Goal: Ask a question: Seek information or help from site administrators or community

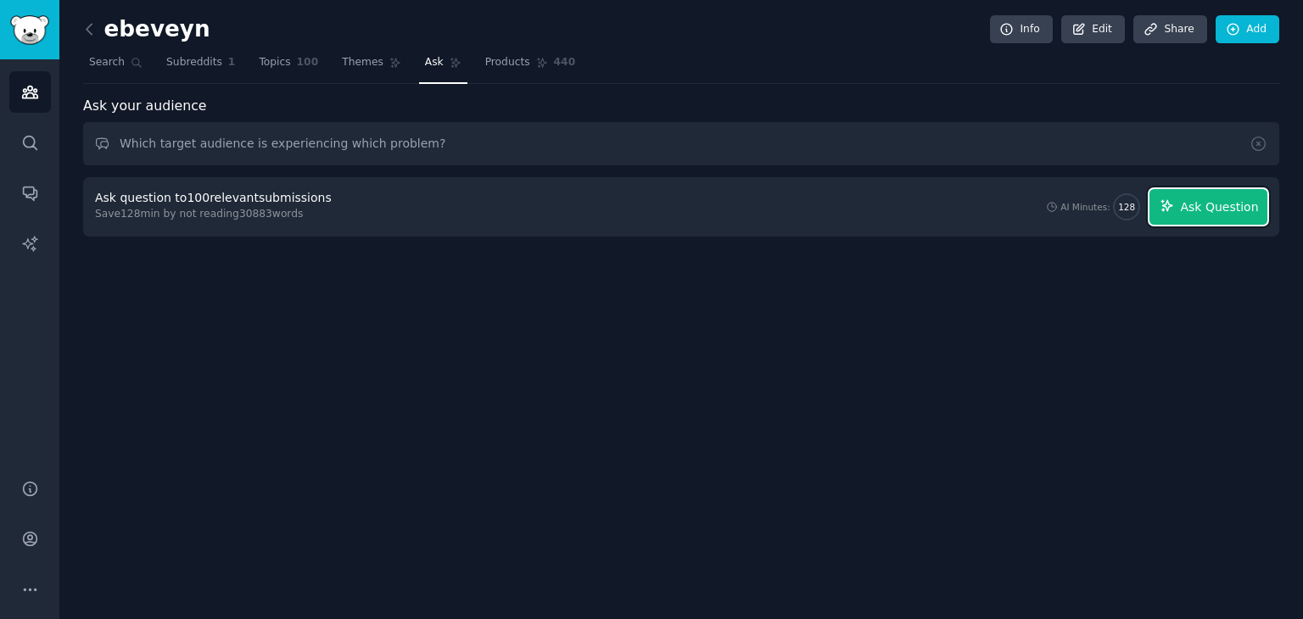
click at [1235, 208] on span "Ask Question" at bounding box center [1219, 207] width 78 height 18
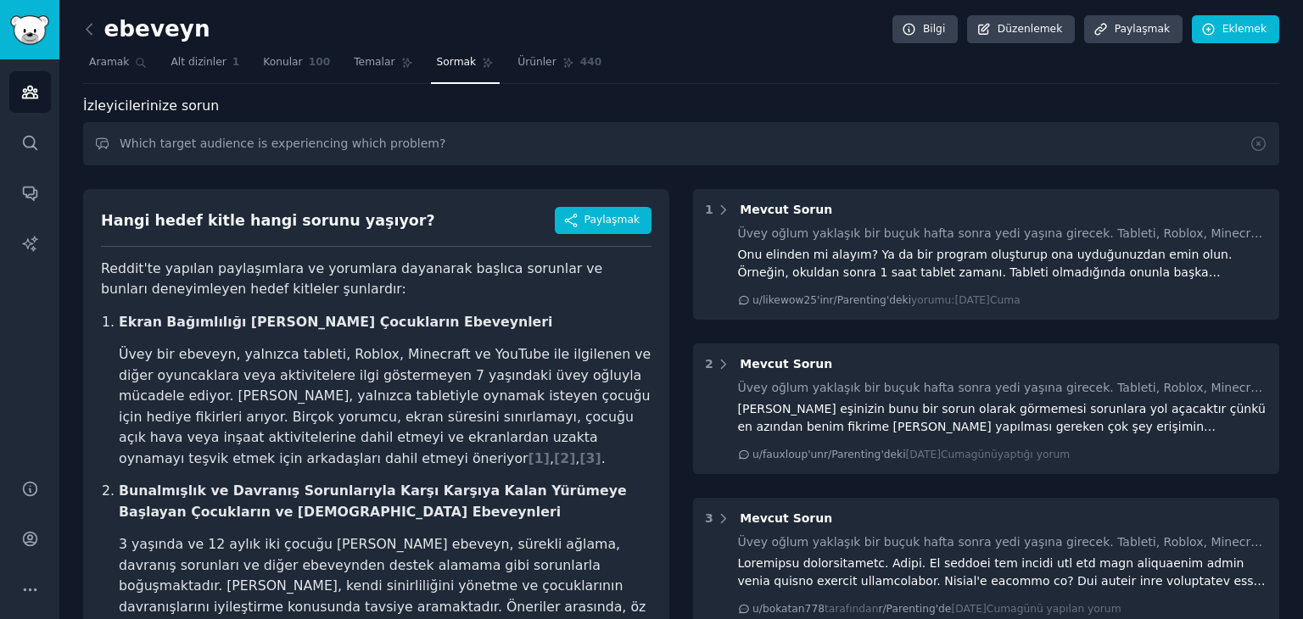
click at [711, 64] on nav "Aramak Alt dizinler 1 Konular 100 Temalar Sormak Ürünler 440" at bounding box center [681, 66] width 1196 height 35
click at [90, 35] on icon at bounding box center [90, 29] width 18 height 18
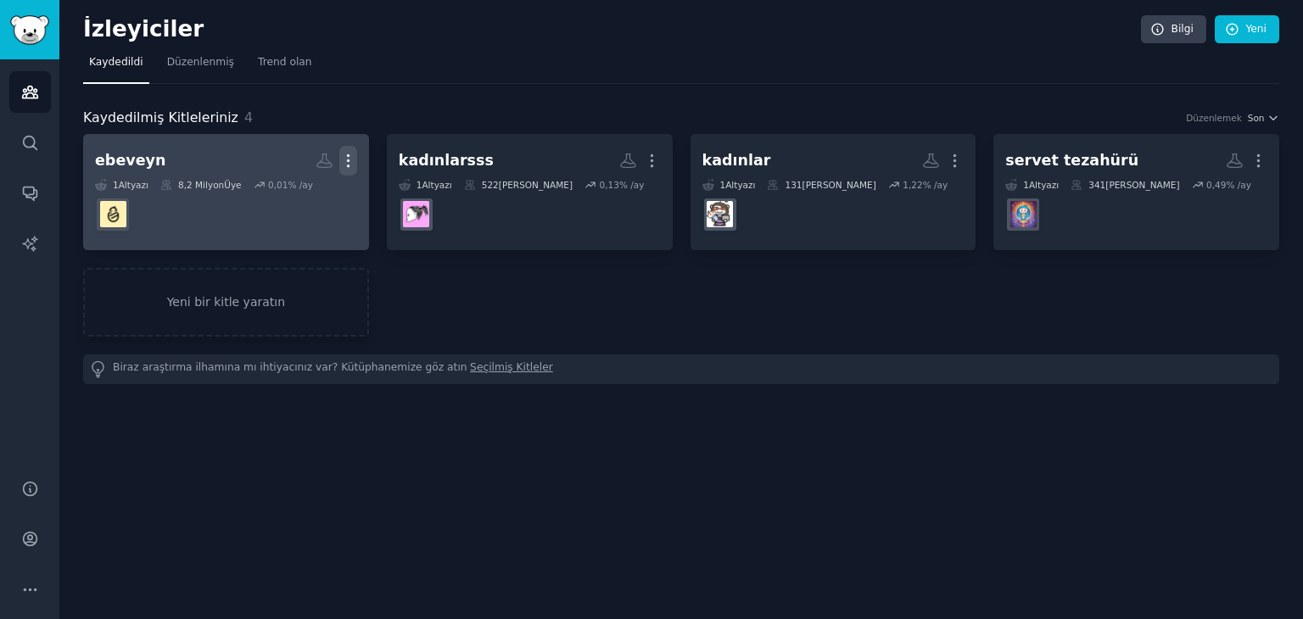
click at [350, 162] on icon "button" at bounding box center [348, 161] width 18 height 18
click at [296, 201] on p "Delete" at bounding box center [301, 196] width 39 height 18
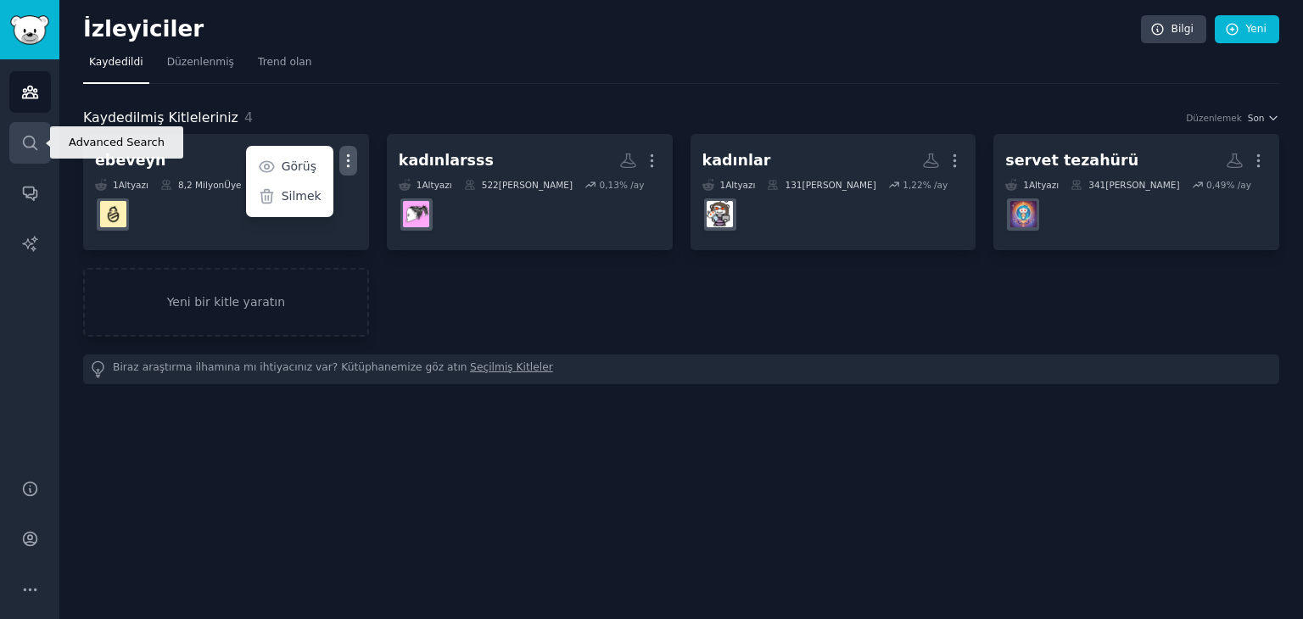
click at [27, 141] on icon "Kenar çubuğu" at bounding box center [30, 143] width 18 height 18
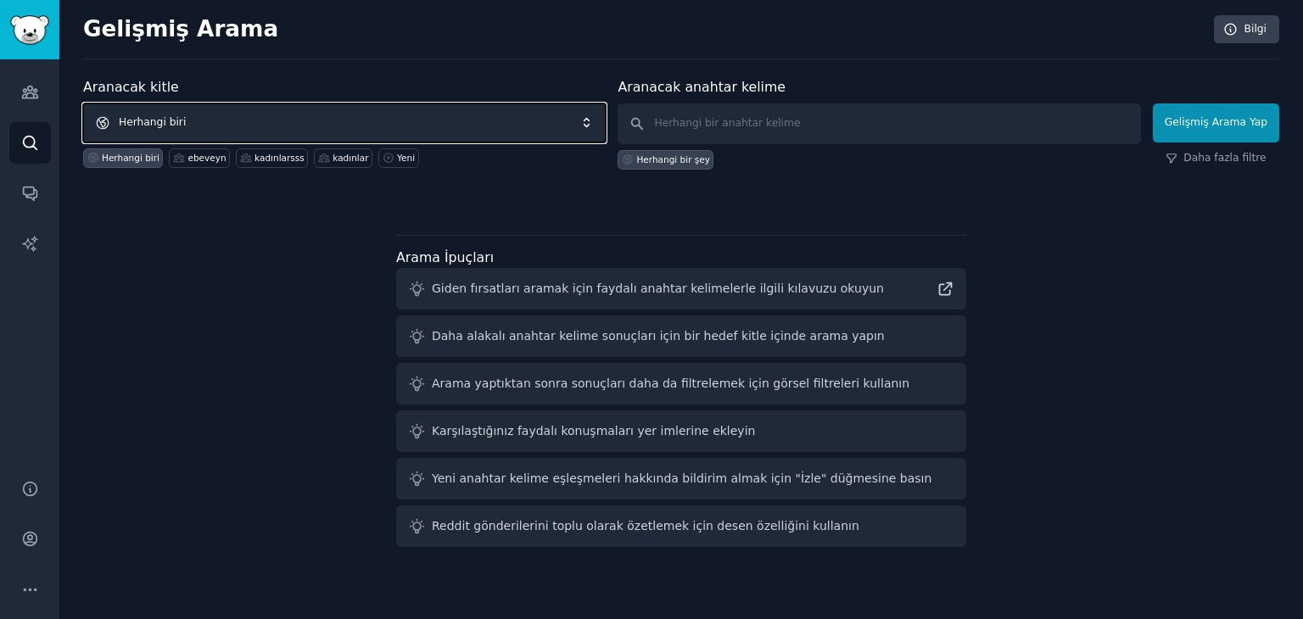
click at [215, 126] on span "Herhangi biri" at bounding box center [344, 122] width 523 height 39
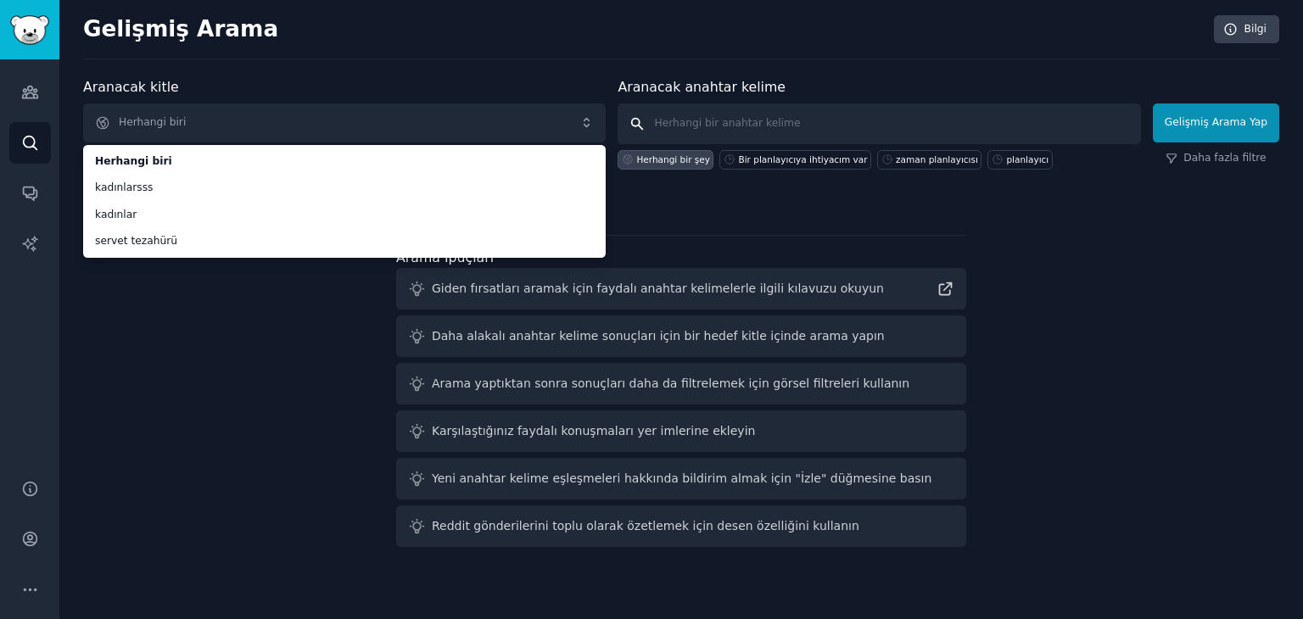
click at [693, 115] on input "text" at bounding box center [879, 123] width 523 height 41
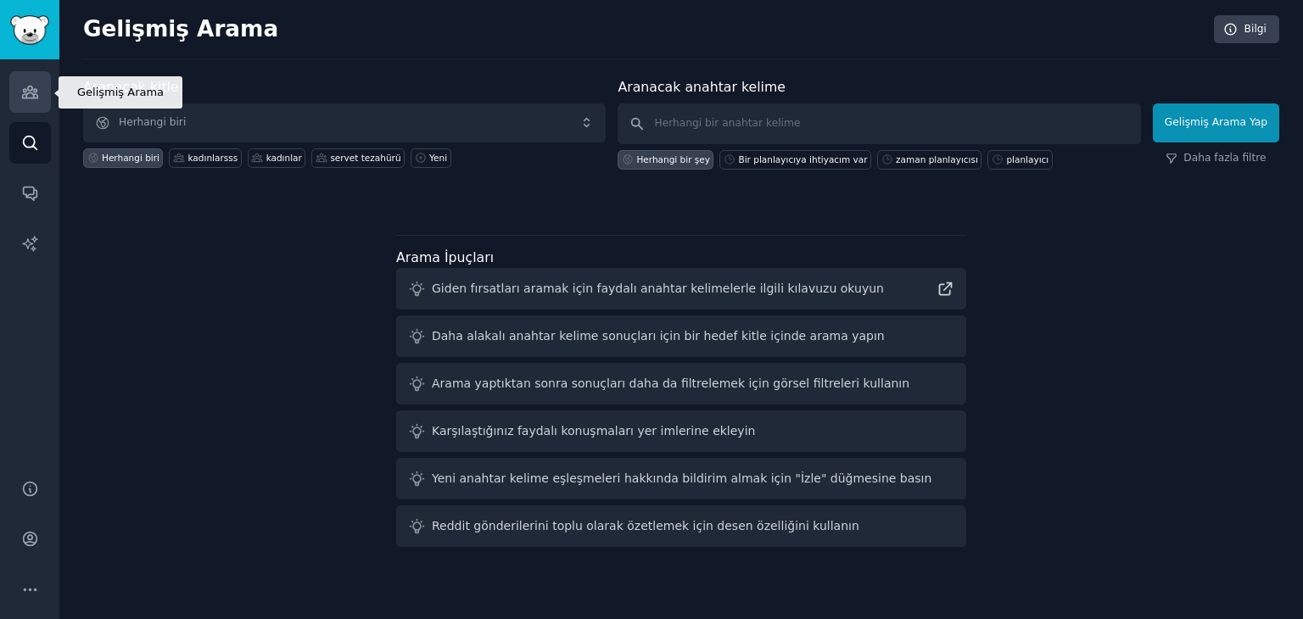
click at [17, 85] on link "İzleyiciler" at bounding box center [30, 92] width 42 height 42
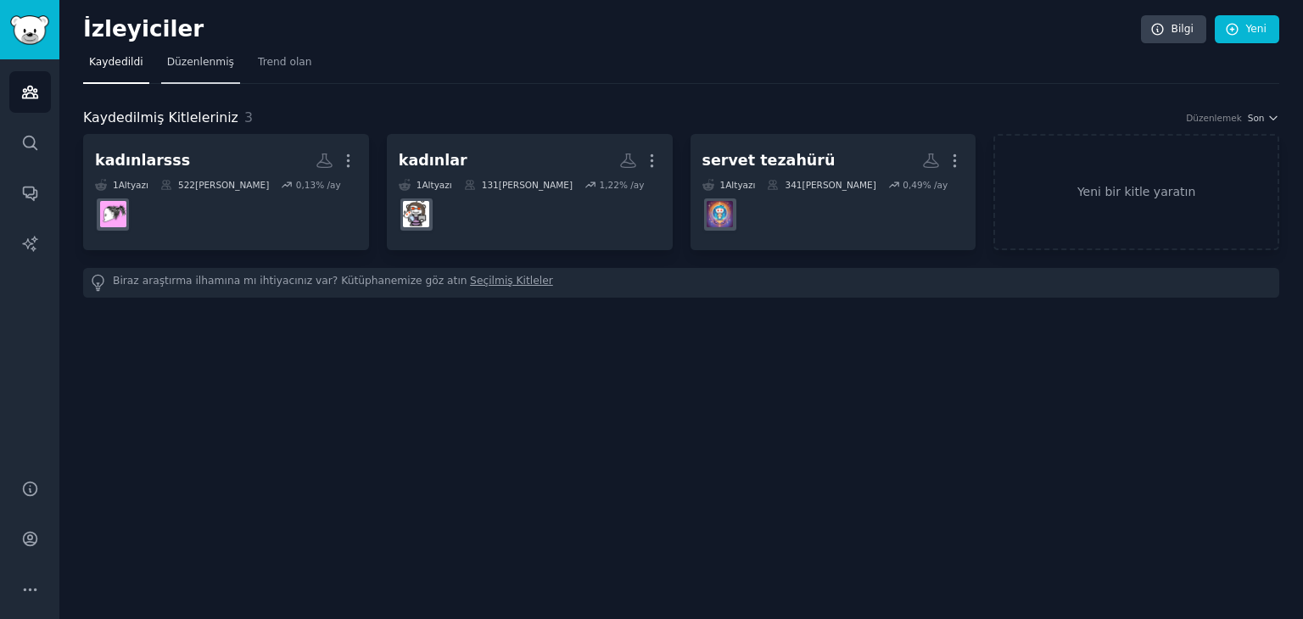
click at [185, 64] on font "Düzenlenmiş" at bounding box center [200, 62] width 67 height 12
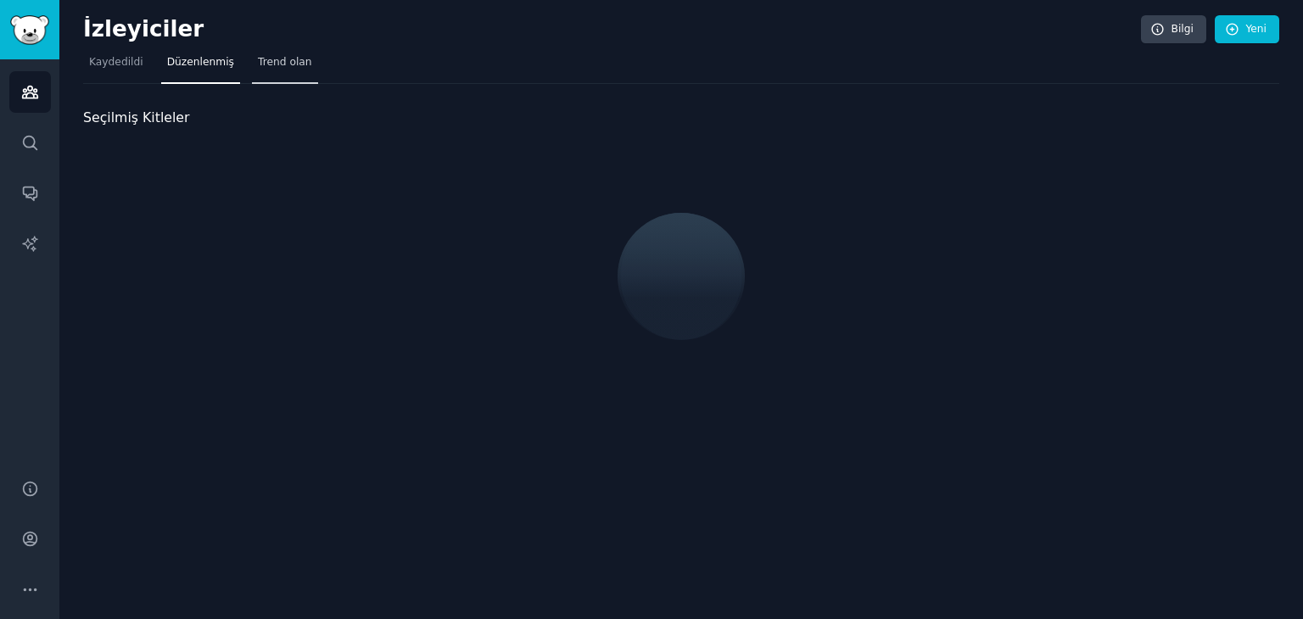
click at [276, 64] on font "Trend olan" at bounding box center [285, 62] width 54 height 12
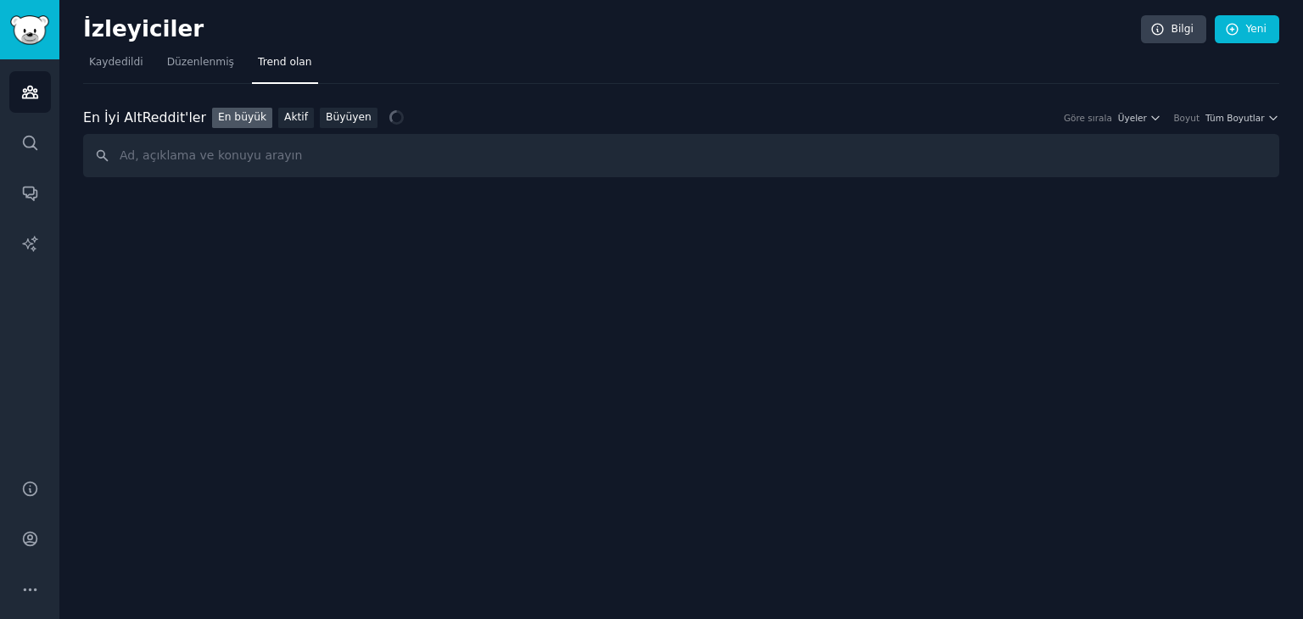
click at [224, 150] on input "text" at bounding box center [681, 155] width 1196 height 43
click at [204, 156] on input "text" at bounding box center [681, 155] width 1196 height 43
click at [27, 147] on icon "Kenar çubuğu" at bounding box center [30, 143] width 18 height 18
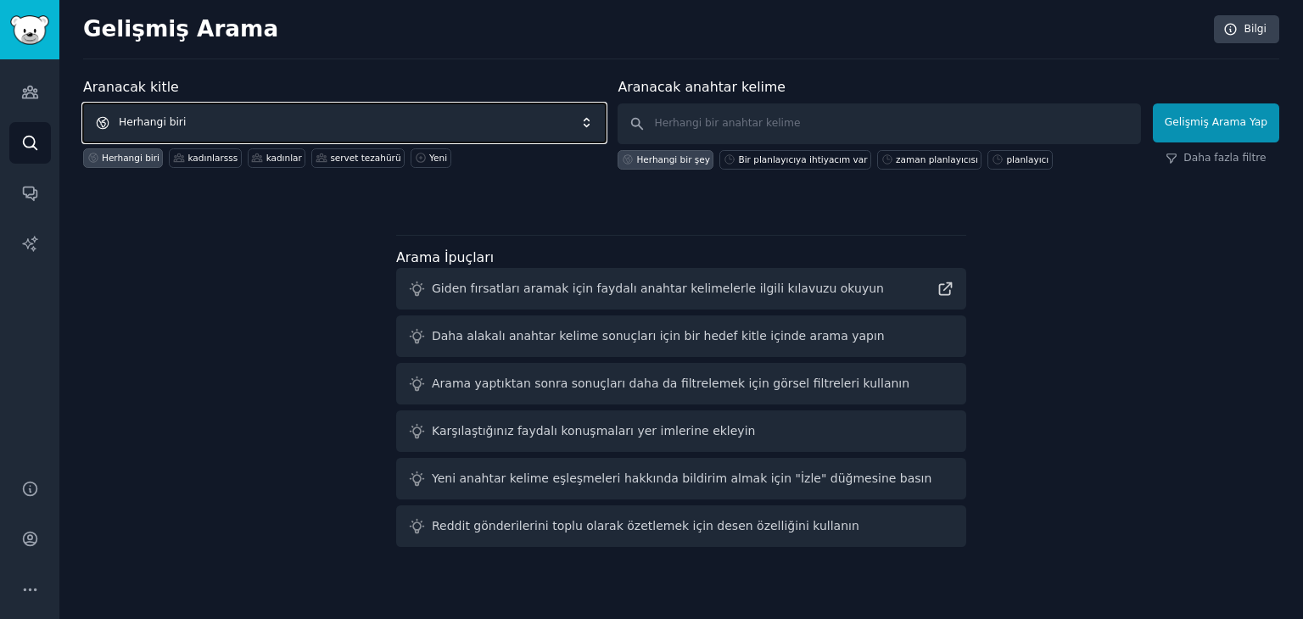
click at [158, 125] on font "Herhangi biri" at bounding box center [152, 122] width 67 height 12
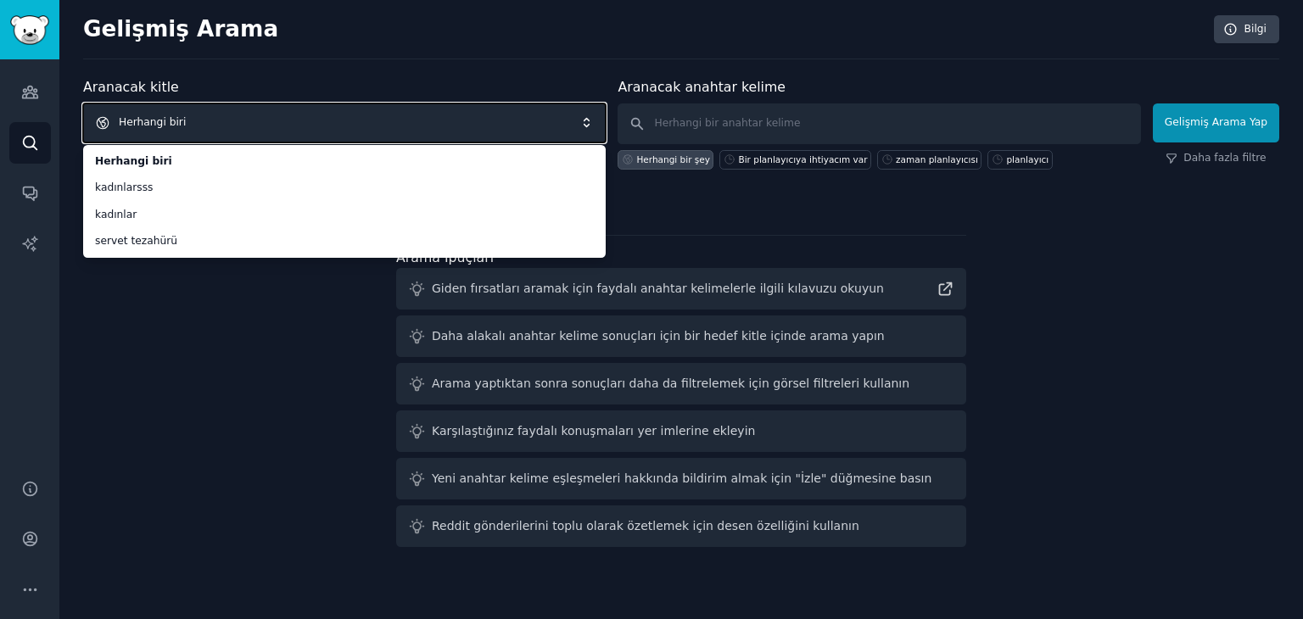
click at [183, 127] on span "Herhangi biri" at bounding box center [344, 122] width 523 height 39
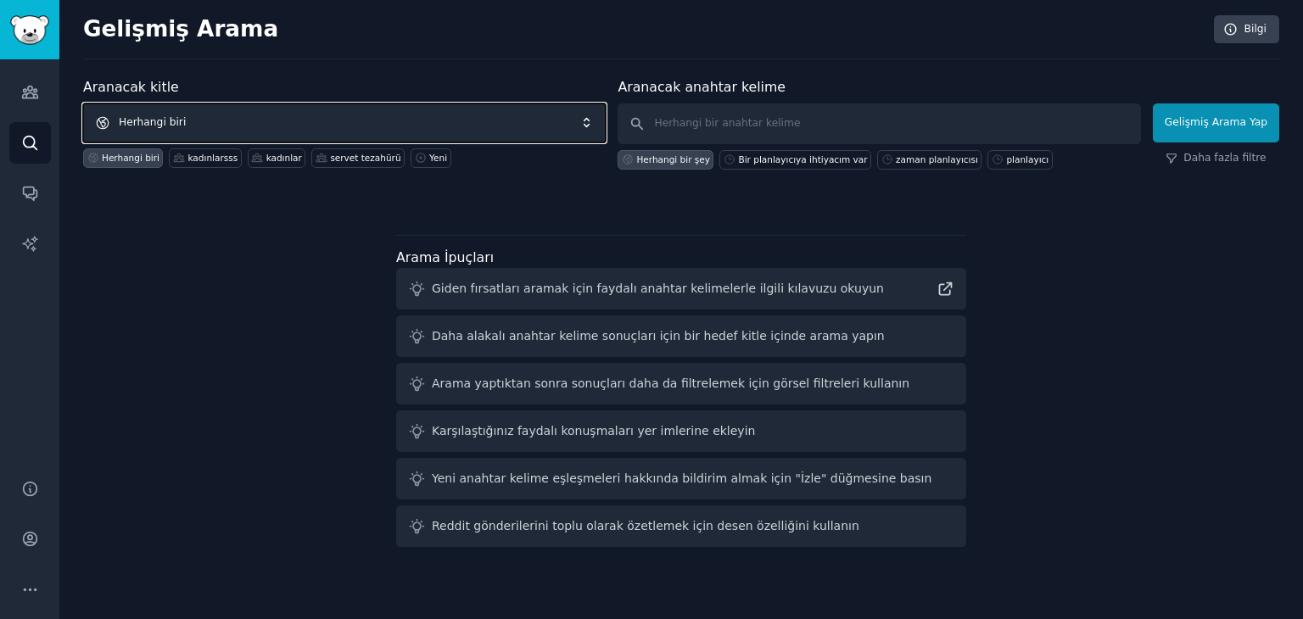
click at [203, 120] on span "Herhangi biri" at bounding box center [344, 122] width 523 height 39
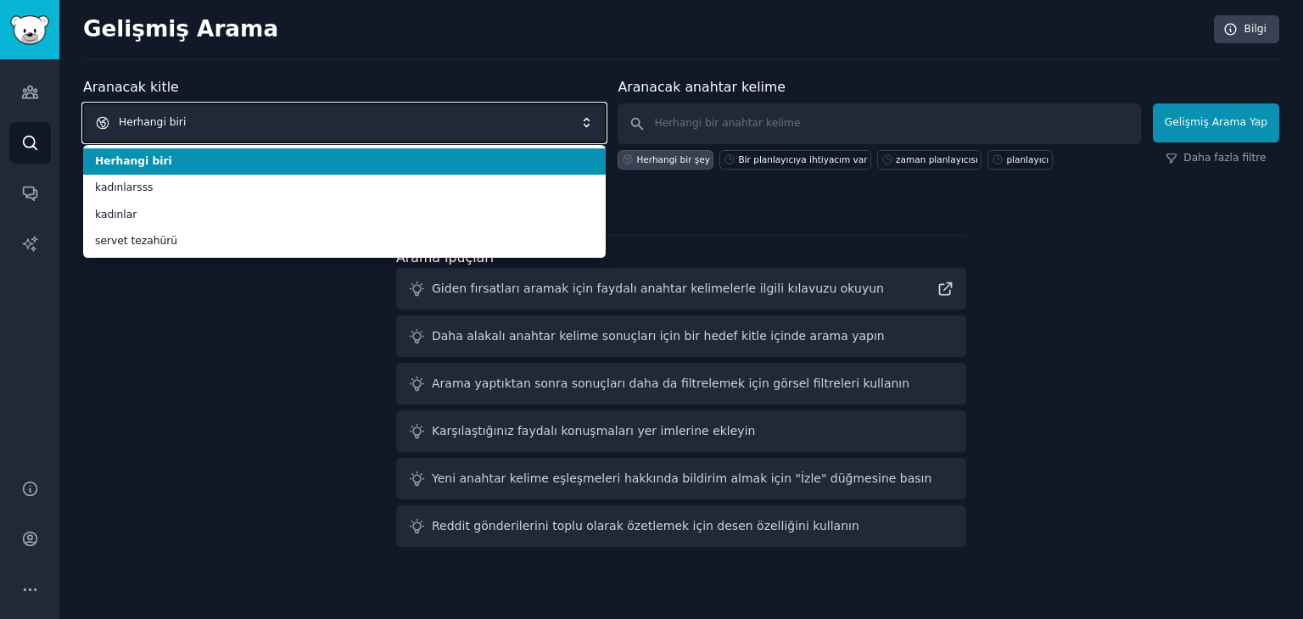
click at [203, 120] on span "Herhangi biri" at bounding box center [344, 122] width 523 height 39
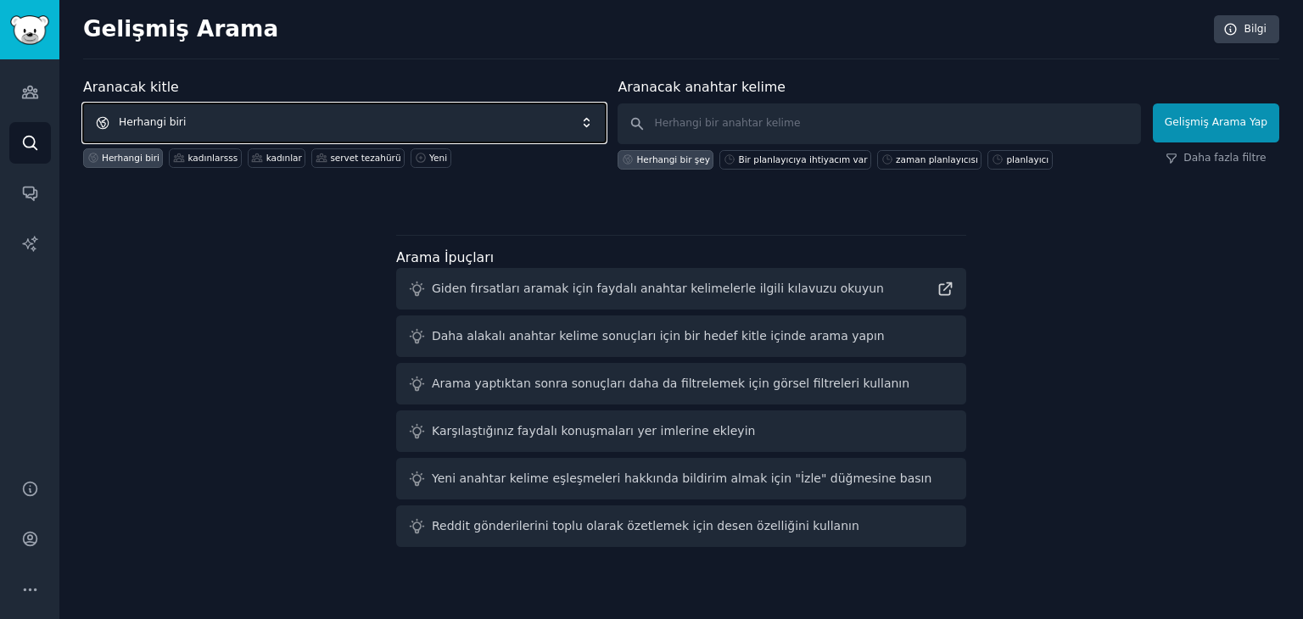
click at [203, 120] on span "Herhangi biri" at bounding box center [344, 122] width 523 height 39
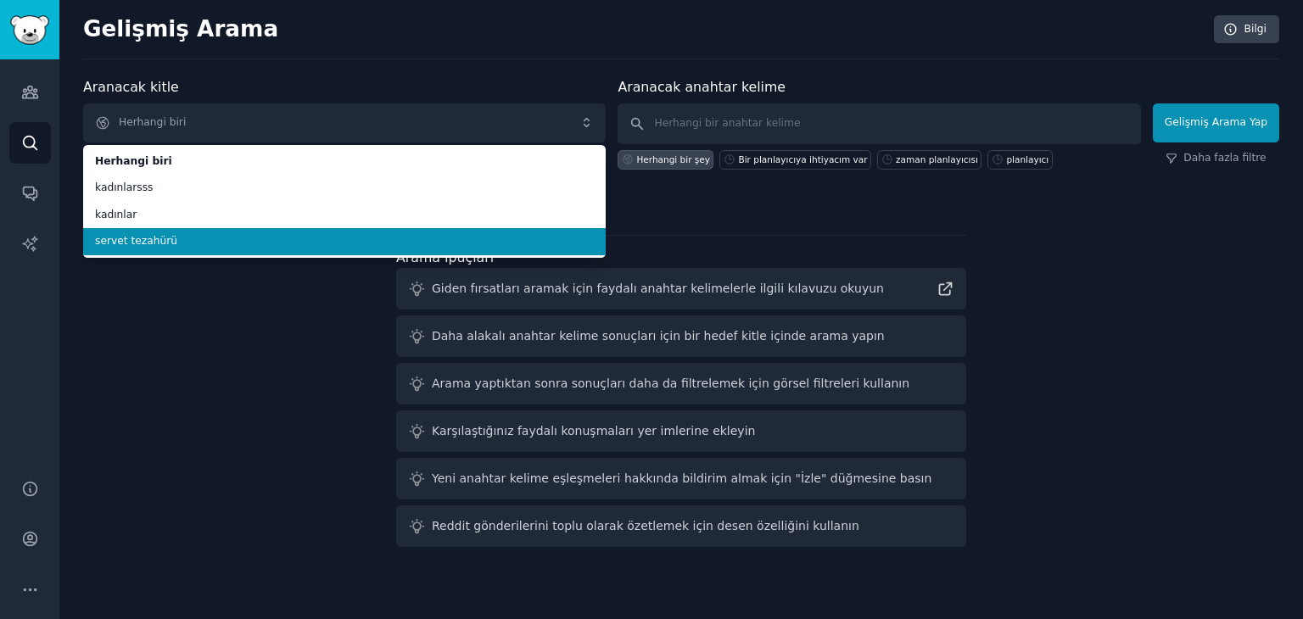
click at [682, 144] on div "Herhangi bir şey Bir planlayıcıya ihtiyacım var zaman planlayıcısı planlayıcı" at bounding box center [879, 156] width 523 height 25
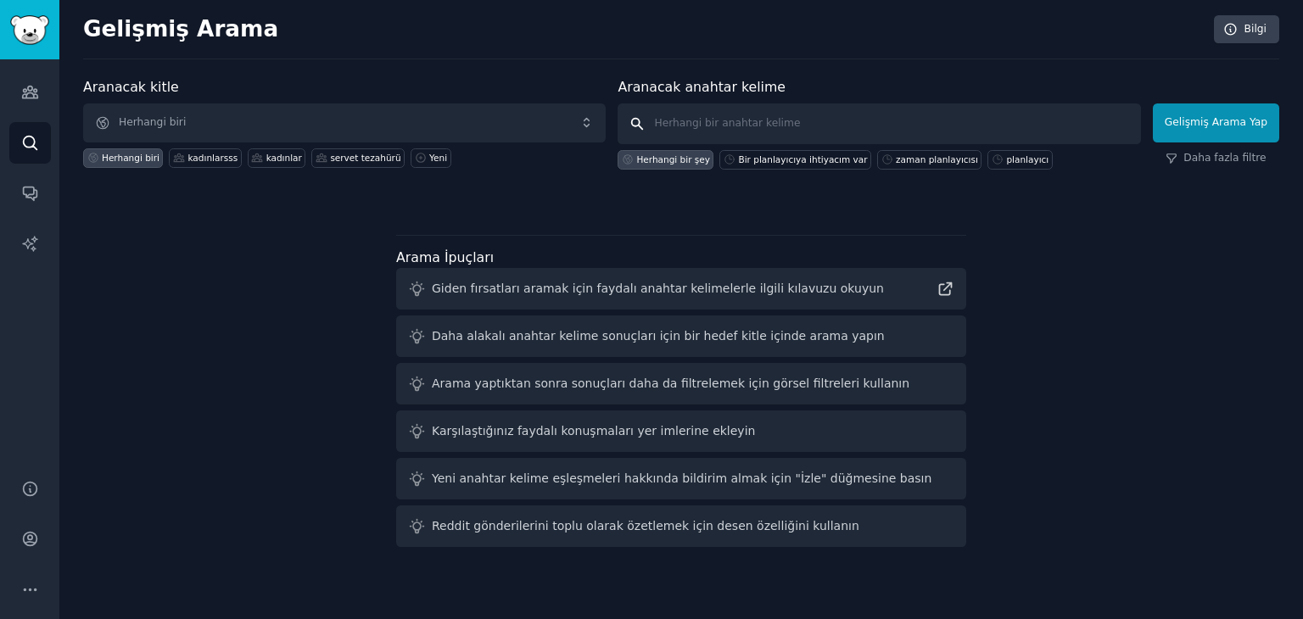
click at [692, 114] on input "text" at bounding box center [879, 123] width 523 height 41
type input "woman"
click button "Gelişmiş Arama Yap" at bounding box center [1216, 122] width 126 height 39
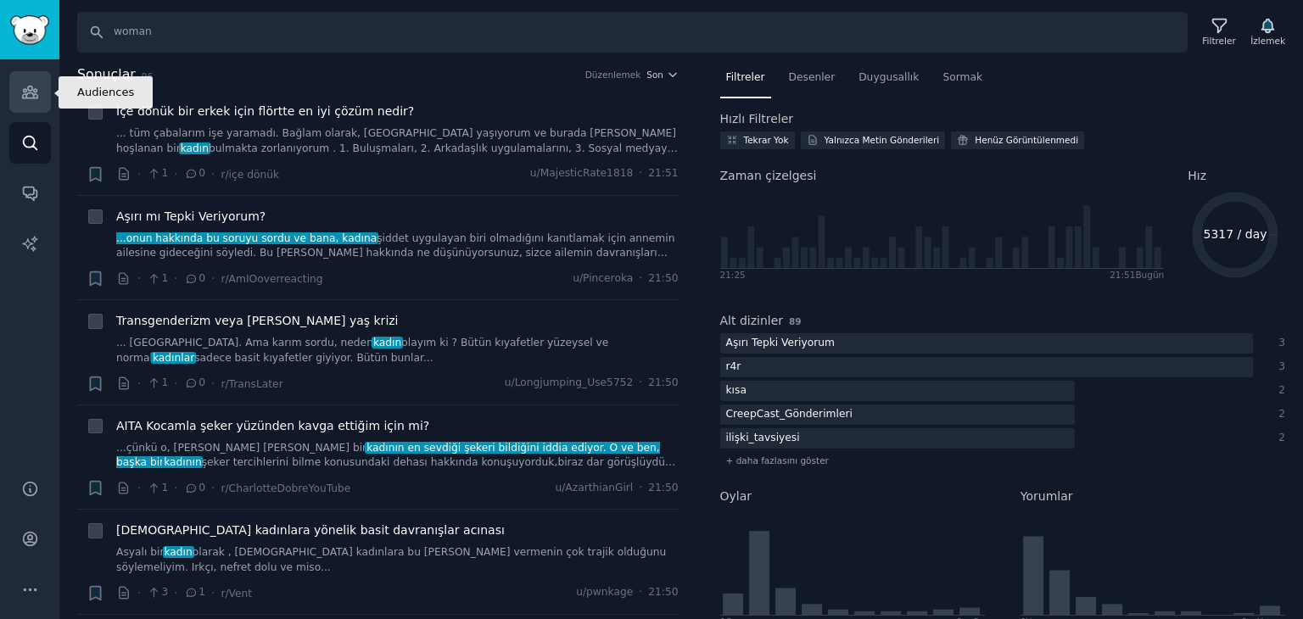
click at [29, 92] on icon "Kenar çubuğu" at bounding box center [29, 93] width 15 height 12
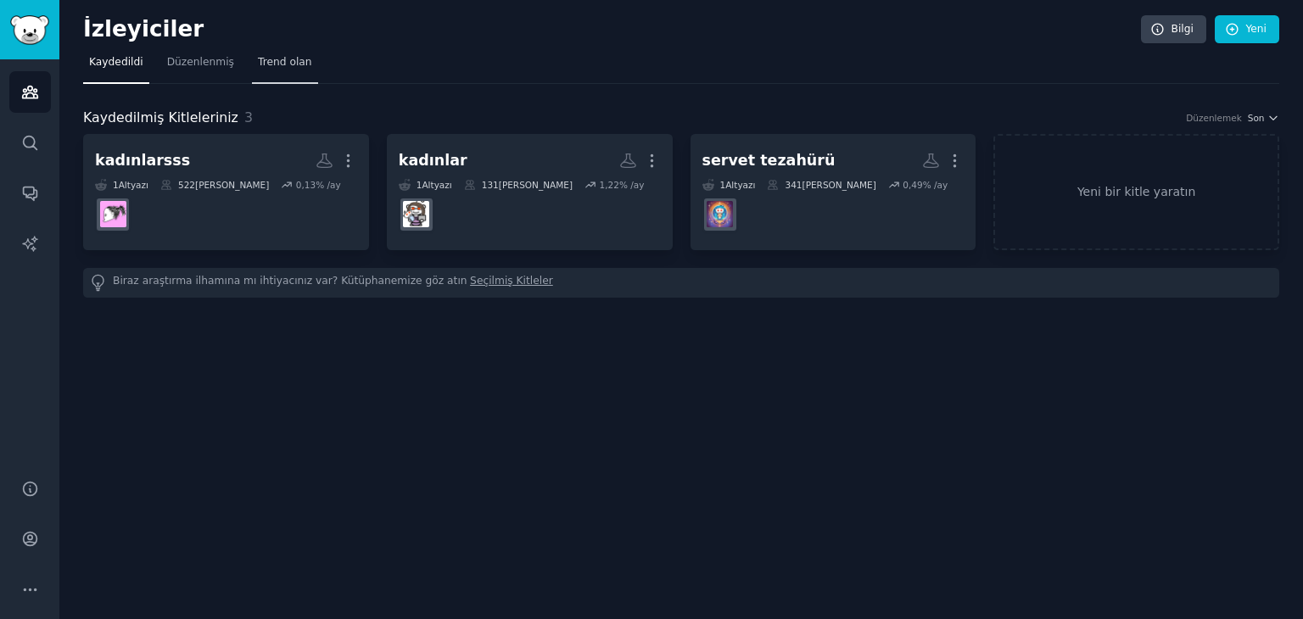
click at [273, 56] on font "Trend olan" at bounding box center [285, 62] width 54 height 12
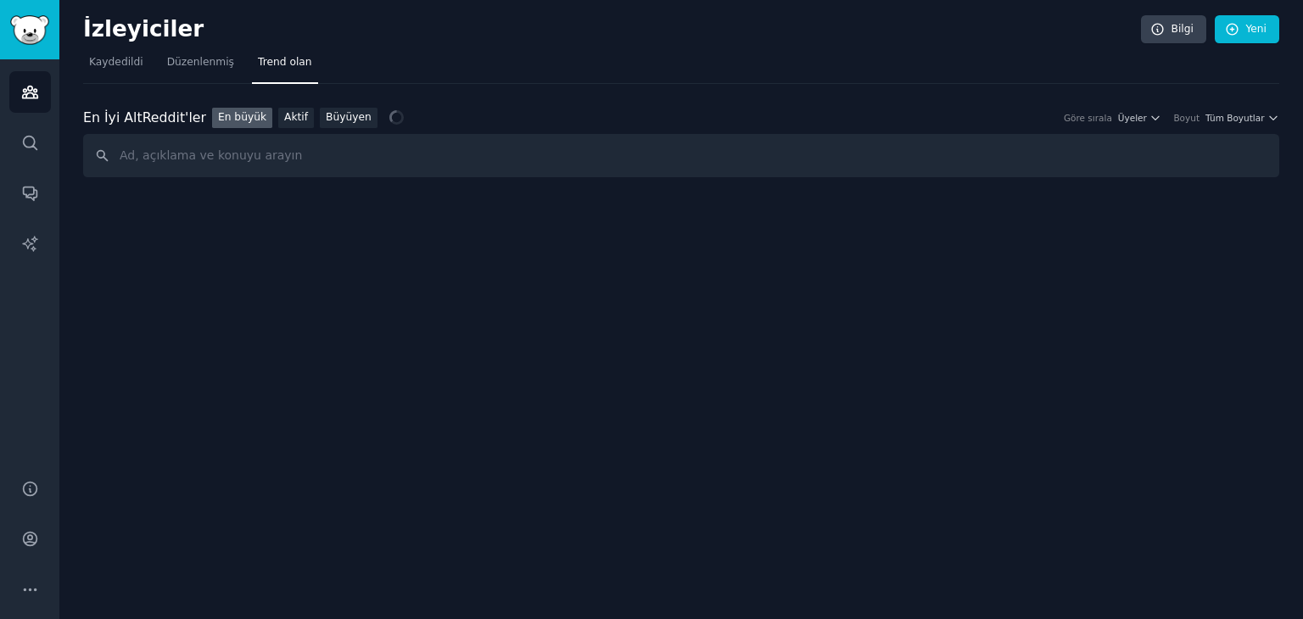
click at [242, 145] on input "text" at bounding box center [681, 155] width 1196 height 43
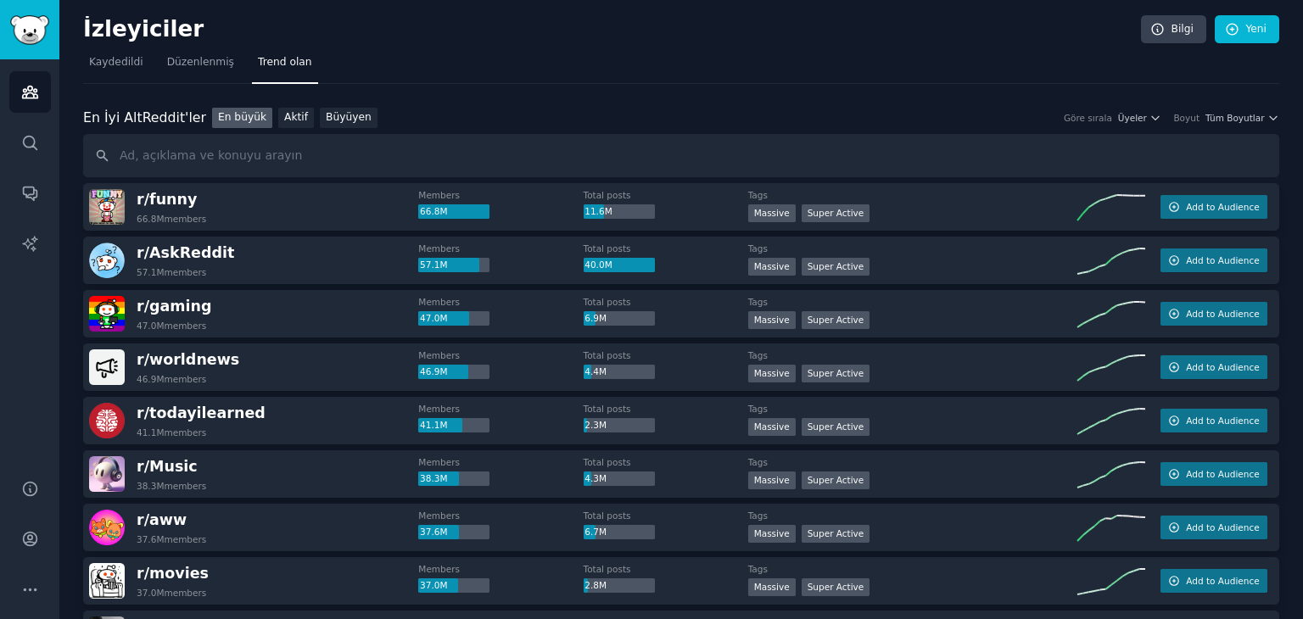
click at [206, 159] on input "text" at bounding box center [681, 155] width 1196 height 43
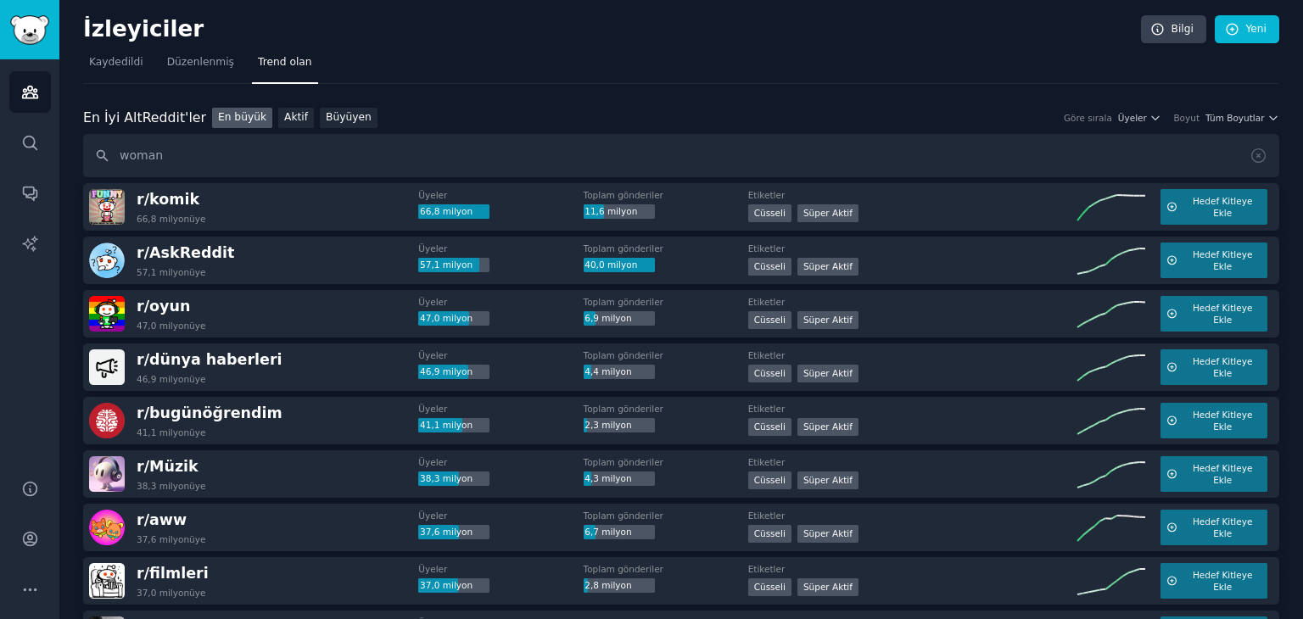
type input "woman"
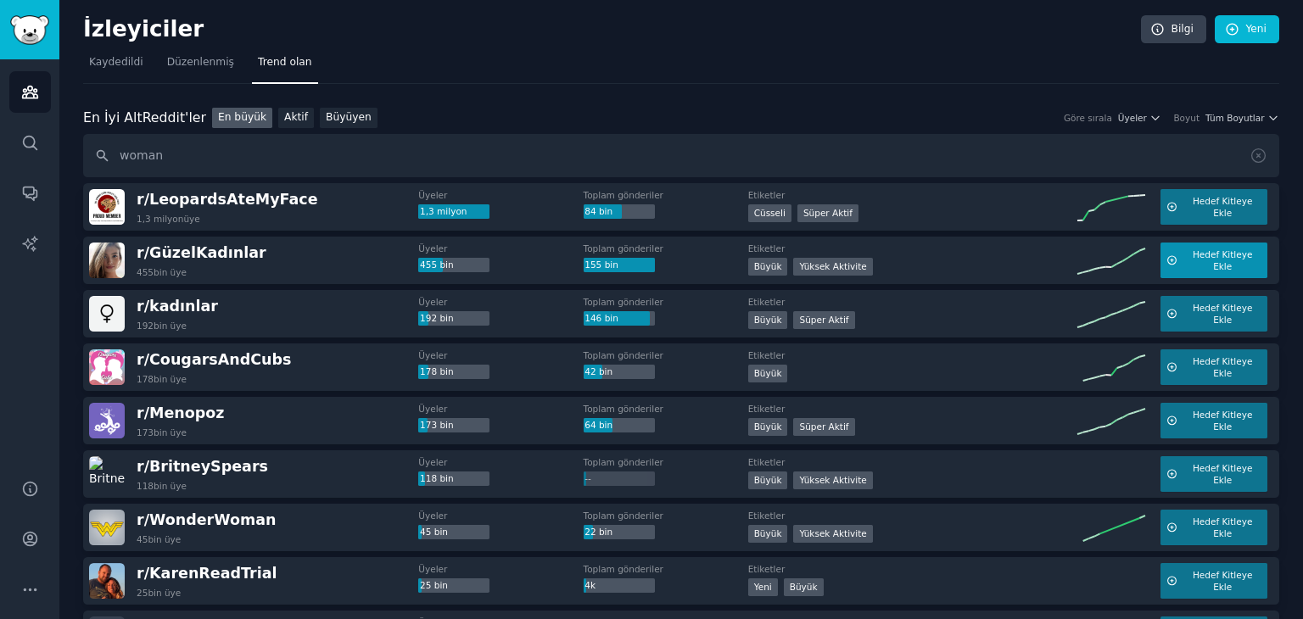
click at [1196, 257] on font "Hedef Kitleye Ekle" at bounding box center [1223, 260] width 60 height 22
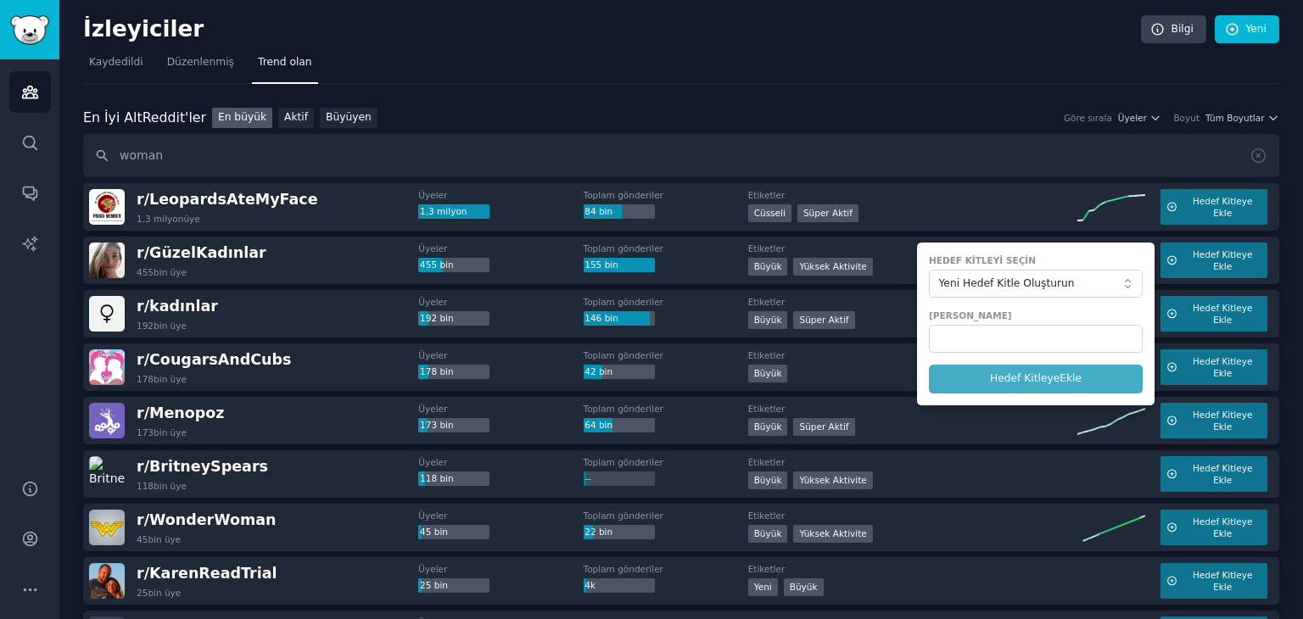
click at [992, 359] on form "Hedef Kitleyi Seçin Yeni Hedef Kitle Oluşturun İsim Hedef Kitle Hedef Kitleye E…" at bounding box center [1036, 324] width 238 height 163
click at [962, 344] on input "text" at bounding box center [1036, 339] width 214 height 29
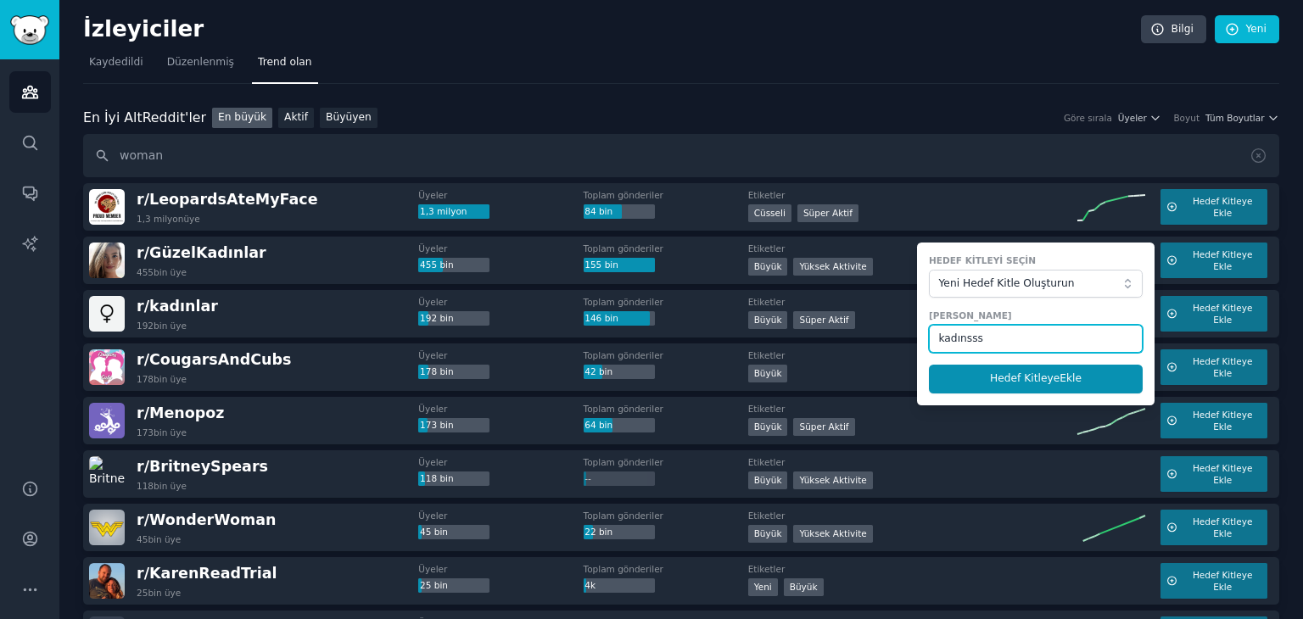
type input "kadınsss"
click at [929, 365] on button "Hedef Kitleye Ekle" at bounding box center [1036, 379] width 214 height 29
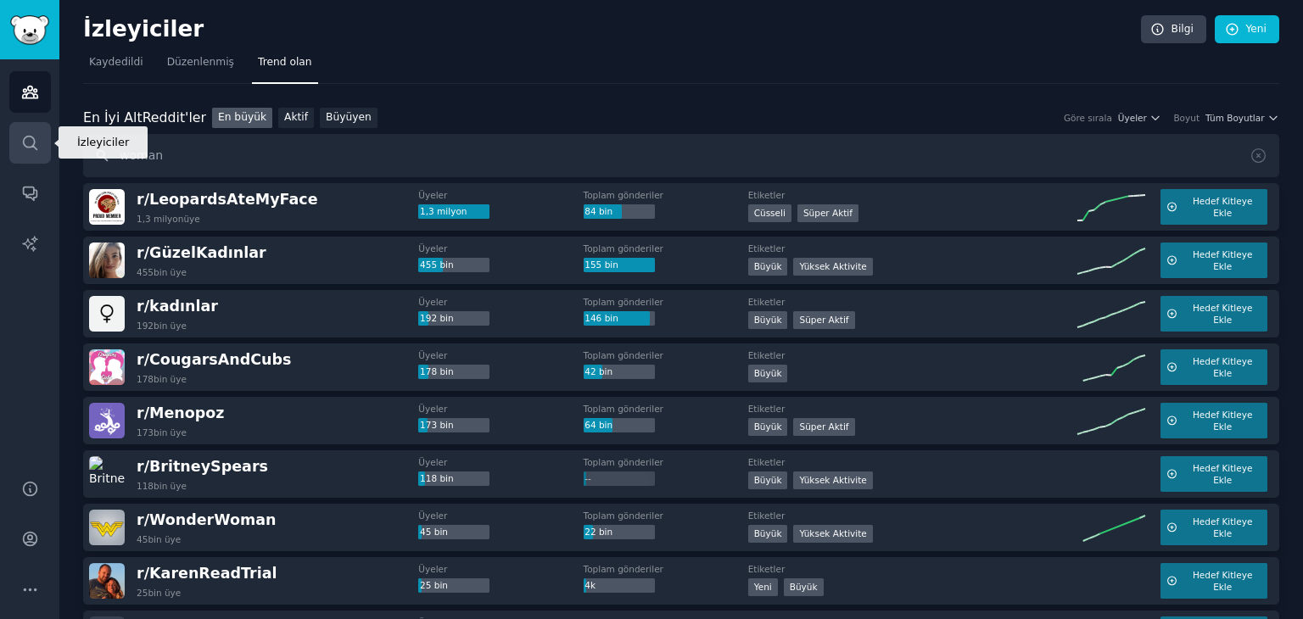
click at [25, 144] on icon "Kenar çubuğu" at bounding box center [30, 143] width 18 height 18
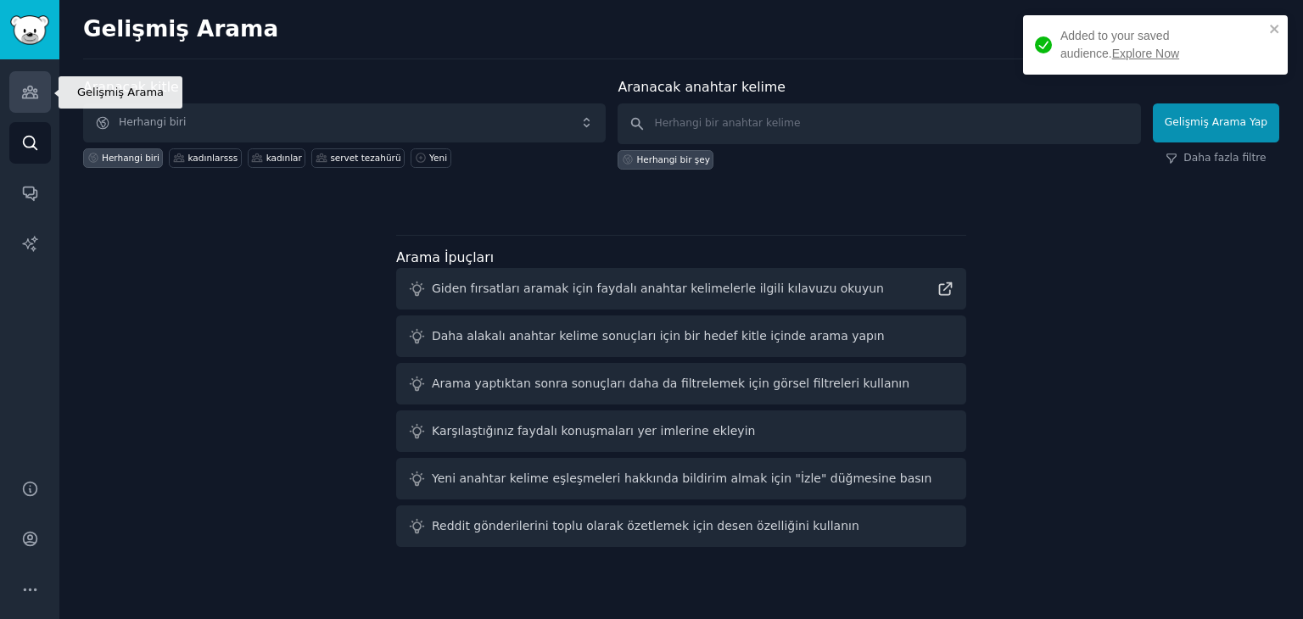
click at [33, 75] on link "İzleyiciler" at bounding box center [30, 92] width 42 height 42
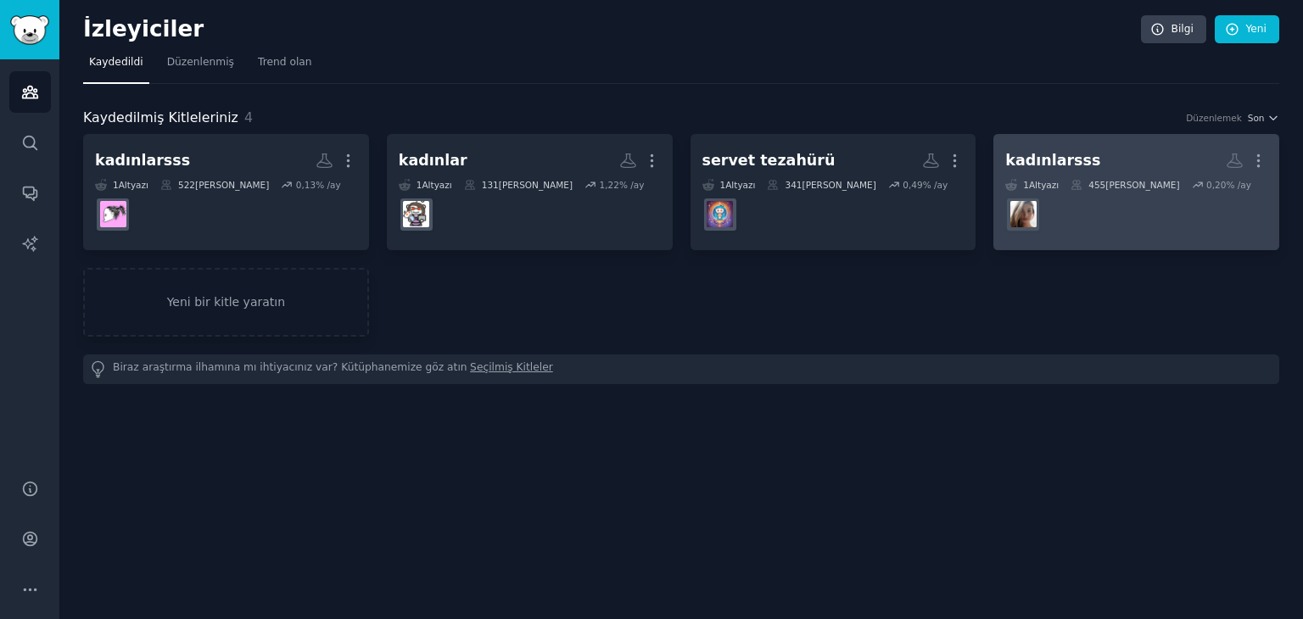
click at [1087, 212] on dd "r/GüzelKadınlar" at bounding box center [1136, 215] width 262 height 48
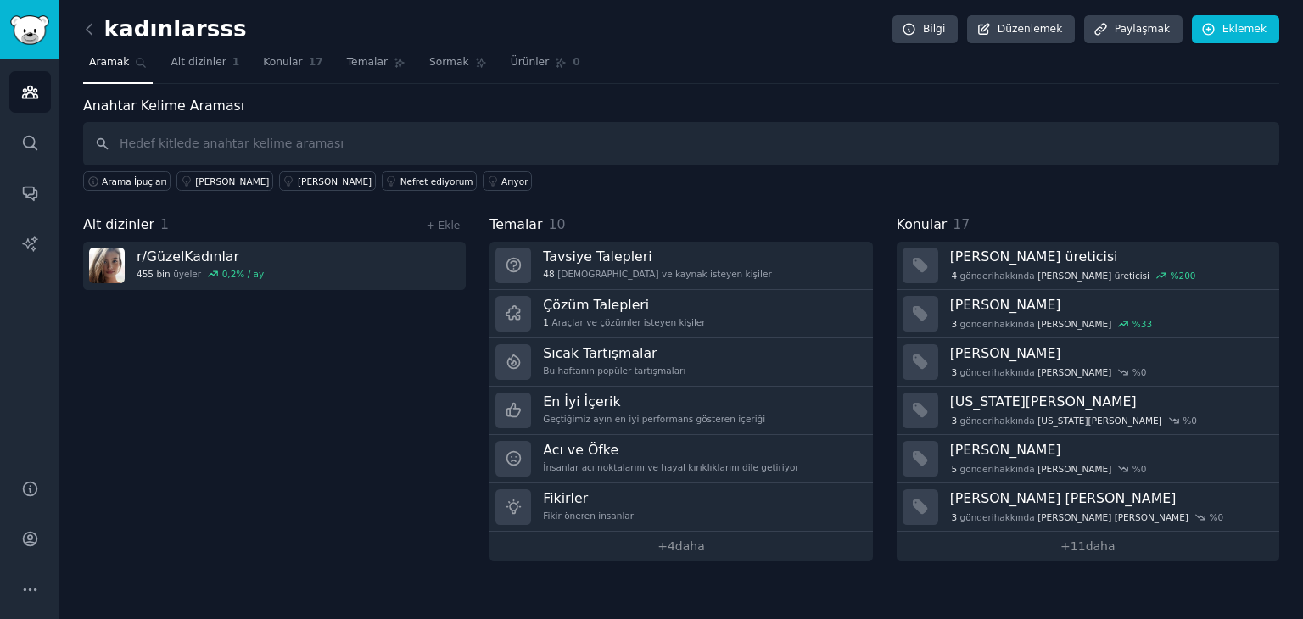
click at [366, 151] on input "text" at bounding box center [681, 143] width 1196 height 43
drag, startPoint x: 458, startPoint y: 117, endPoint x: 456, endPoint y: 131, distance: 14.6
click at [456, 126] on div "Anahtar Kelime Araması Arama İpuçları Lindsay Brewer anastasia veretnova Nefret…" at bounding box center [681, 144] width 1196 height 96
click at [423, 70] on link "Sormak" at bounding box center [458, 66] width 70 height 35
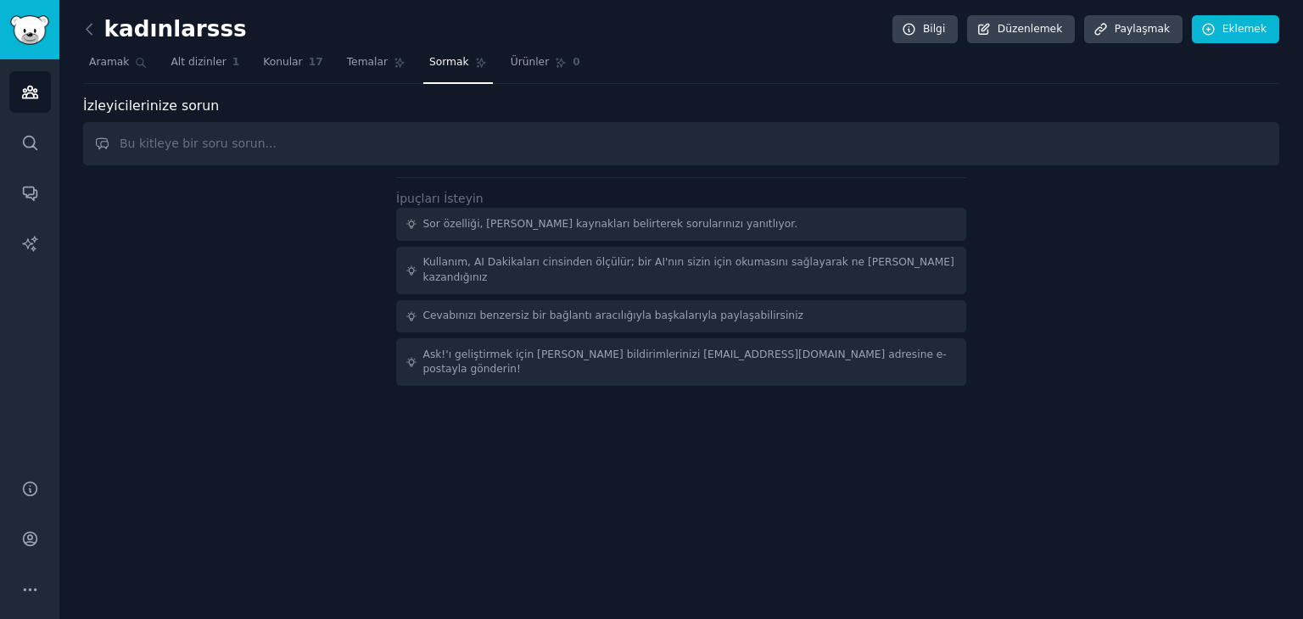
click at [327, 133] on input "text" at bounding box center [681, 143] width 1196 height 43
type input "hangi hedef kitle hangi sorunu yaşıyor"
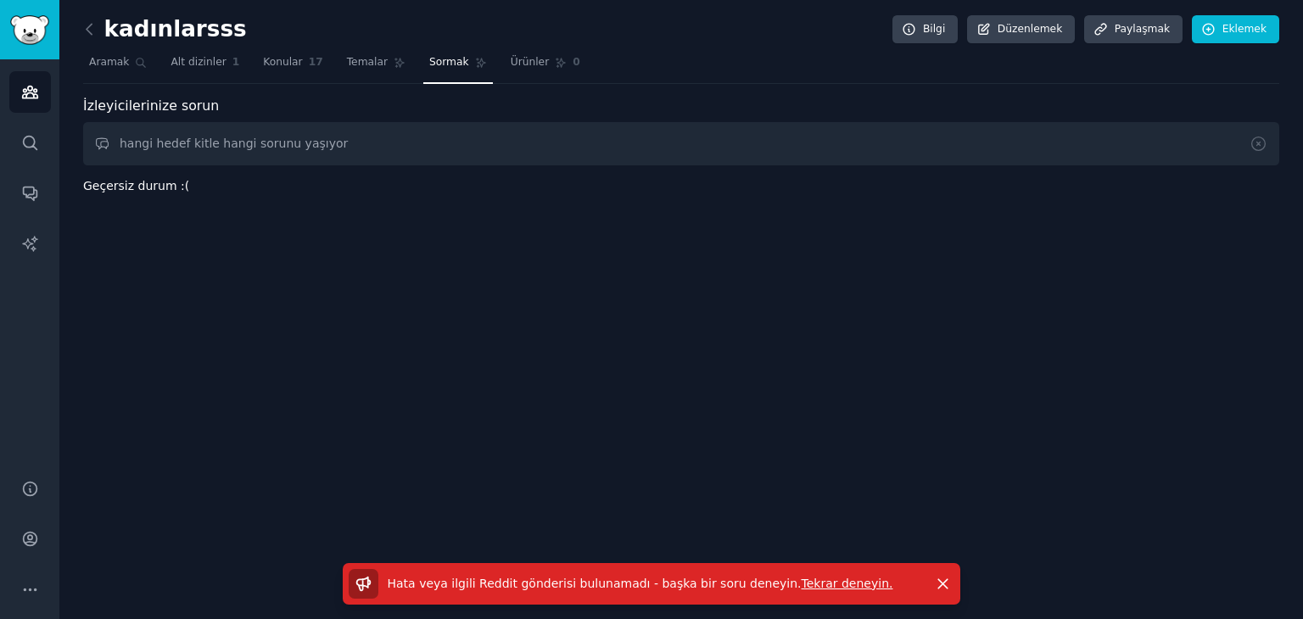
drag, startPoint x: 360, startPoint y: 138, endPoint x: 99, endPoint y: 140, distance: 260.4
click at [81, 148] on div "kadınlarsss Bilgi Düzenlemek Paylaşmak Eklemek Aramak Alt dizinler 1 Konular 17…" at bounding box center [681, 309] width 1244 height 619
click at [411, 144] on input "text" at bounding box center [681, 143] width 1196 height 43
paste input "Which target audience is experiencing which problem?"
type input "Which target audience is experiencing which problem?"
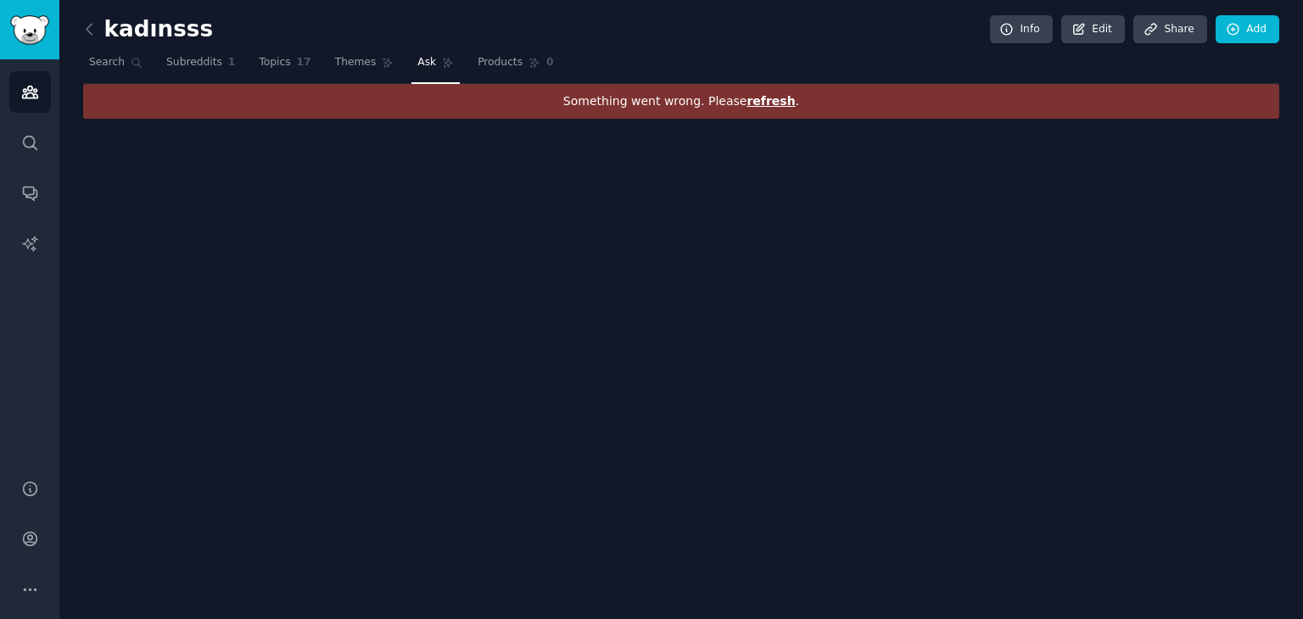
click at [753, 103] on span "refresh" at bounding box center [770, 101] width 48 height 14
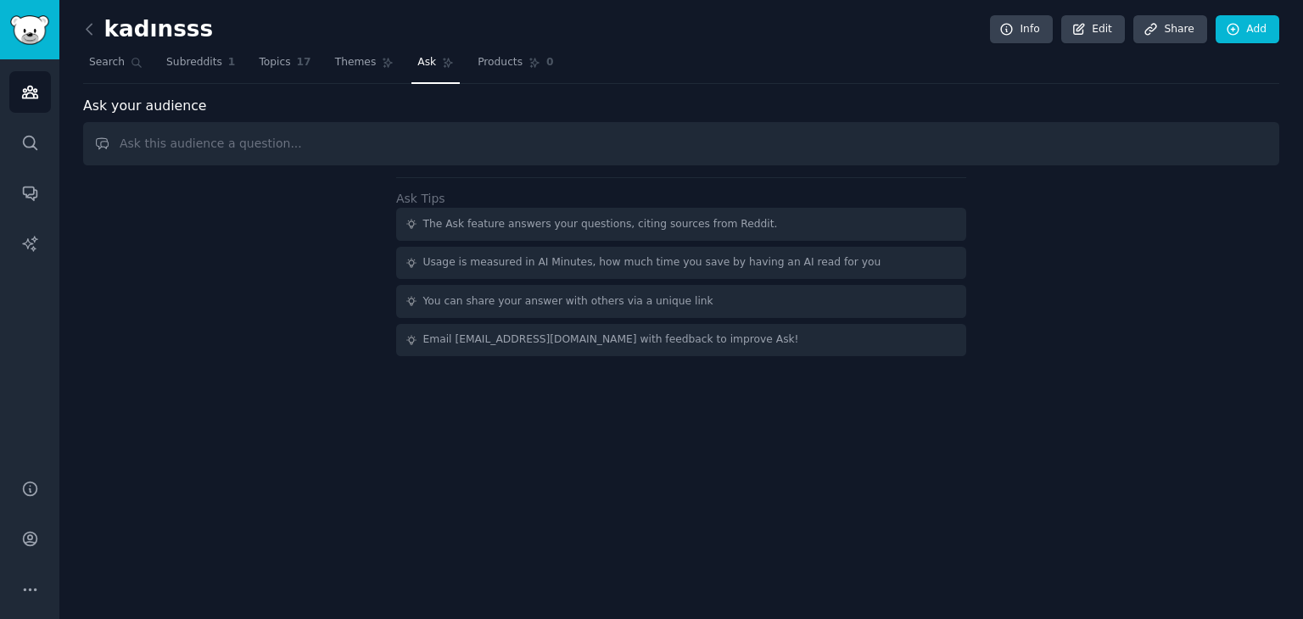
click at [333, 156] on input "text" at bounding box center [681, 143] width 1196 height 43
type input "Which target audience is experiencing which problem?"
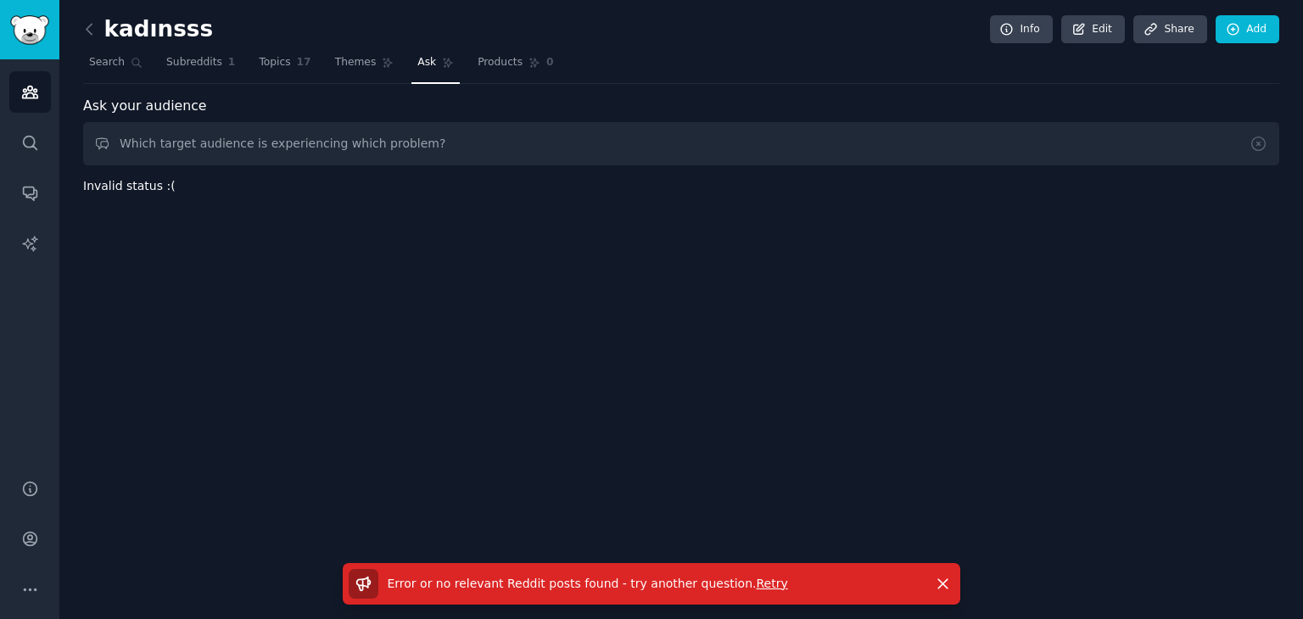
click at [407, 198] on div "kadınsss Info Edit Share Add Search Subreddits 1 Topics 17 Themes Ask Products …" at bounding box center [681, 309] width 1244 height 619
click at [407, 276] on div "kadınsss Info Edit Share Add Search Subreddits 1 Topics 17 Themes Ask Products …" at bounding box center [681, 309] width 1244 height 619
click at [441, 138] on input "Which target audience is experiencing which problem?" at bounding box center [681, 143] width 1196 height 43
click at [337, 271] on div "kadınsss Info Edit Share Add Search Subreddits 1 Topics 17 Themes Ask Products …" at bounding box center [681, 309] width 1244 height 619
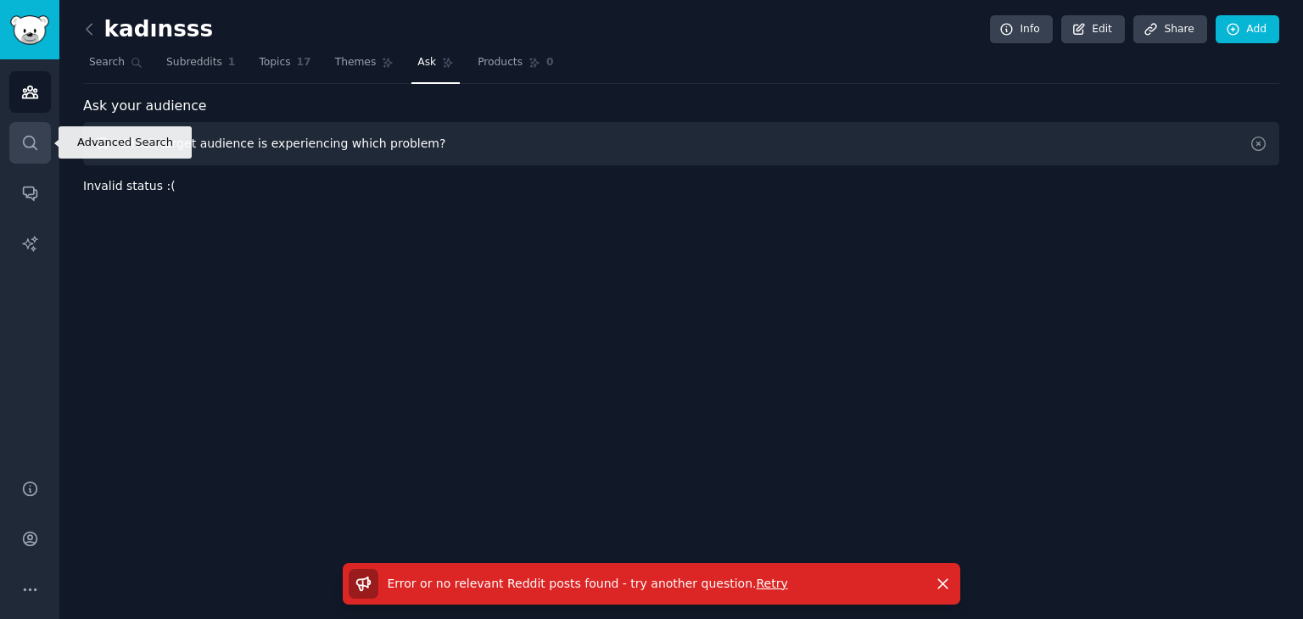
drag, startPoint x: 486, startPoint y: 137, endPoint x: 24, endPoint y: 143, distance: 462.3
click at [24, 143] on div "Advanced Search Audiences Search Conversations AI Reports Help Account More kad…" at bounding box center [651, 309] width 1303 height 619
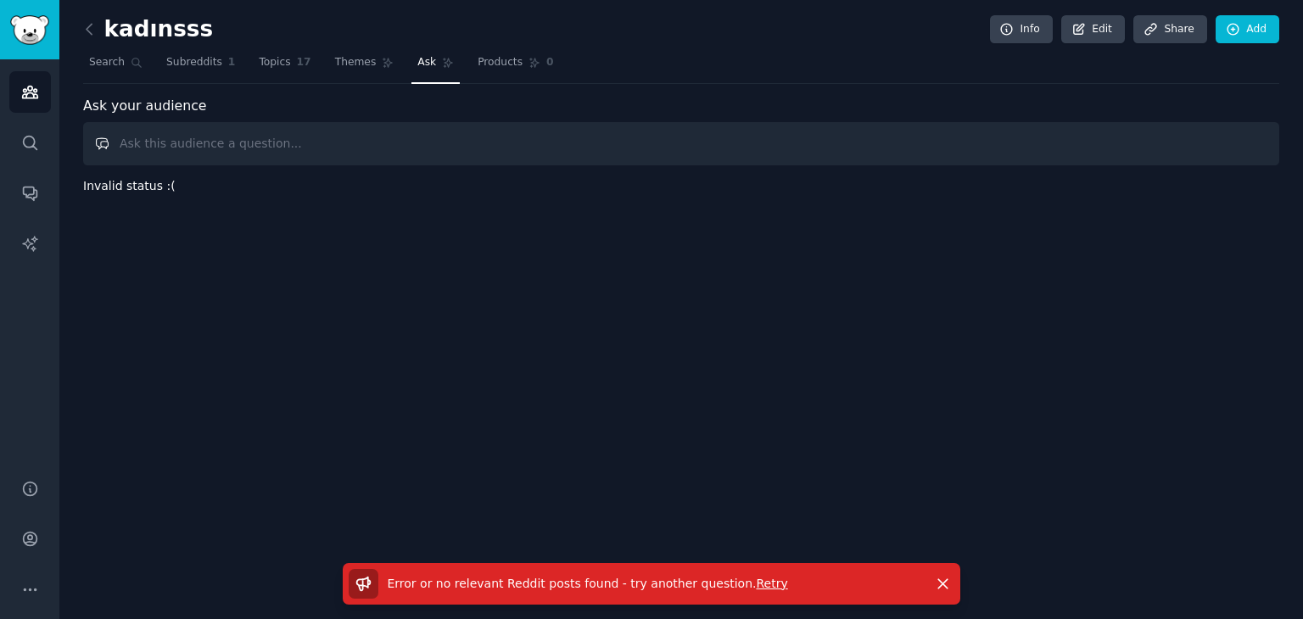
click at [413, 135] on input "text" at bounding box center [681, 143] width 1196 height 43
paste input "Bu toplulukta kadın kullanıcılar: Planlayıcı/ajandaya en çok **hangi durumda** …"
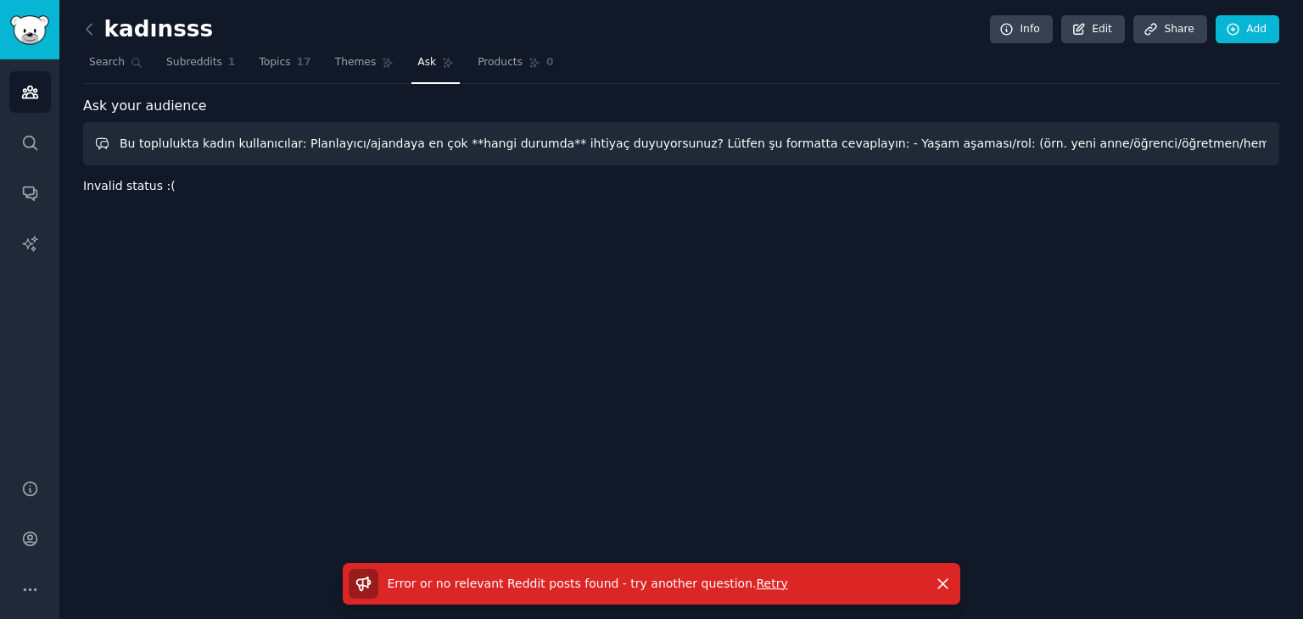
scroll to position [0, 989]
drag, startPoint x: 1062, startPoint y: 144, endPoint x: 100, endPoint y: 140, distance: 961.9
click at [100, 140] on input "Bu toplulukta kadın kullanıcılar: Planlayıcı/ajandaya en çok **hangi durumda** …" at bounding box center [681, 143] width 1196 height 43
type input "Bu toplulukta kadın kullanıcılar: Planlayıcı/ajandaya en çok **hangi durumda** …"
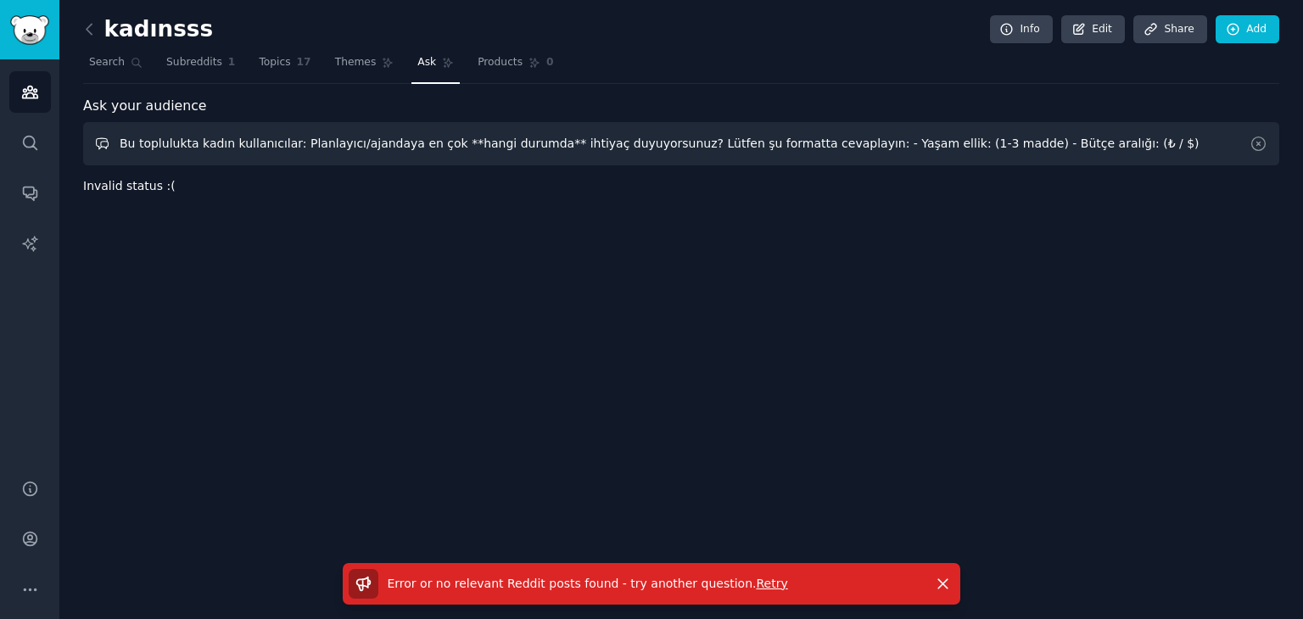
scroll to position [0, 0]
drag, startPoint x: 0, startPoint y: 151, endPoint x: 184, endPoint y: 137, distance: 184.6
click at [0, 150] on div "Audiences Audiences Search Conversations AI Reports Help Account More kadınsss …" at bounding box center [651, 309] width 1303 height 619
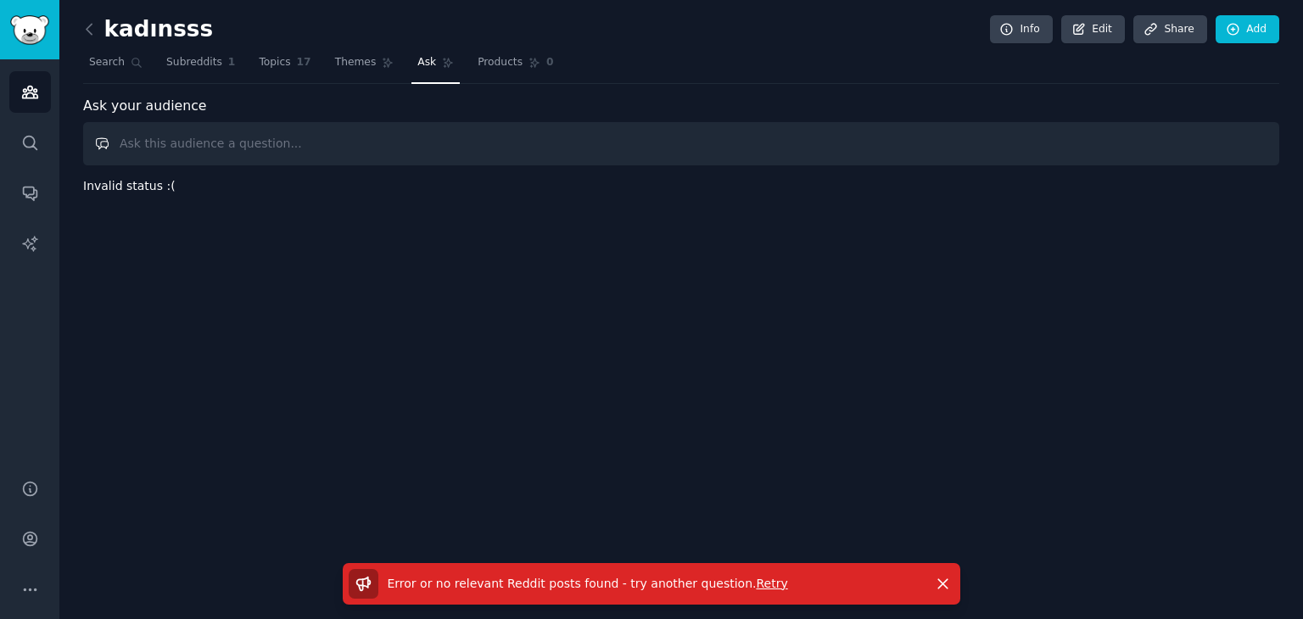
click at [479, 147] on input "text" at bounding box center [681, 143] width 1196 height 43
paste input "“Son 6–12 ay verilerinden yararlanarak ‘planlayıcı/ajandaya ihtiyaç duyan kadın…"
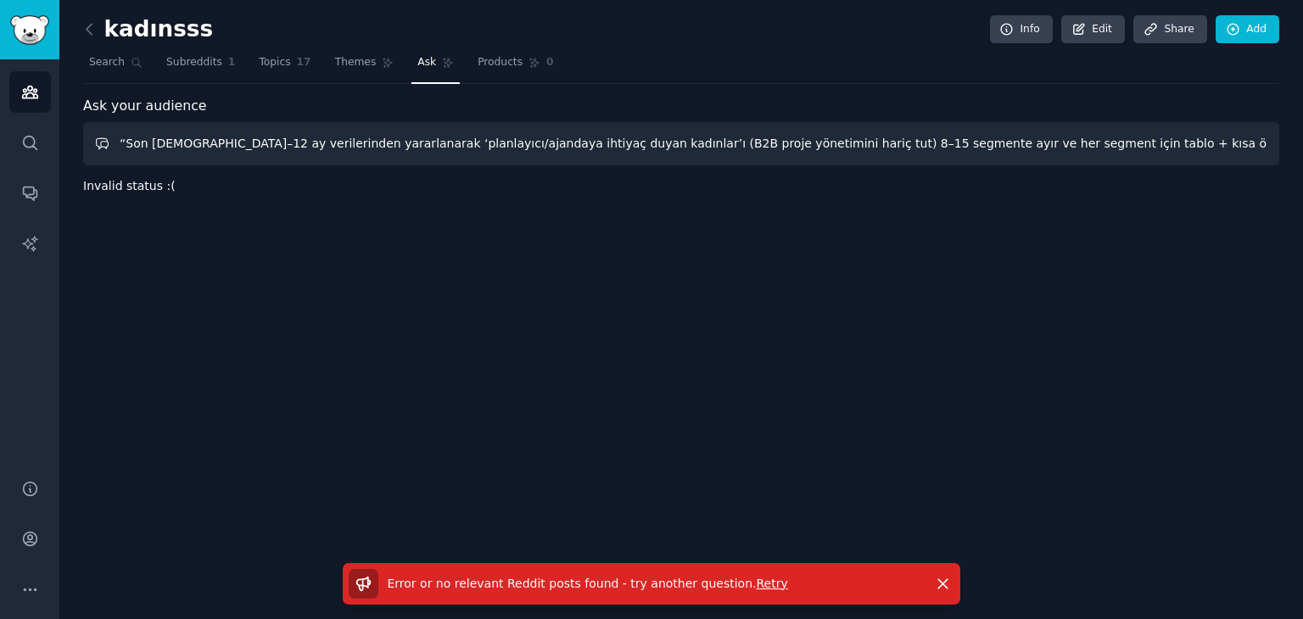
scroll to position [0, 925]
type input "“Son 6–12 ay verilerinden yararlanarak ‘planlayıcı/ajandaya ihtiyaç duyan kadın…"
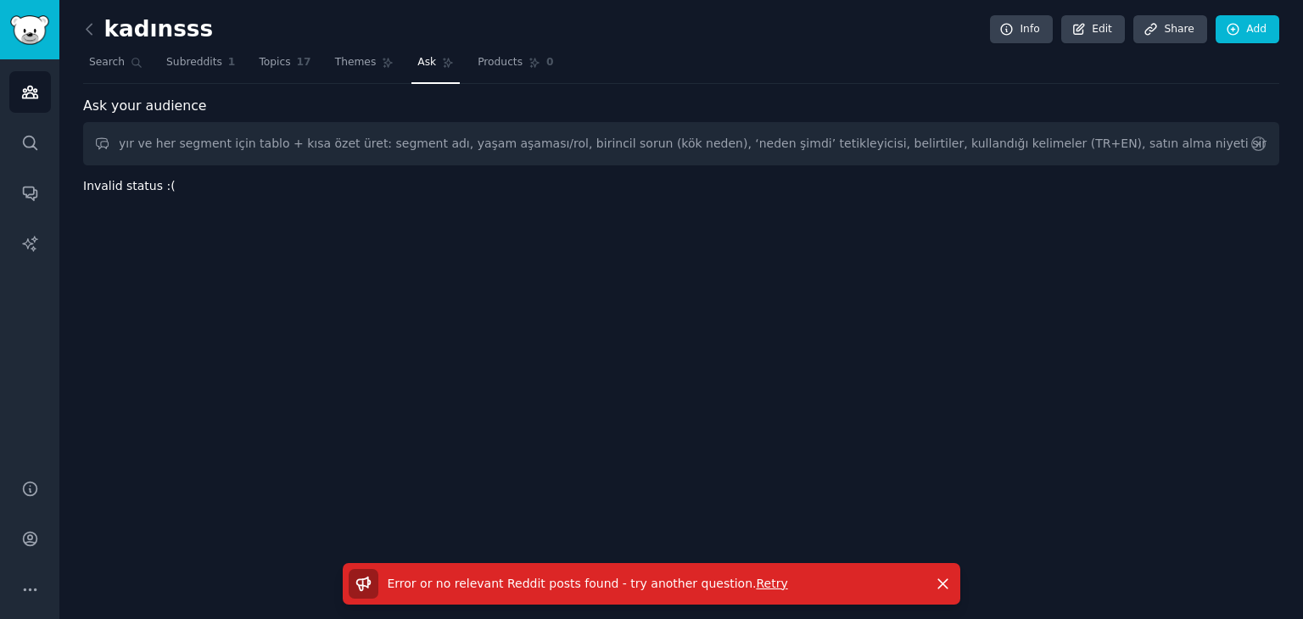
click at [1256, 145] on icon at bounding box center [1258, 144] width 18 height 18
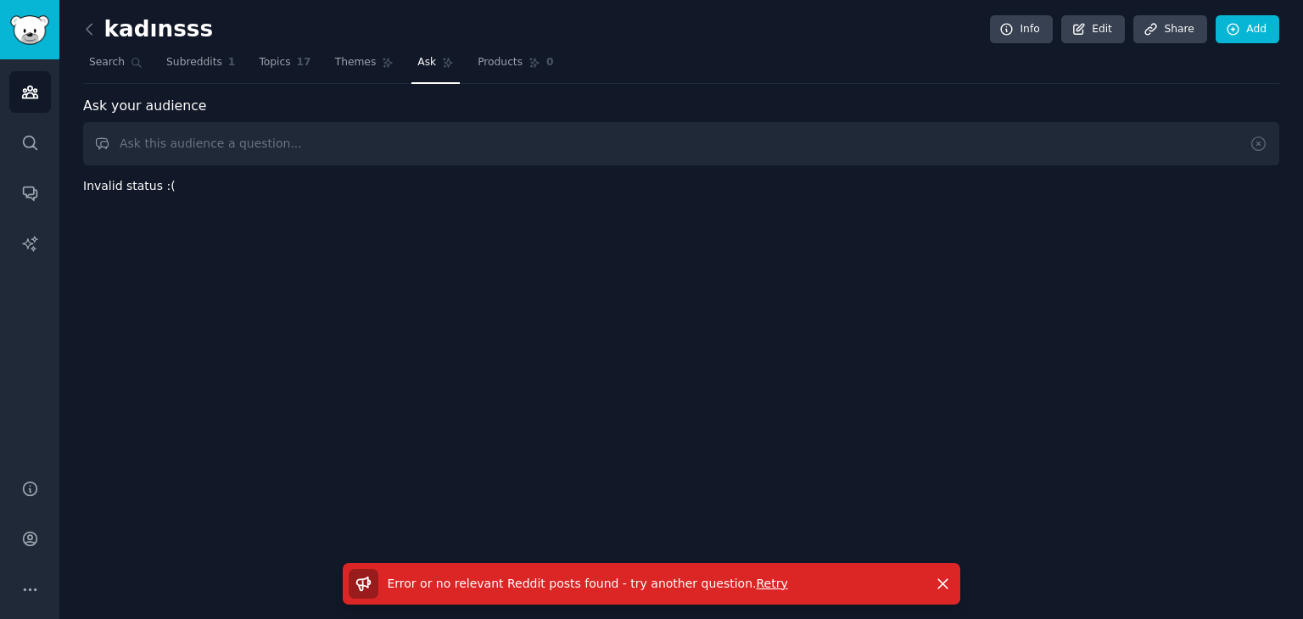
scroll to position [0, 0]
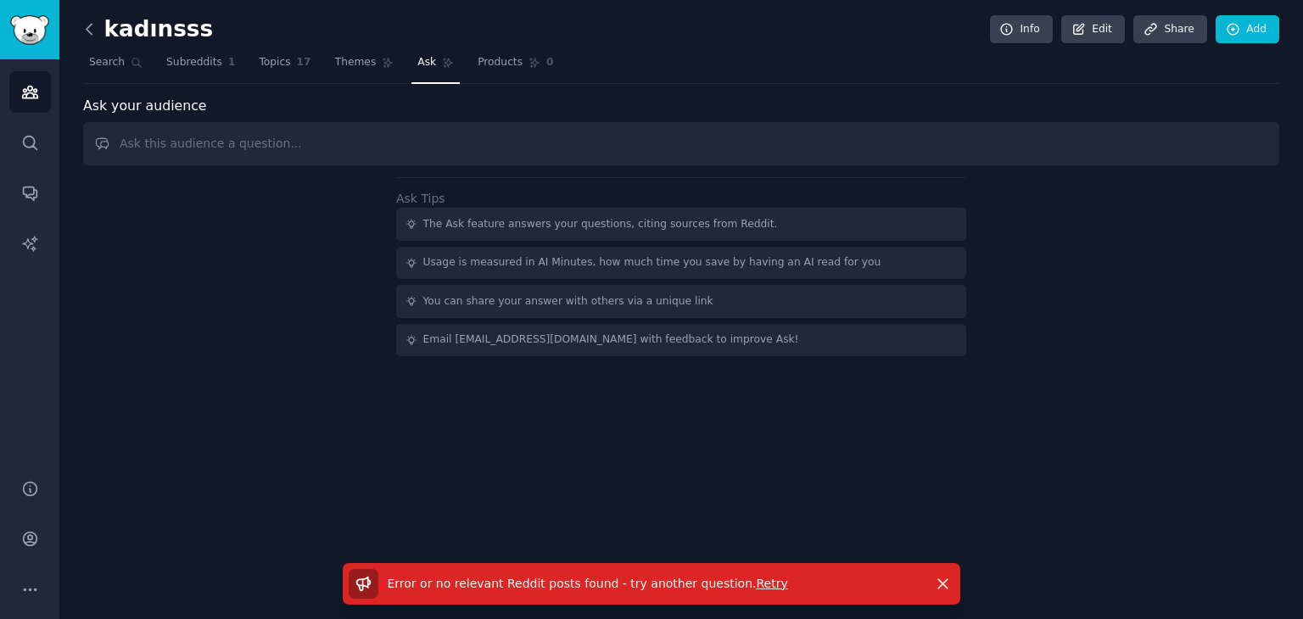
click at [94, 26] on icon at bounding box center [90, 29] width 18 height 18
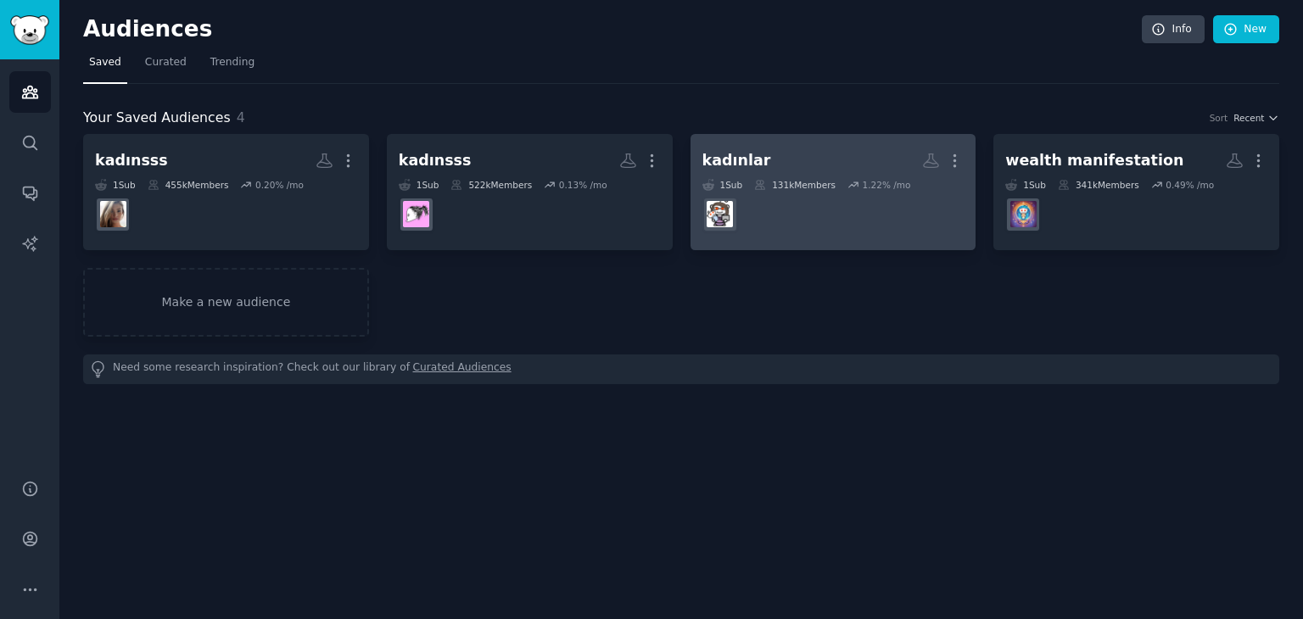
click at [833, 208] on dd "r/workingmoms" at bounding box center [833, 215] width 262 height 48
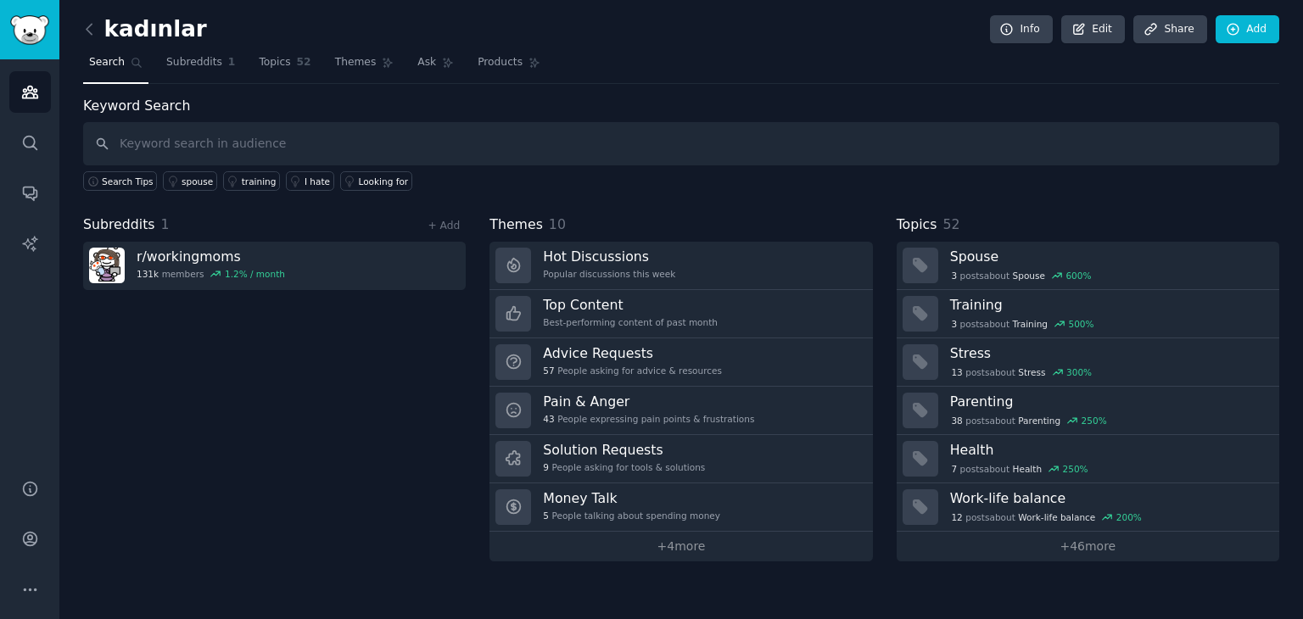
click at [311, 137] on input "text" at bounding box center [681, 143] width 1196 height 43
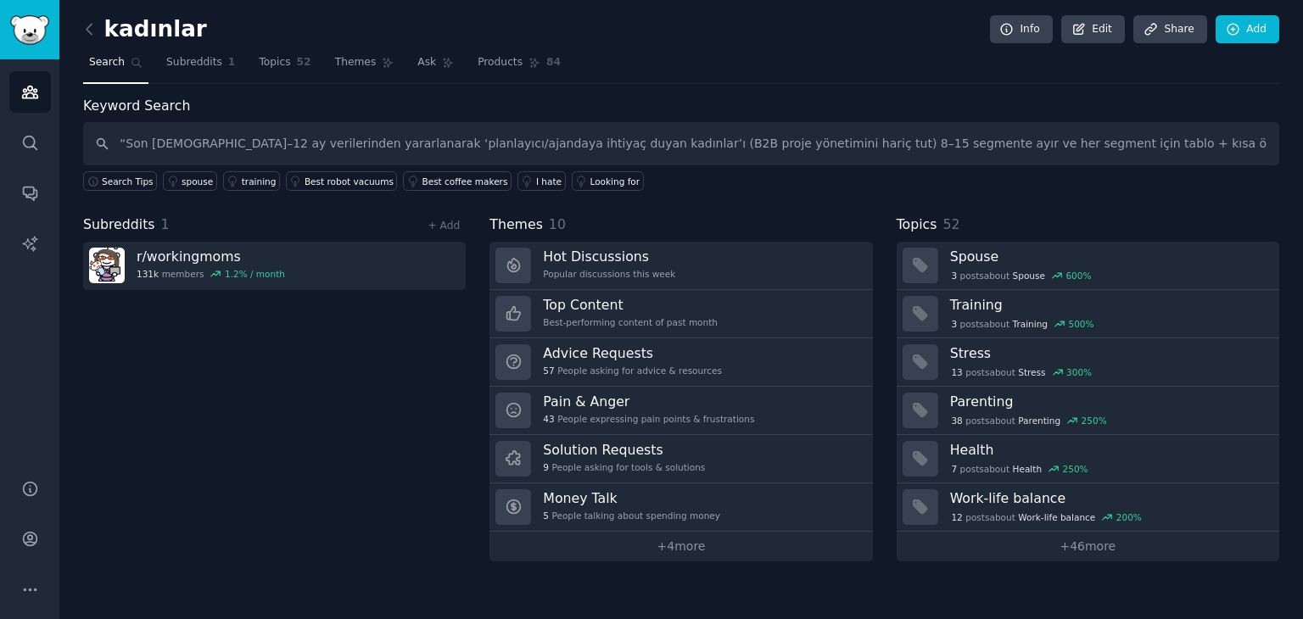
scroll to position [0, 925]
type input "“Son 6–12 ay verilerinden yararlanarak ‘planlayıcı/ajandaya ihtiyaç duyan kadın…"
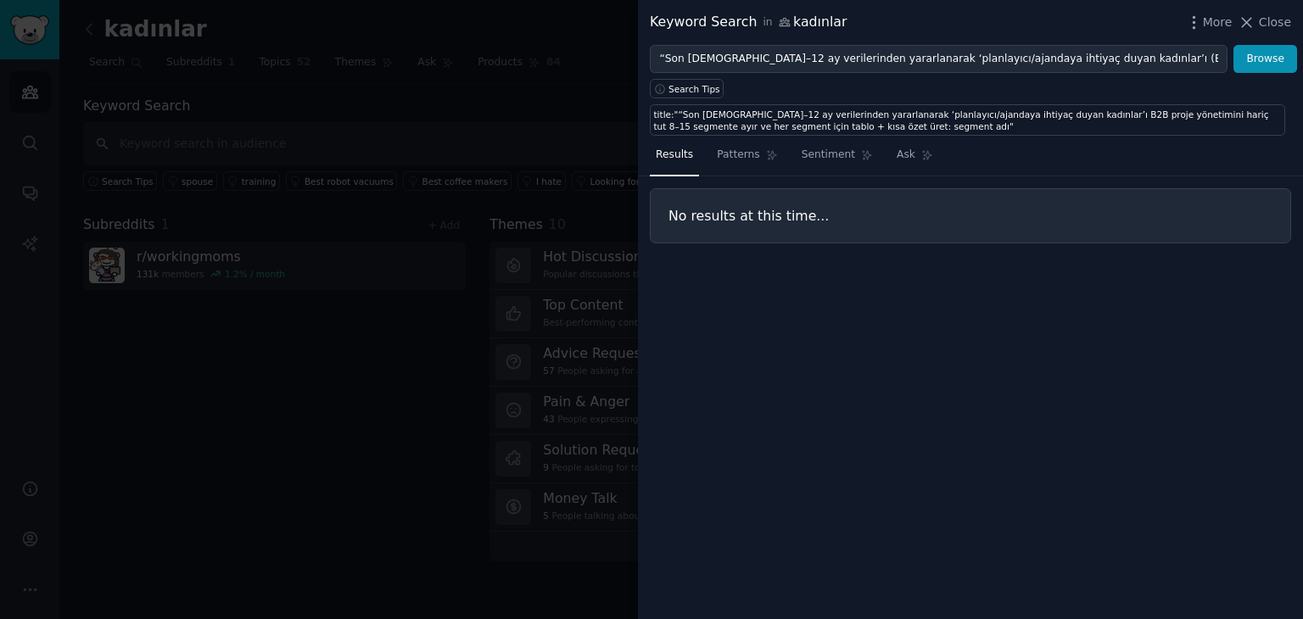
click at [416, 133] on div at bounding box center [651, 309] width 1303 height 619
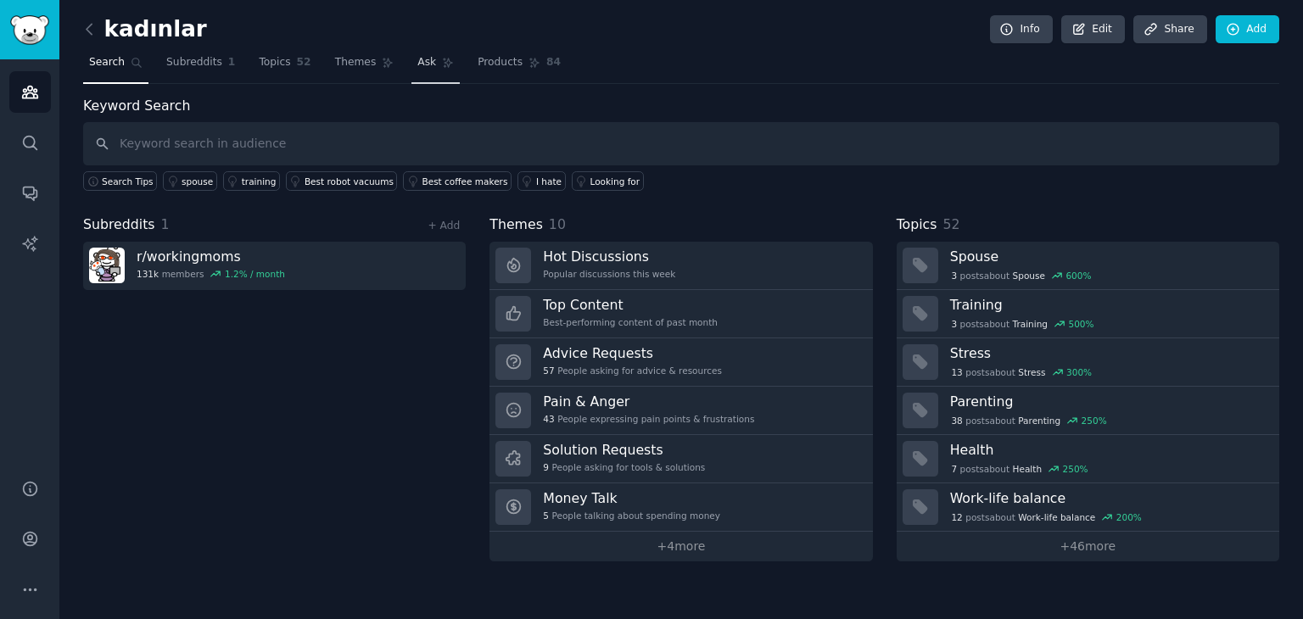
click at [418, 69] on link "Ask" at bounding box center [435, 66] width 48 height 35
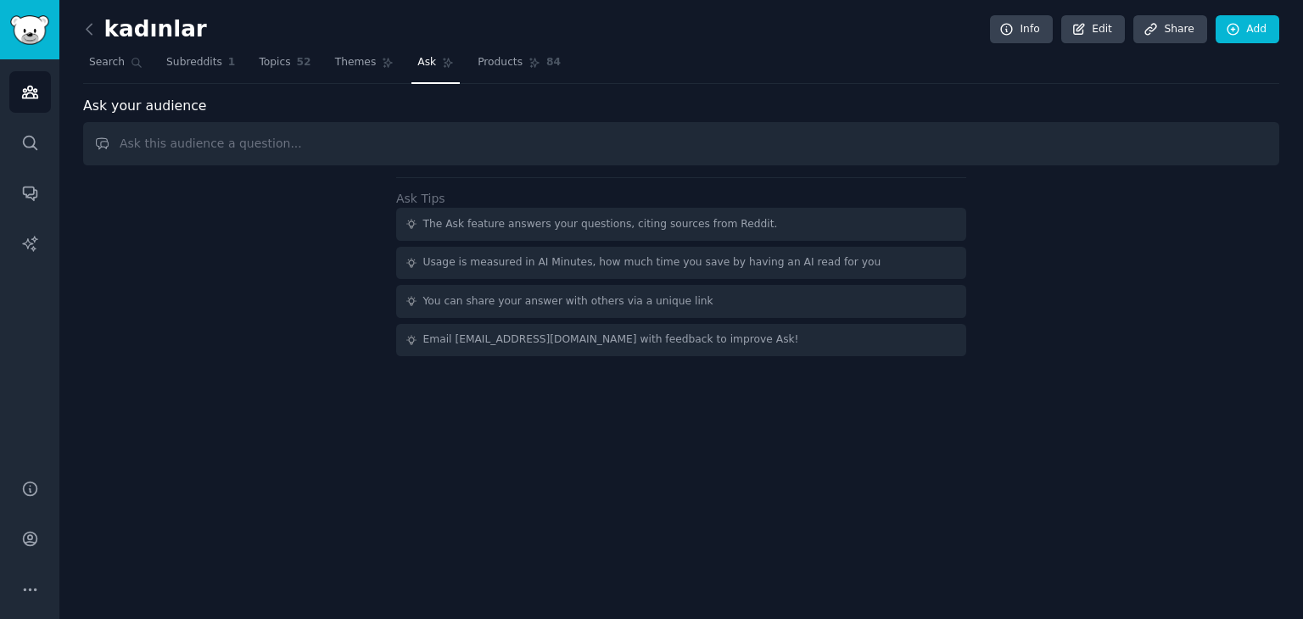
click at [363, 144] on input "text" at bounding box center [681, 143] width 1196 height 43
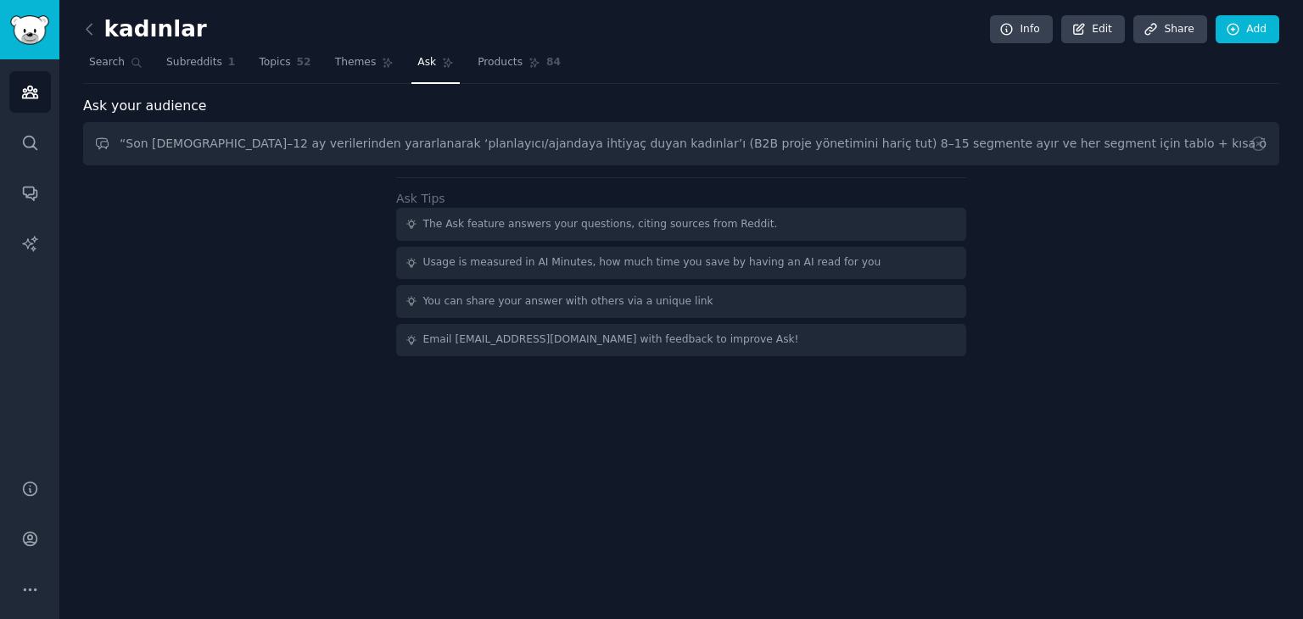
scroll to position [0, 925]
type input "“Son 6–12 ay verilerinden yararlanarak ‘planlayıcı/ajandaya ihtiyaç duyan kadın…"
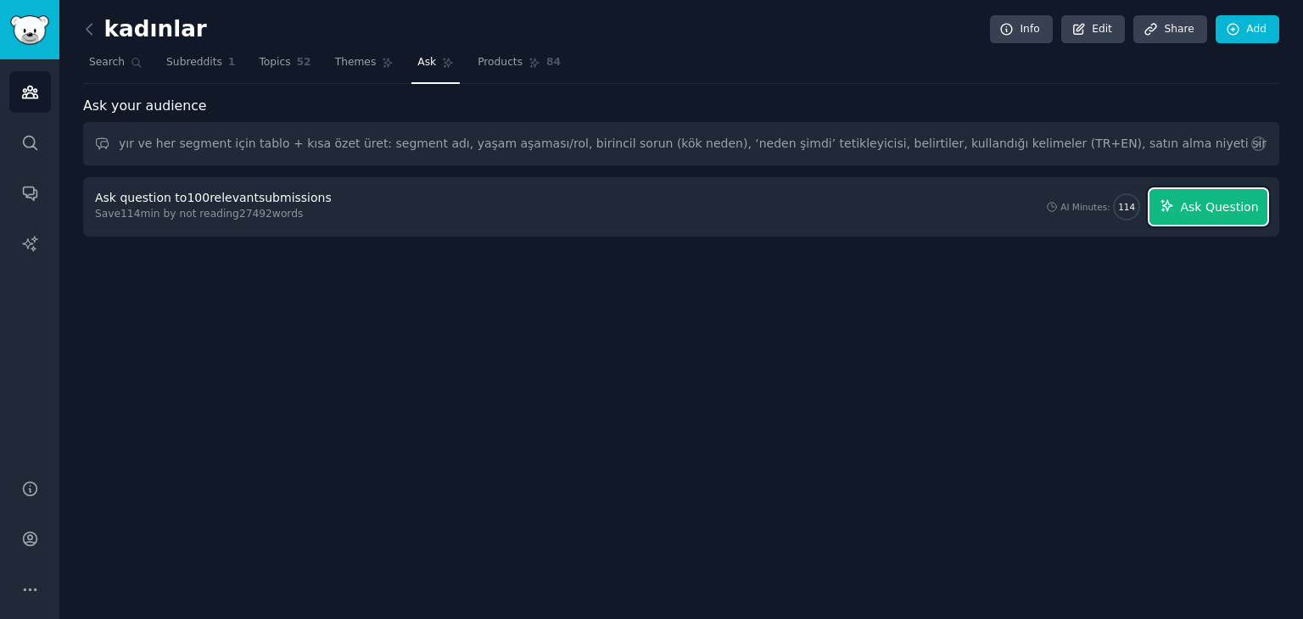
click at [1209, 198] on span "Ask Question" at bounding box center [1219, 207] width 78 height 18
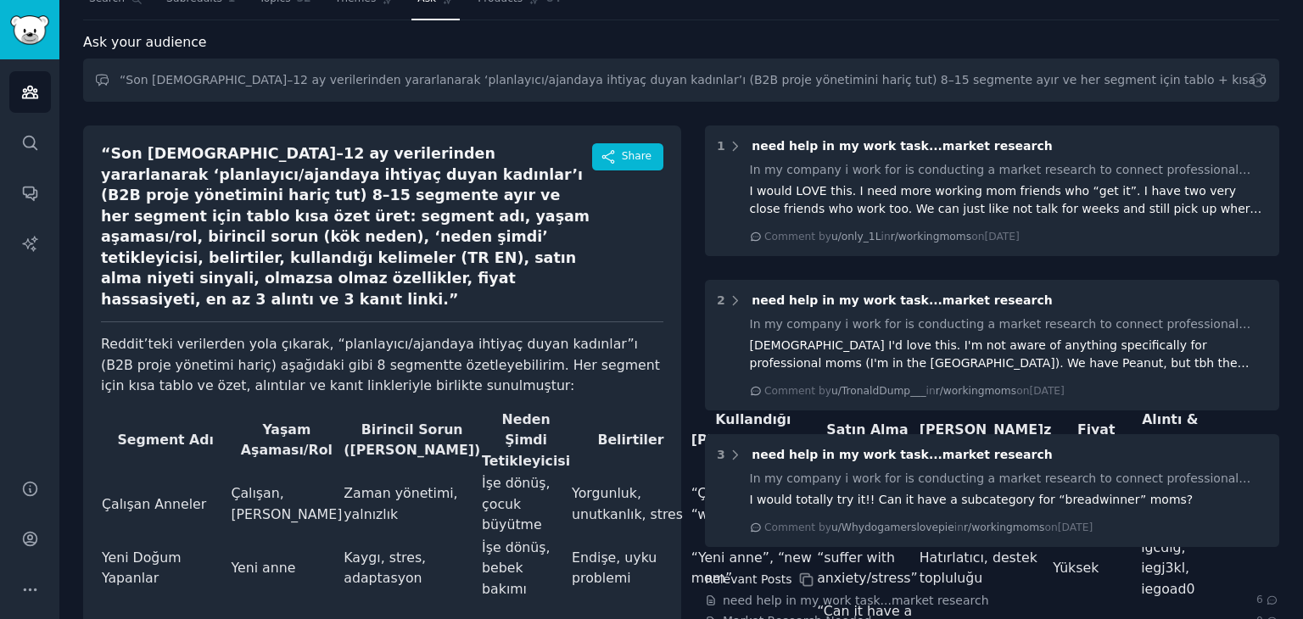
scroll to position [0, 0]
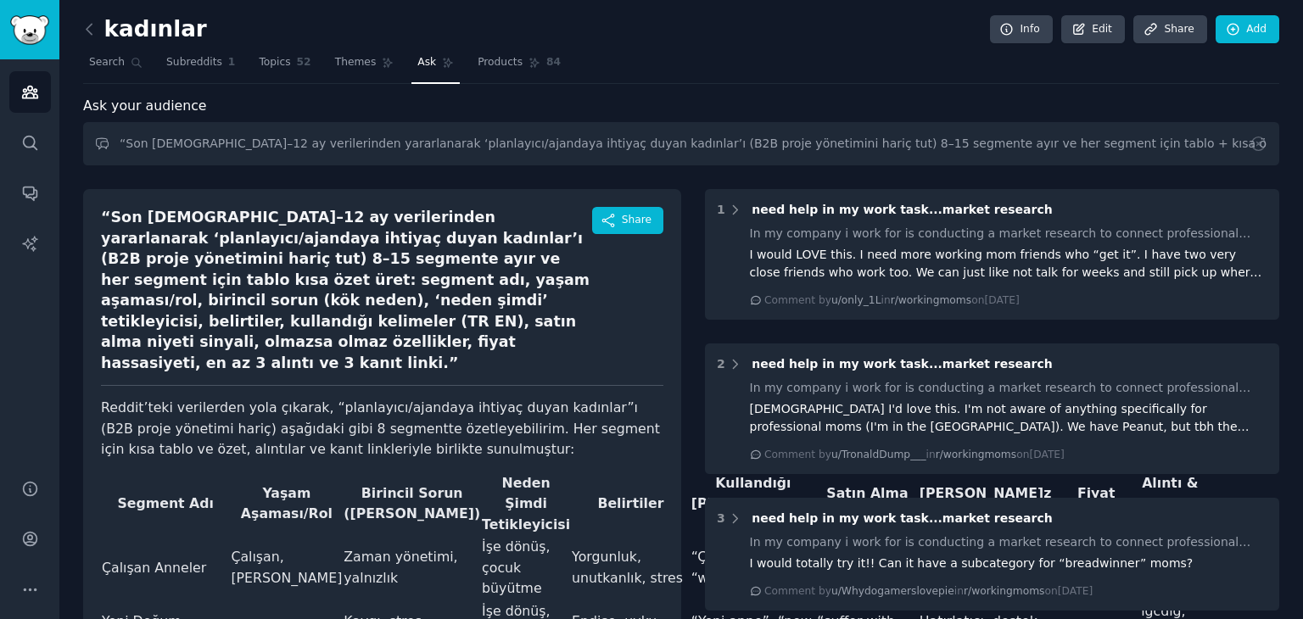
drag, startPoint x: 777, startPoint y: 39, endPoint x: 724, endPoint y: 70, distance: 62.0
click at [724, 70] on nav "Search Subreddits 1 Topics 52 Themes Ask Products 84" at bounding box center [681, 66] width 1196 height 35
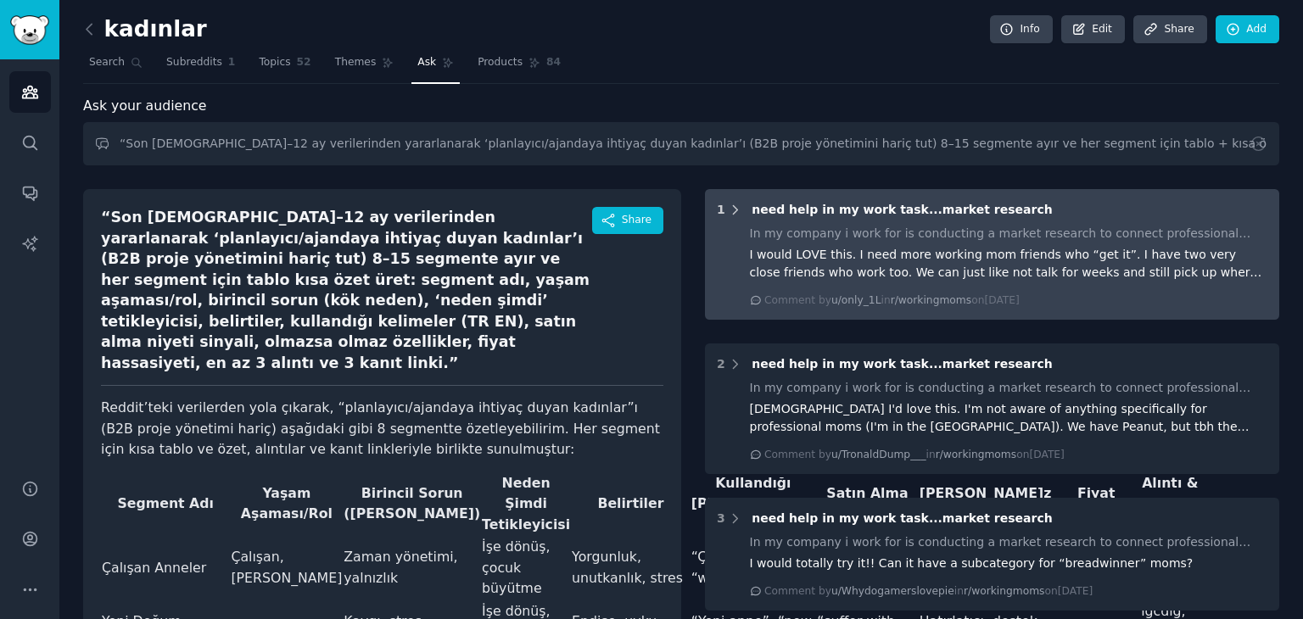
click at [731, 207] on icon at bounding box center [735, 210] width 15 height 15
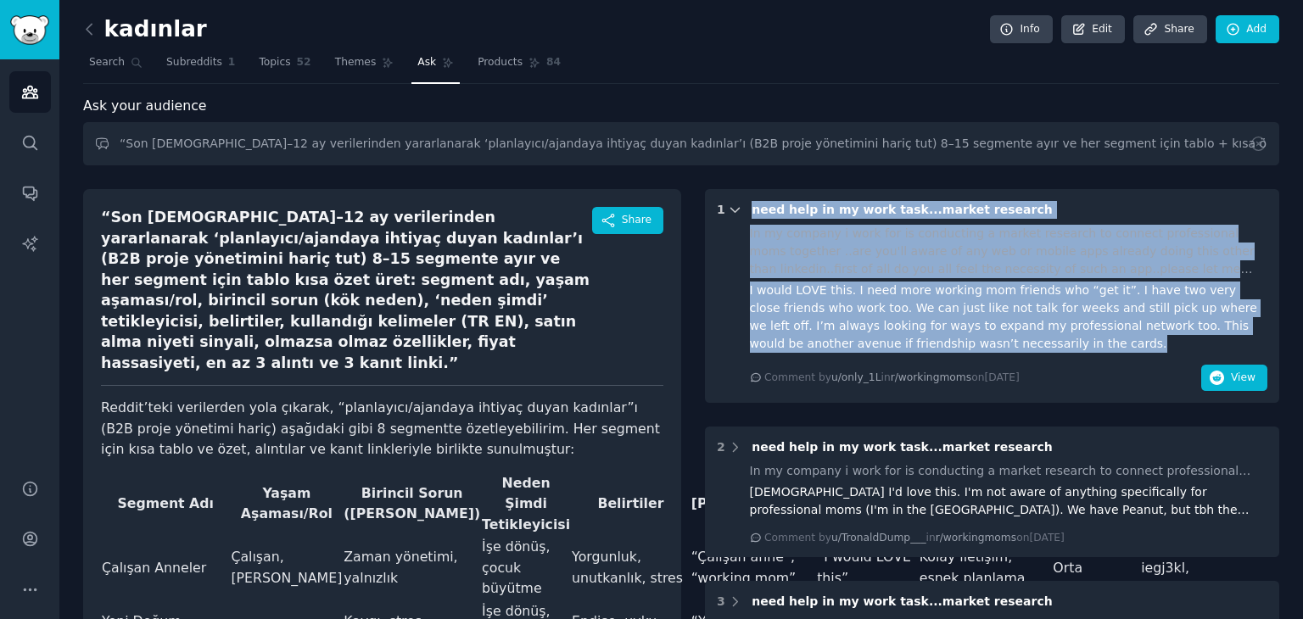
drag, startPoint x: 989, startPoint y: 349, endPoint x: 723, endPoint y: 201, distance: 304.5
click at [723, 201] on div "1 need help in my work task...market research In my company i work for is condu…" at bounding box center [992, 296] width 574 height 214
copy div "need help in my work task...market research In my company i work for is conduct…"
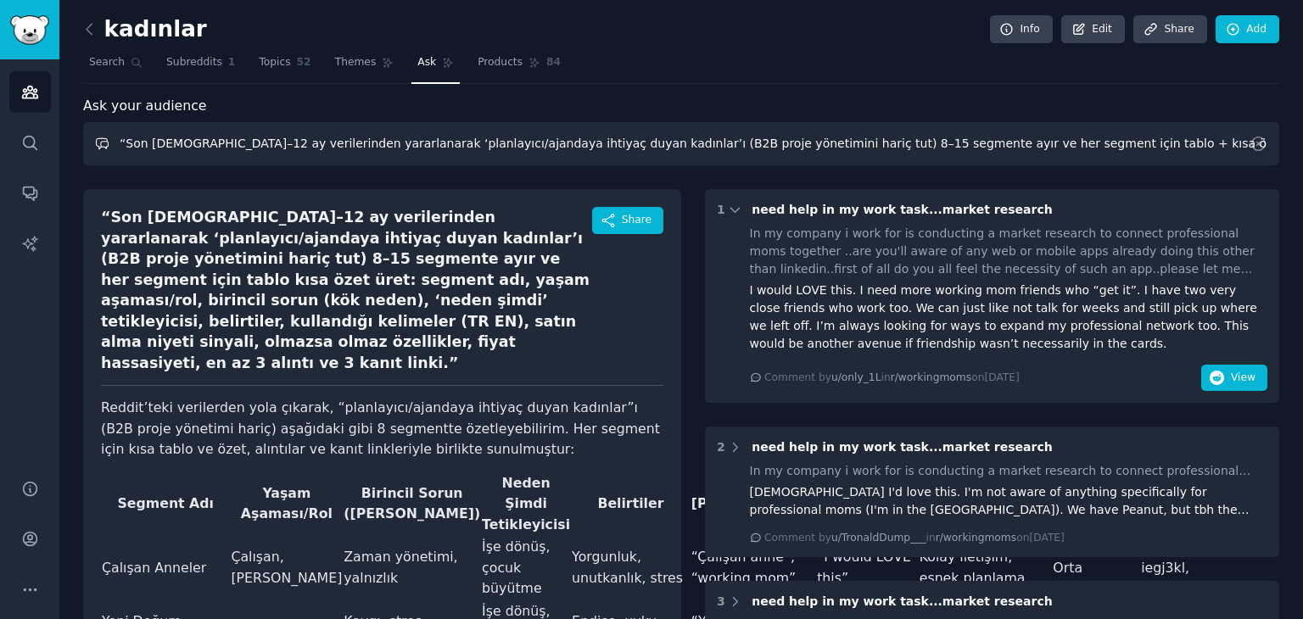
click at [740, 140] on input "“Son 6–12 ay verilerinden yararlanarak ‘planlayıcı/ajandaya ihtiyaç duyan kadın…" at bounding box center [681, 143] width 1196 height 43
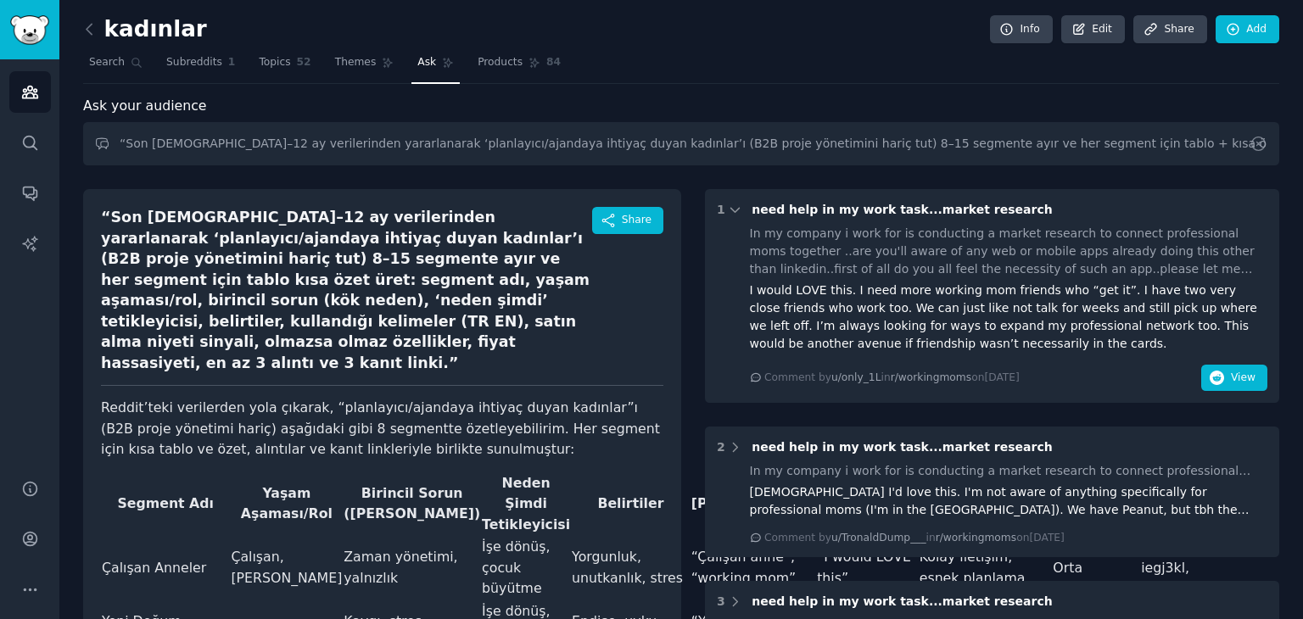
click at [1256, 146] on icon at bounding box center [1258, 144] width 18 height 18
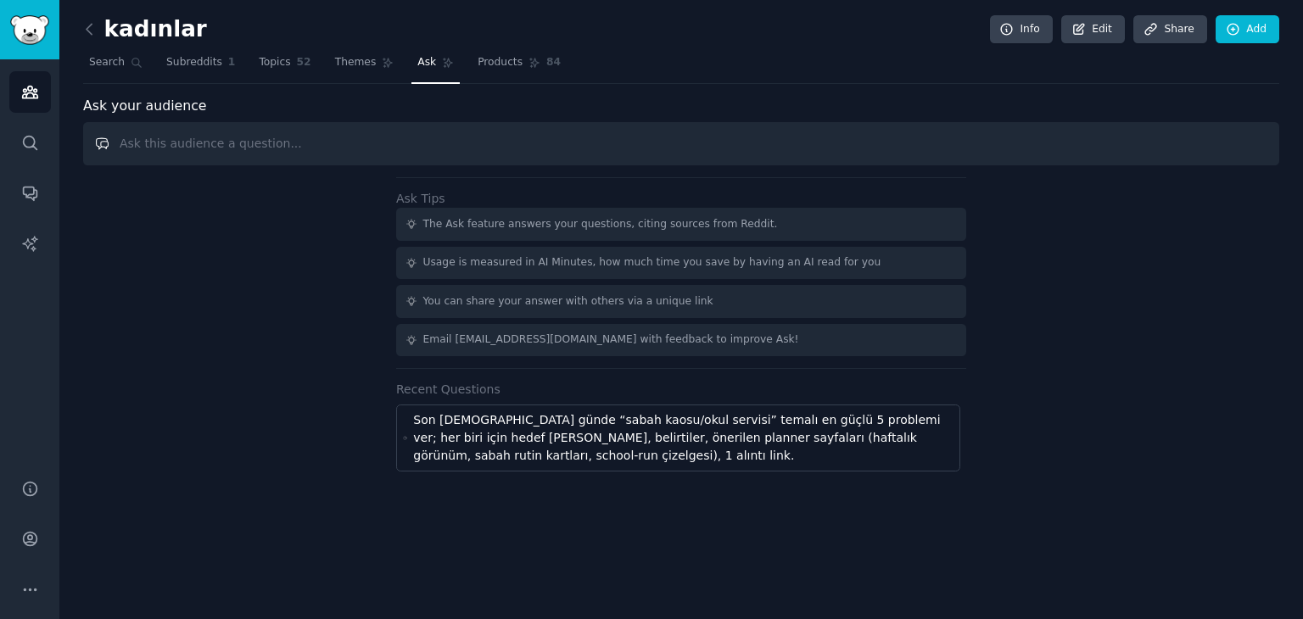
click at [813, 141] on input "text" at bounding box center [681, 143] width 1196 height 43
paste input "“Kadın odaklı, B2B hariç: planlayıcıya ihtiyaç duyan en alakalı 15 mikro nişi h…"
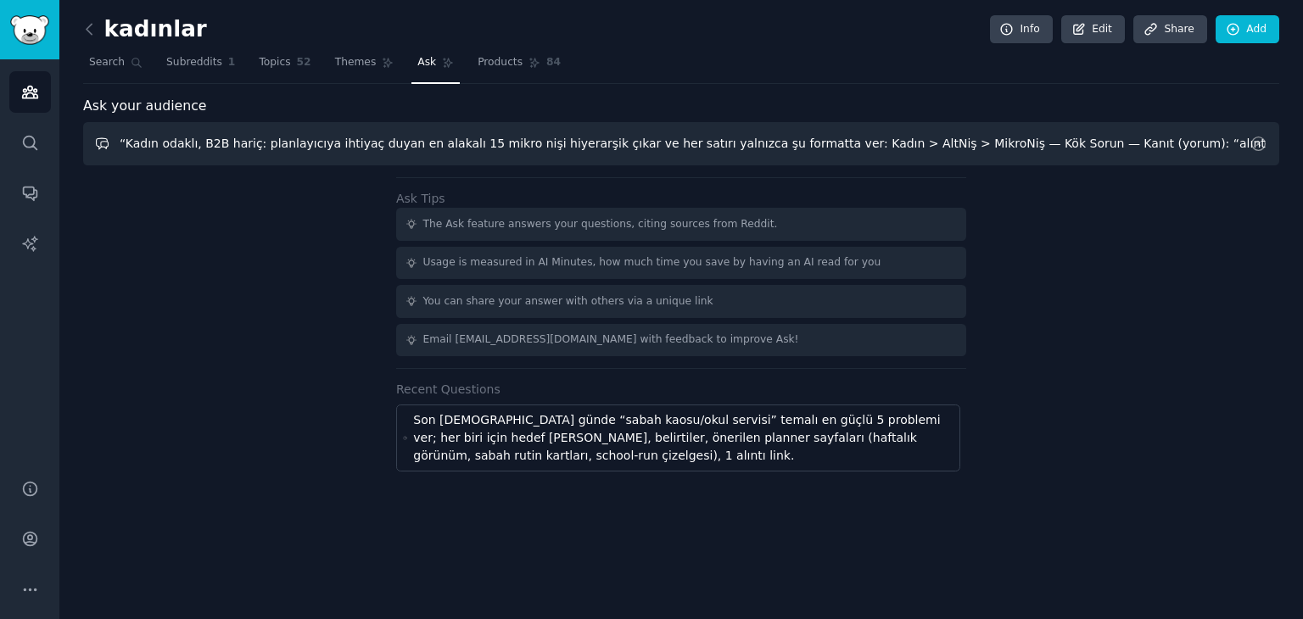
scroll to position [0, 204]
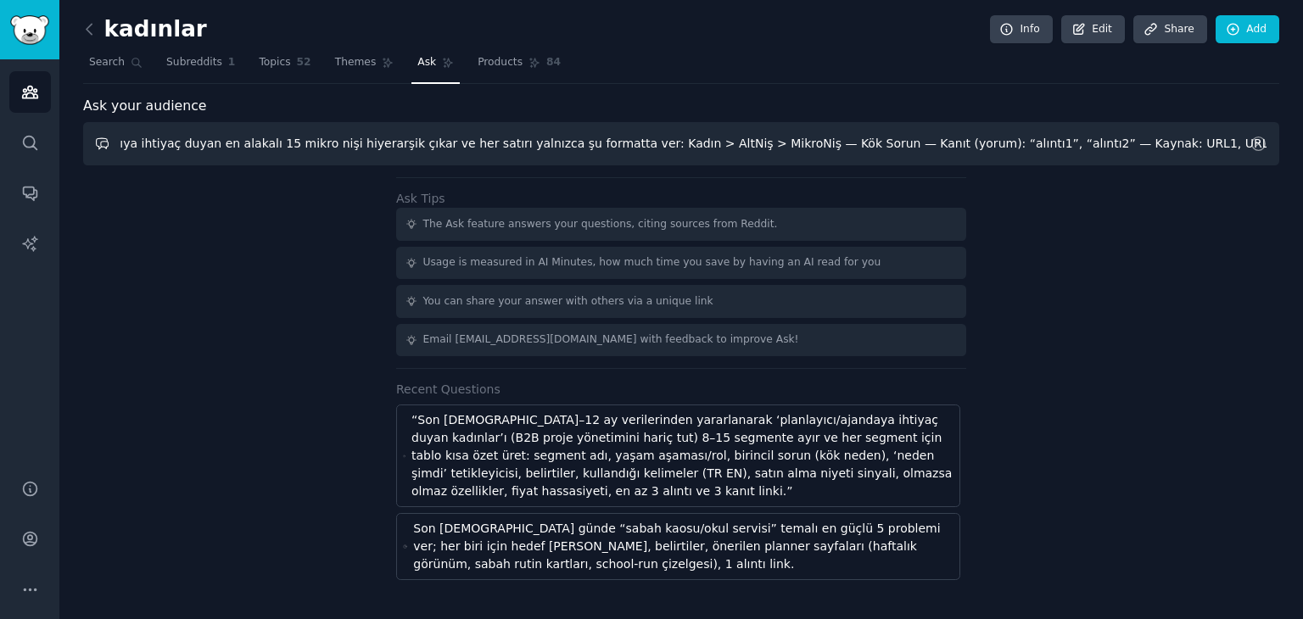
type input "“Kadın odaklı, B2B hariç: planlayıcıya ihtiyaç duyan en alakalı 15 mikro nişi h…"
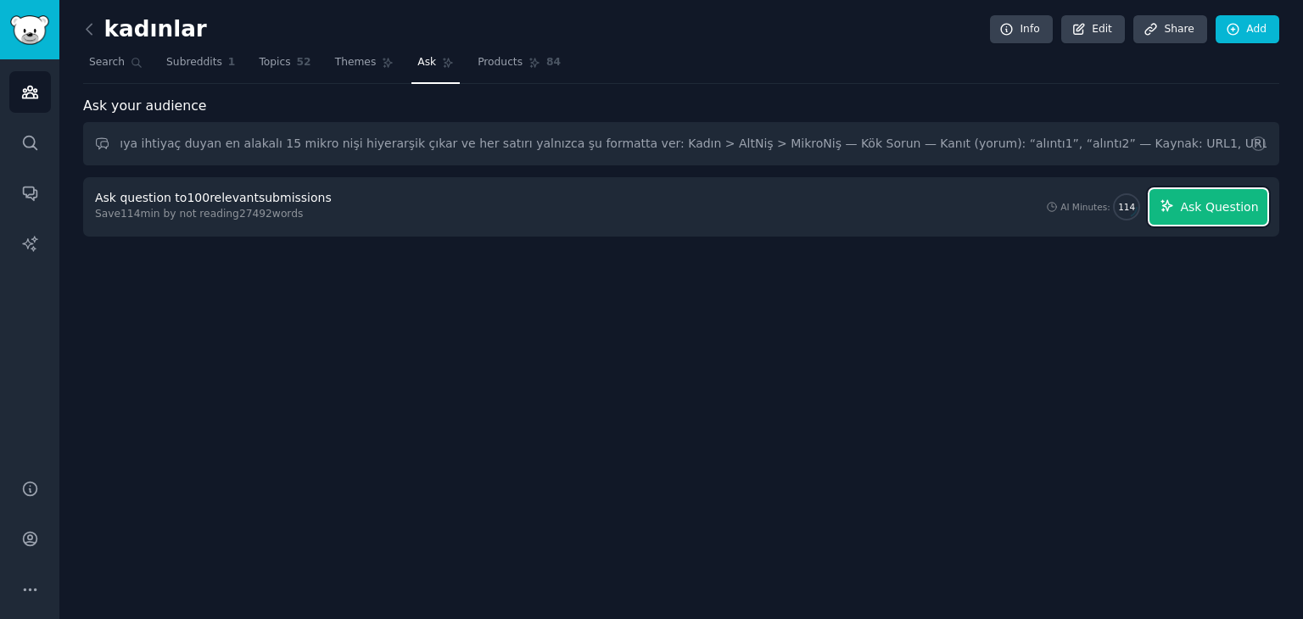
click at [1211, 203] on span "Ask Question" at bounding box center [1219, 207] width 78 height 18
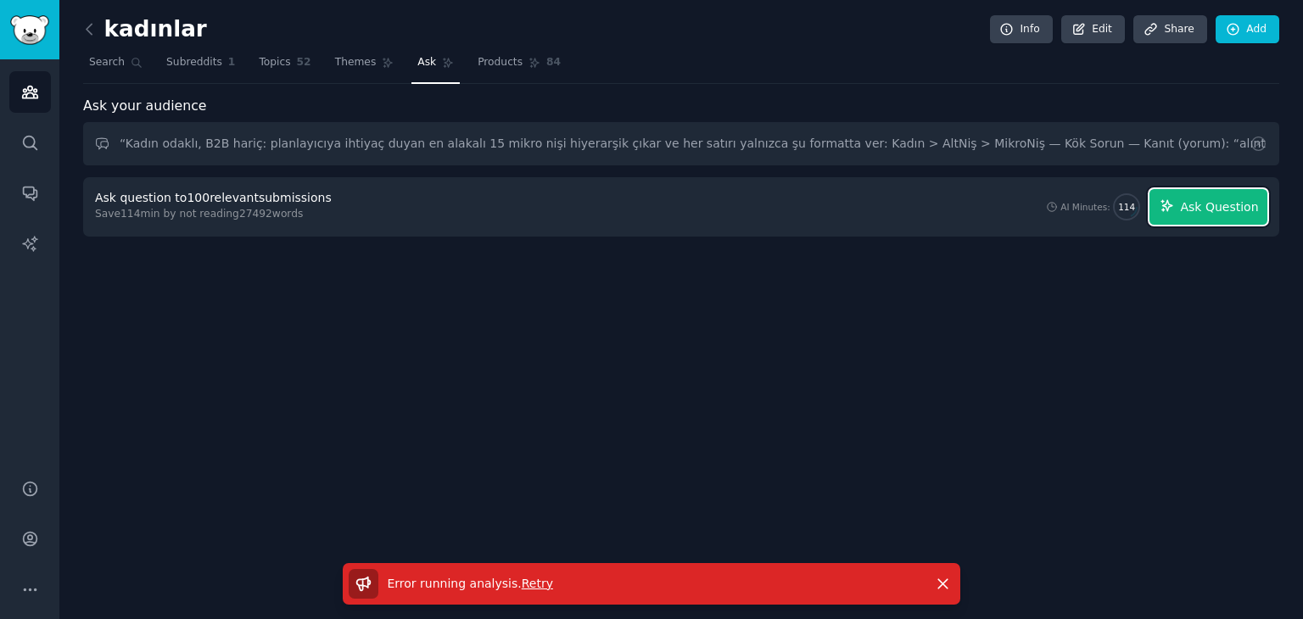
click at [1249, 198] on span "Ask Question" at bounding box center [1219, 207] width 78 height 18
click at [1261, 147] on icon at bounding box center [1258, 144] width 18 height 18
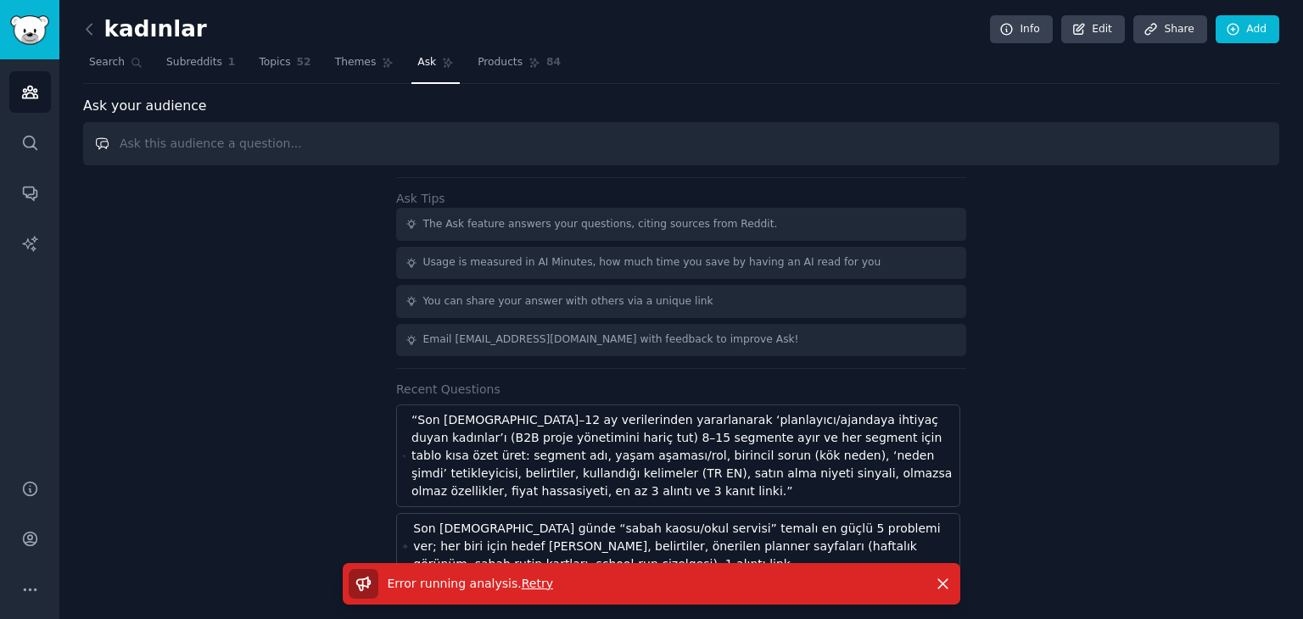
click at [938, 137] on input "text" at bounding box center [681, 143] width 1196 height 43
paste input "“Kadın odaklı, B2B hariç: planlayıcıya ihtiyaç duyan en alakalı 15 mikro nişi h…"
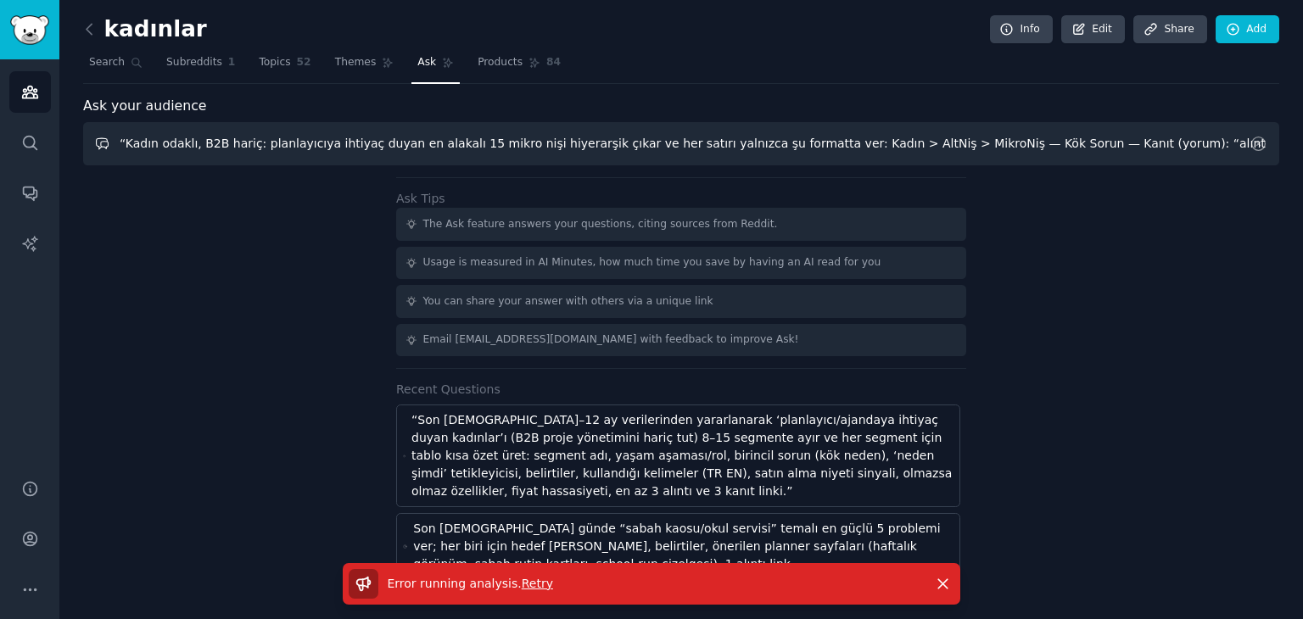
scroll to position [0, 204]
type input "“Kadın odaklı, B2B hariç: planlayıcıya ihtiyaç duyan en alakalı 15 mikro nişi h…"
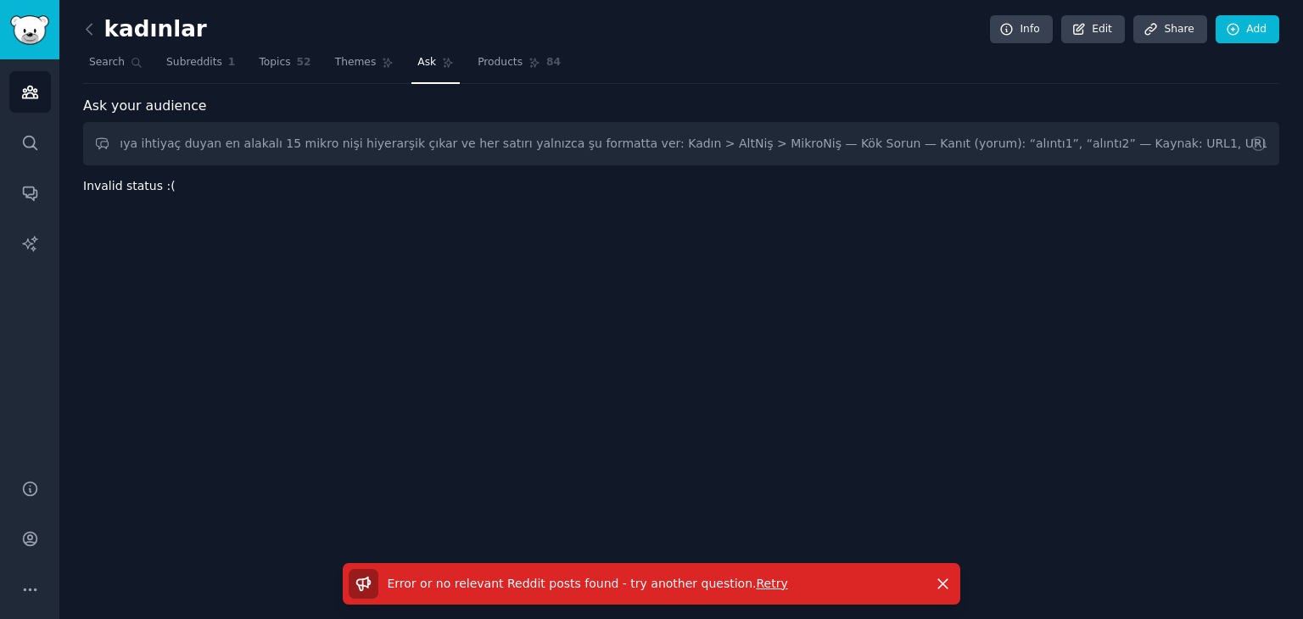
drag, startPoint x: 453, startPoint y: 384, endPoint x: 485, endPoint y: 404, distance: 37.7
click at [455, 384] on div "kadınlar Info Edit Share Add Search Subreddits 1 Topics 52 Themes Ask Products …" at bounding box center [681, 309] width 1244 height 619
click at [1255, 145] on icon at bounding box center [1258, 144] width 18 height 18
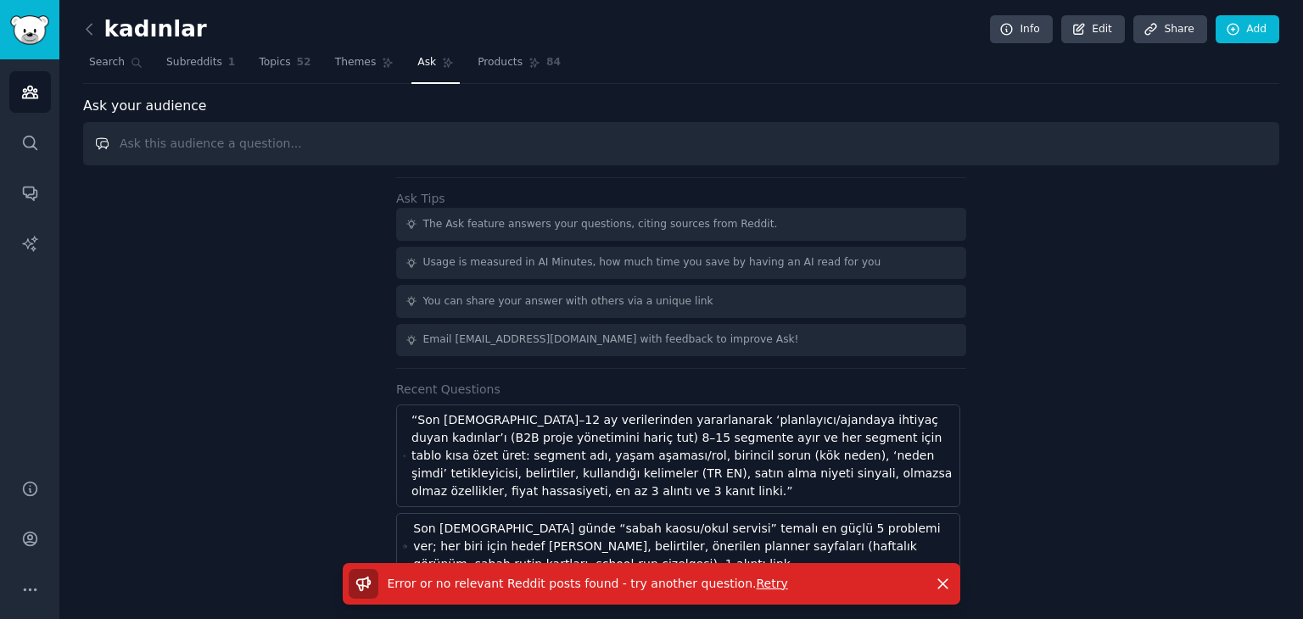
click at [322, 143] on input "text" at bounding box center [681, 143] width 1196 height 43
paste input "“Kadın odaklı, B2B hariç: planlayıcıya ihtiyaç duyan en alakalı 15 mikro nişi h…"
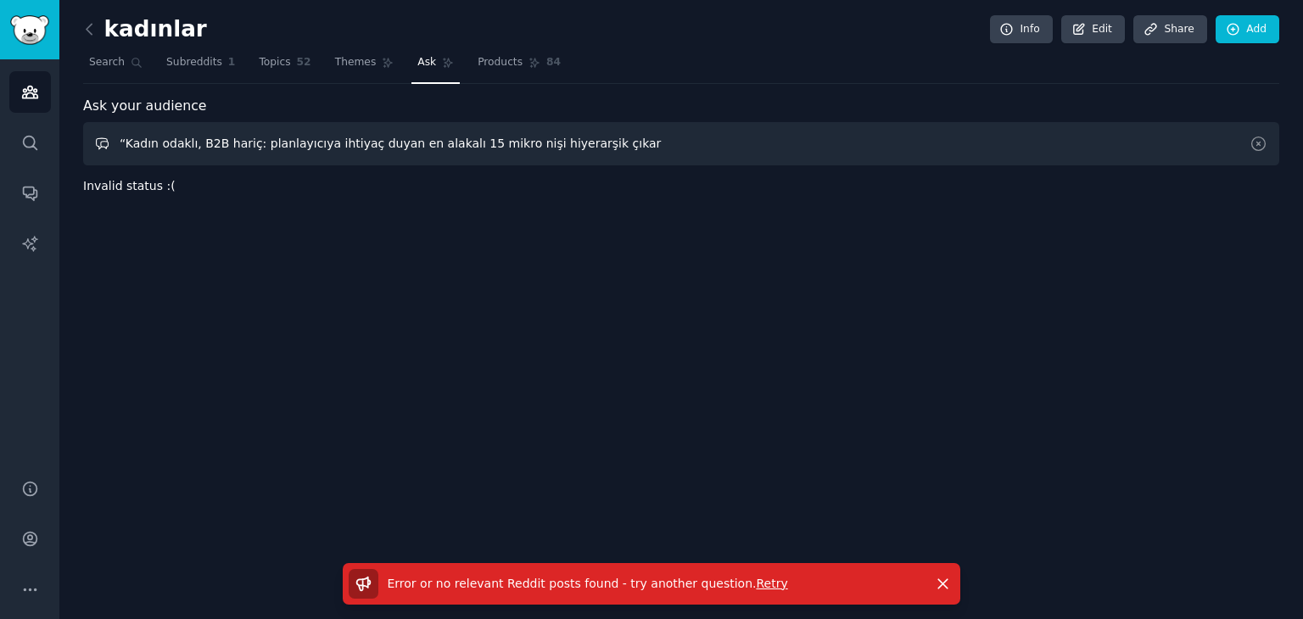
type input "“Kadın odaklı, B2B hariç: planlayıcıya ihtiyaç duyan en alakalı 15 mikro nişi h…"
drag, startPoint x: 601, startPoint y: 140, endPoint x: 82, endPoint y: 182, distance: 520.9
click at [83, 182] on div "Ask your audience “Kadın odaklı, B2B hariç: planlayıcıya ihtiyaç duyan en alaka…" at bounding box center [681, 146] width 1196 height 100
paste input "Women-focused, excluding B2B: the 15 most relevant micro-niches requiring a pla…"
type input "Women-focused, excluding B2B: the 15 most relevant micro-niches requiring a pla…"
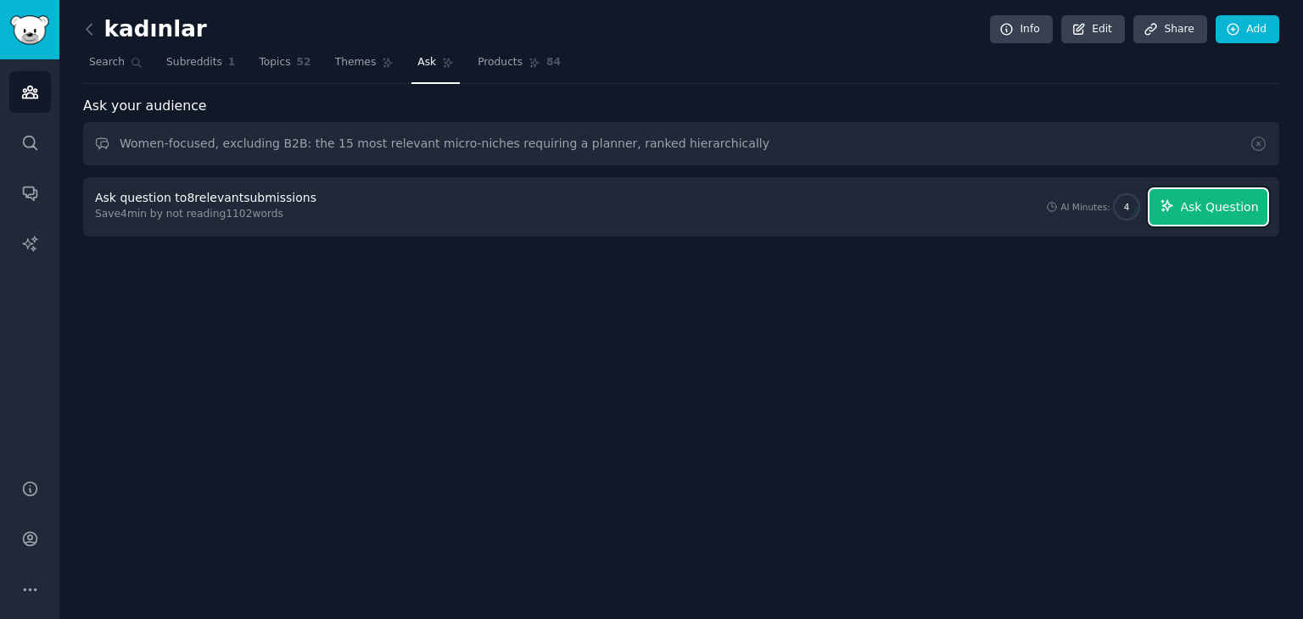
click at [1211, 206] on span "Ask Question" at bounding box center [1219, 207] width 78 height 18
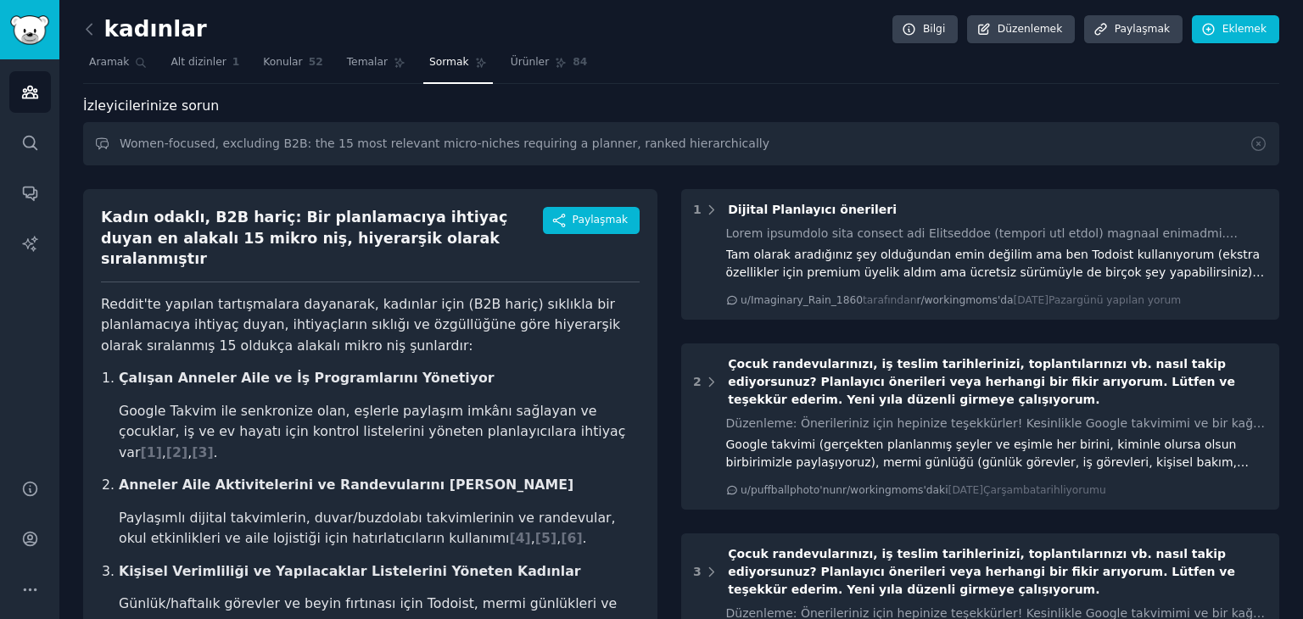
click at [759, 63] on nav "Aramak Alt dizinler 1 Konular 52 Temalar Sormak Ürünler 84" at bounding box center [681, 66] width 1196 height 35
drag, startPoint x: 808, startPoint y: 149, endPoint x: 0, endPoint y: 171, distance: 807.8
click at [0, 171] on div "Advanced Search İzleyiciler Aramak Konuşmalar Yapay Zeka Raporları Yardım Hesap…" at bounding box center [651, 309] width 1303 height 619
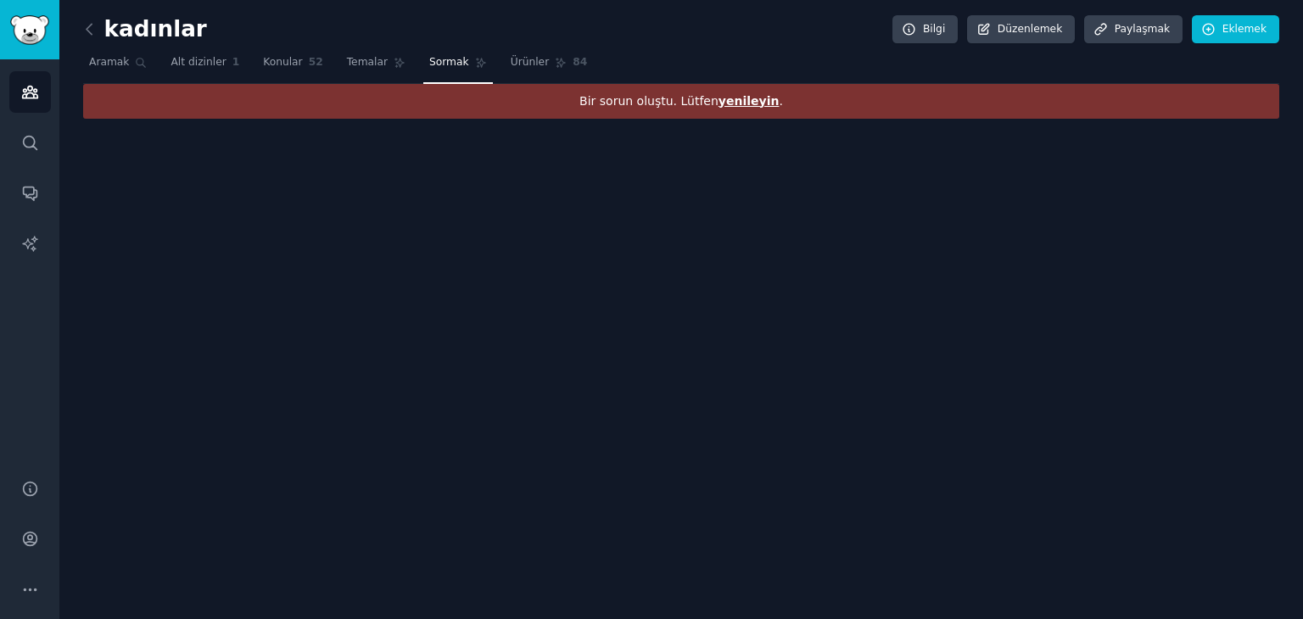
click at [752, 99] on font "yenileyin" at bounding box center [748, 101] width 61 height 14
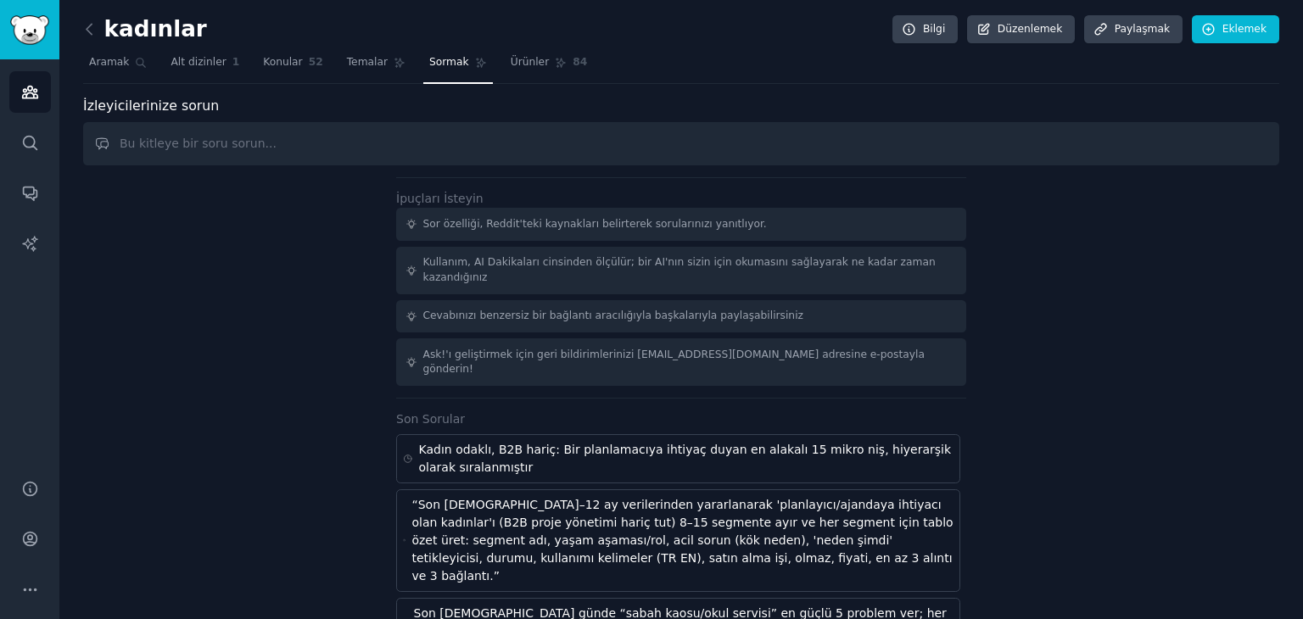
click at [562, 140] on input "text" at bounding box center [681, 143] width 1196 height 43
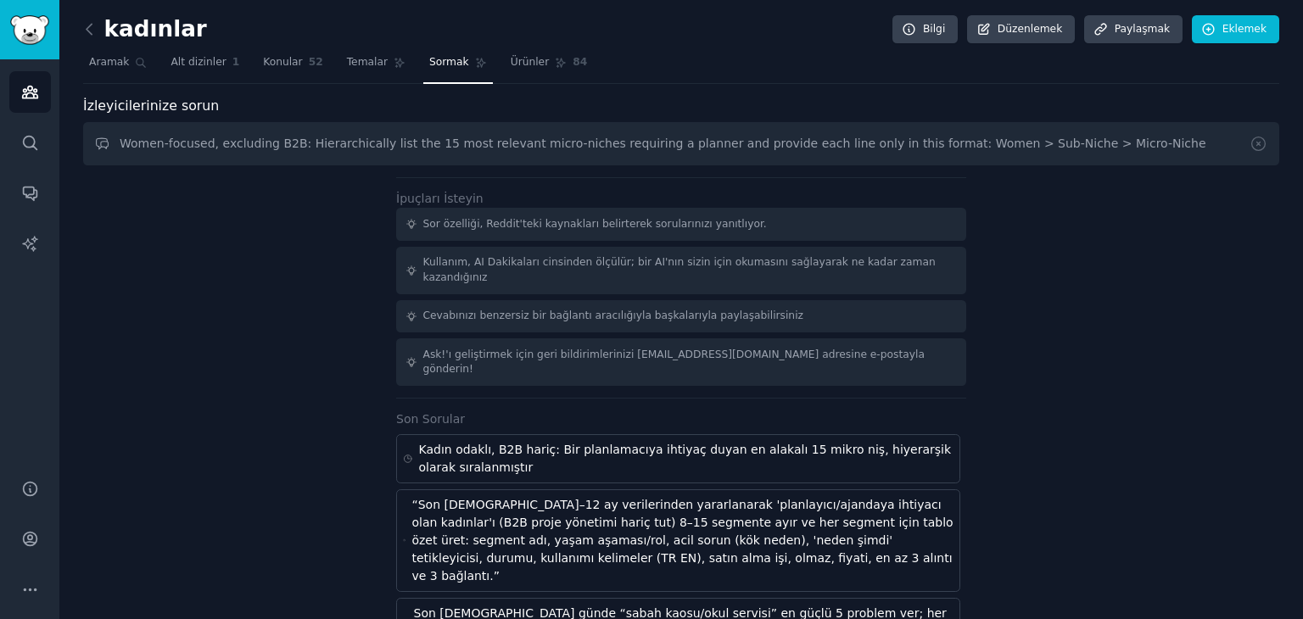
type input "Women-focused, excluding B2B: Hierarchically list the 15 most relevant micro-ni…"
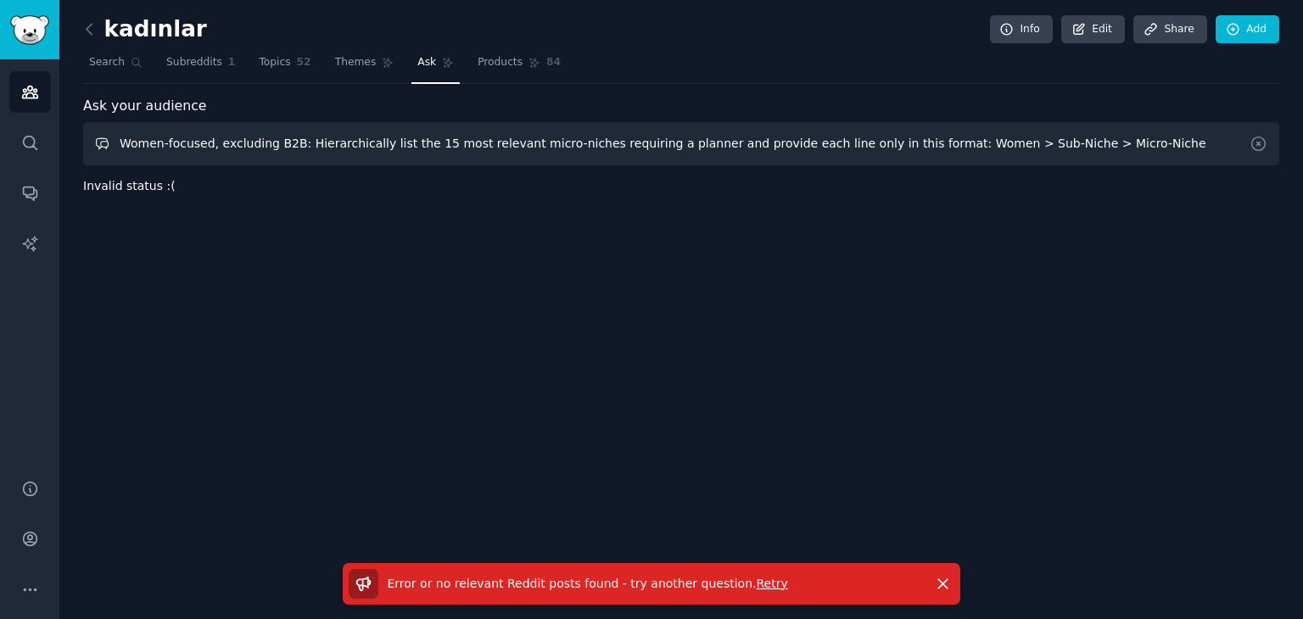
click at [1124, 155] on input "Women-focused, excluding B2B: Hierarchically list the 15 most relevant micro-ni…" at bounding box center [681, 143] width 1196 height 43
click at [1095, 154] on input "Women-focused, excluding B2B: Hierarchically list the 15 most relevant micro-ni…" at bounding box center [681, 143] width 1196 height 43
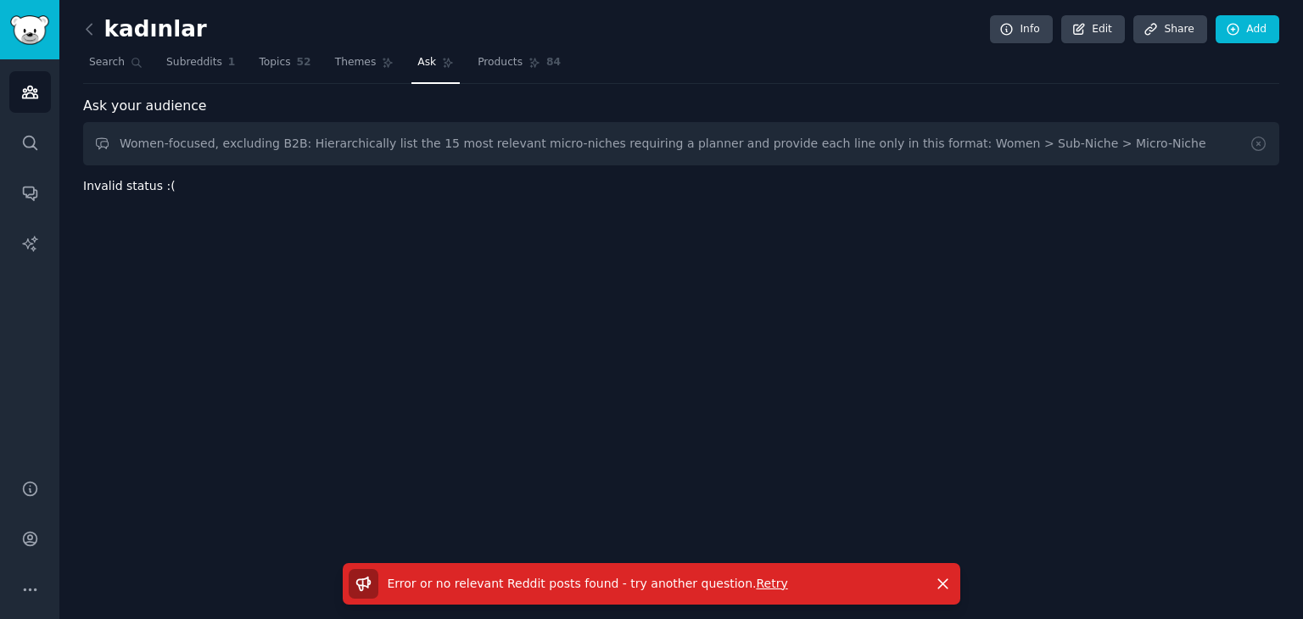
click at [756, 584] on span "Retry" at bounding box center [771, 584] width 31 height 14
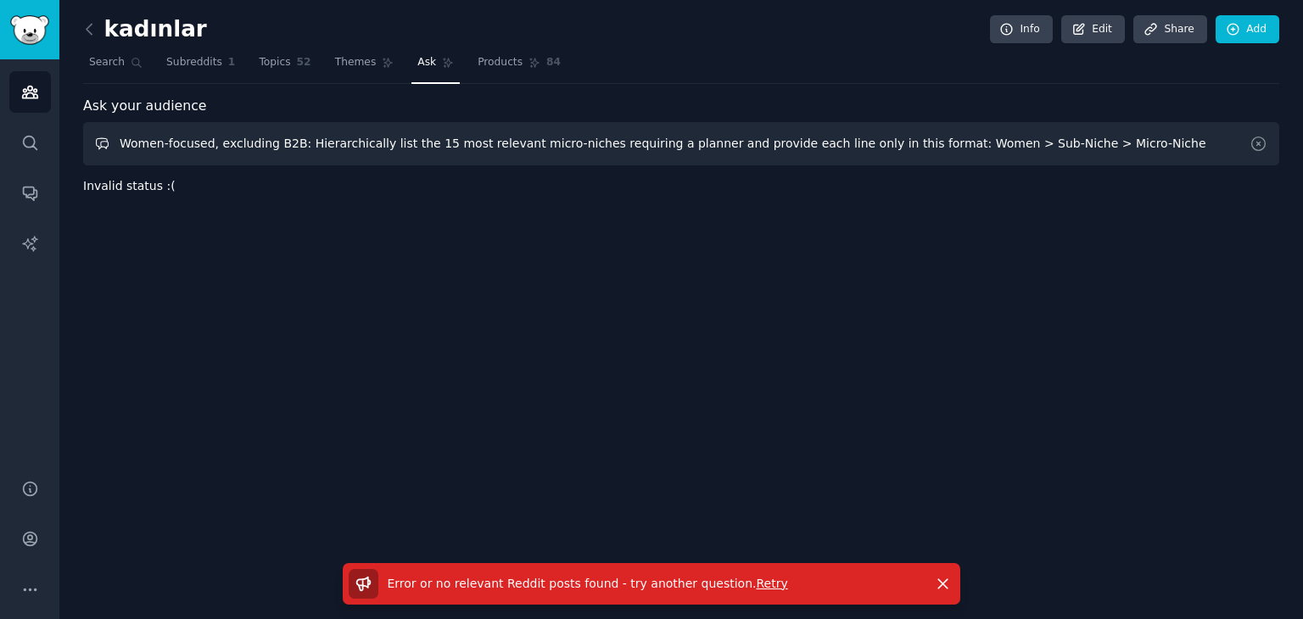
drag, startPoint x: 1101, startPoint y: 147, endPoint x: 0, endPoint y: 133, distance: 1101.1
click at [0, 133] on div "Advanced Search Audiences Search Conversations AI Reports Help Account More kad…" at bounding box center [651, 309] width 1303 height 619
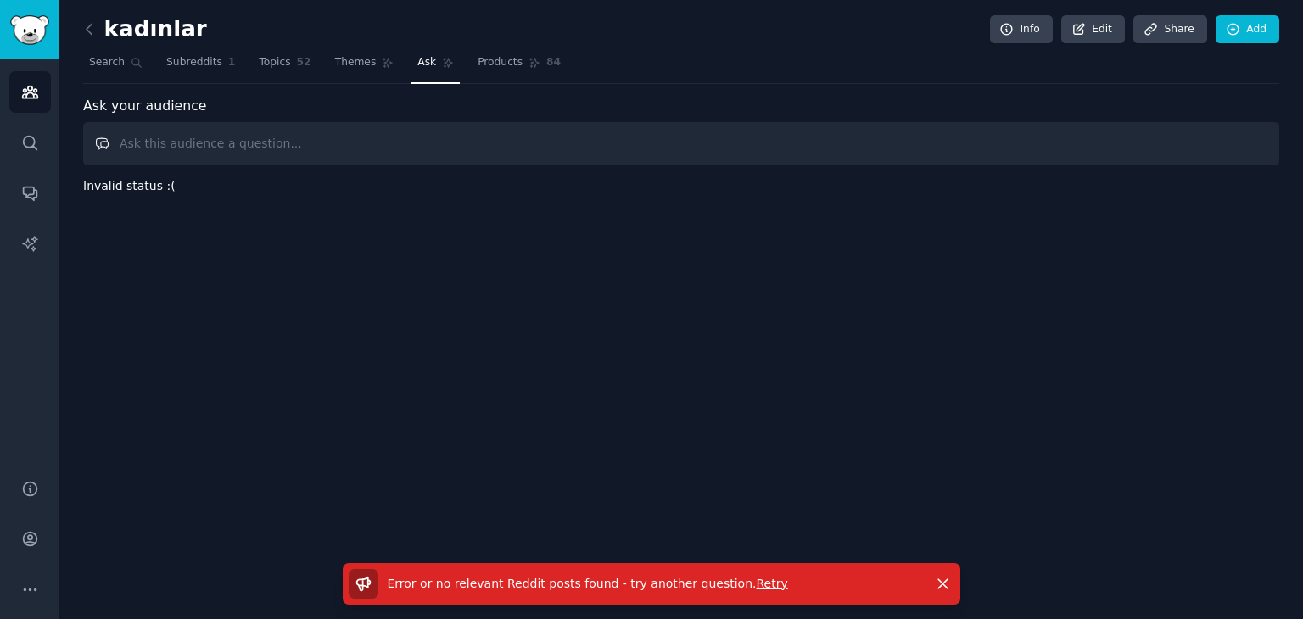
click at [630, 153] on input "text" at bounding box center [681, 143] width 1196 height 43
paste input "Kadın odaklı, B2B hariç: planlayıcı arayan en alakalı 15 mikro nişi hiyerarşik …"
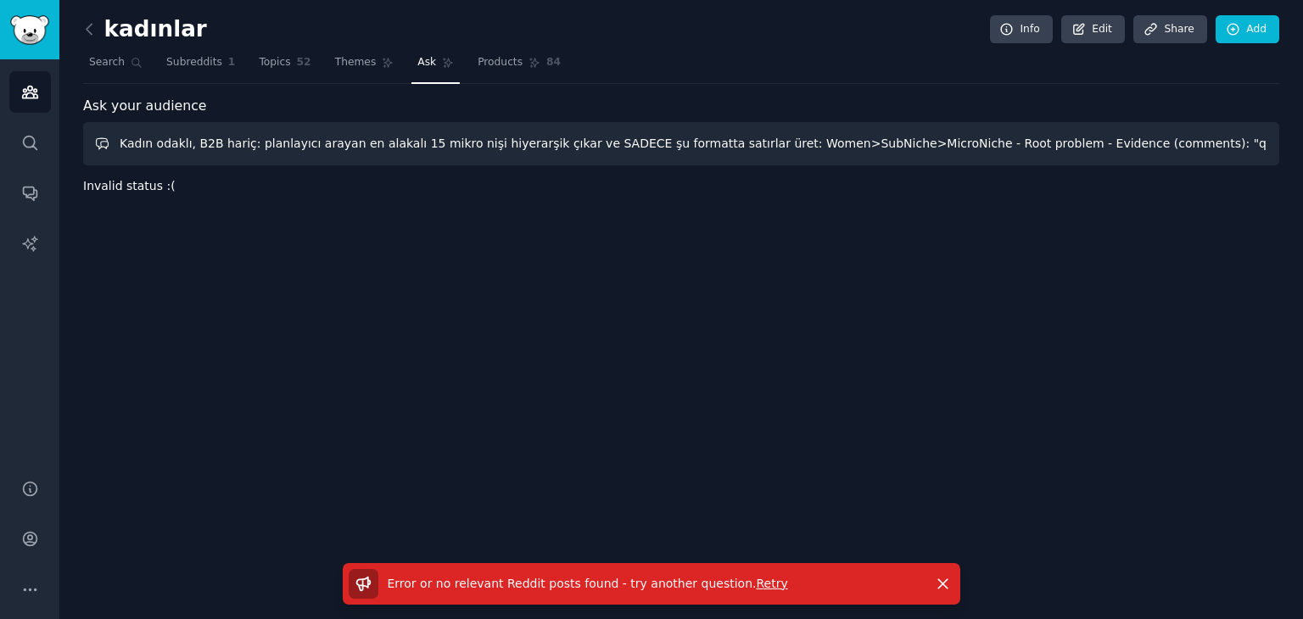
scroll to position [0, 64]
type input "Kadın odaklı, B2B hariç: planlayıcı arayan en alakalı 15 mikro nişi hiyerarşik …"
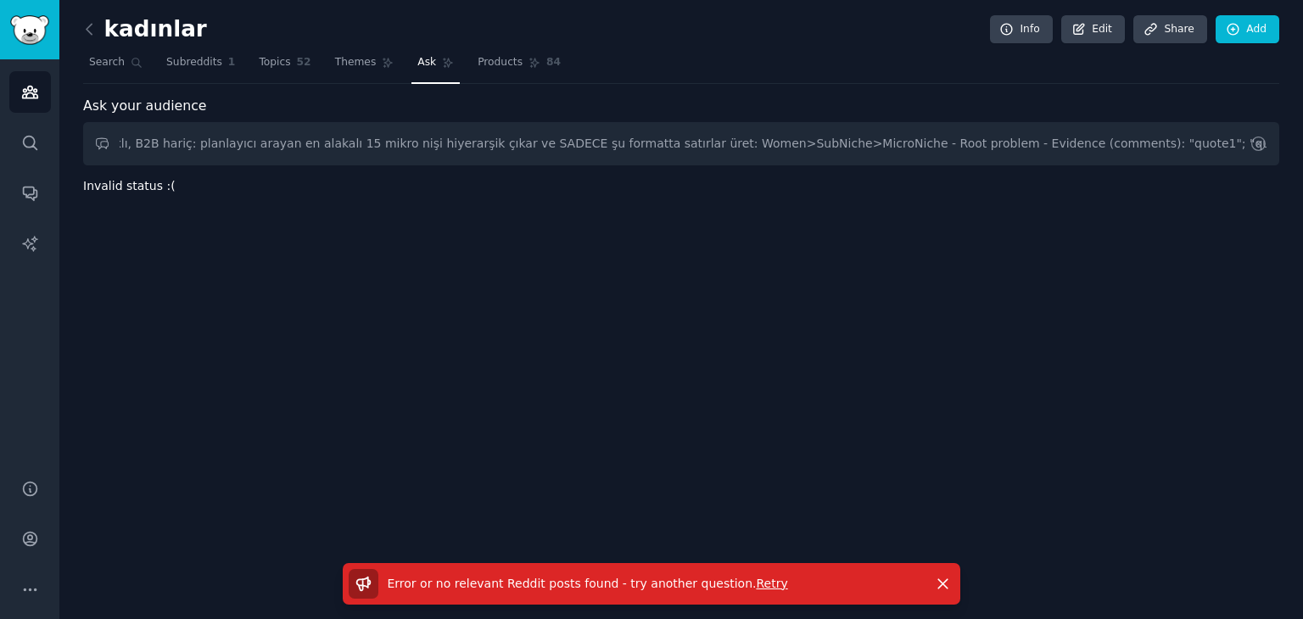
click at [1260, 137] on icon at bounding box center [1258, 144] width 18 height 18
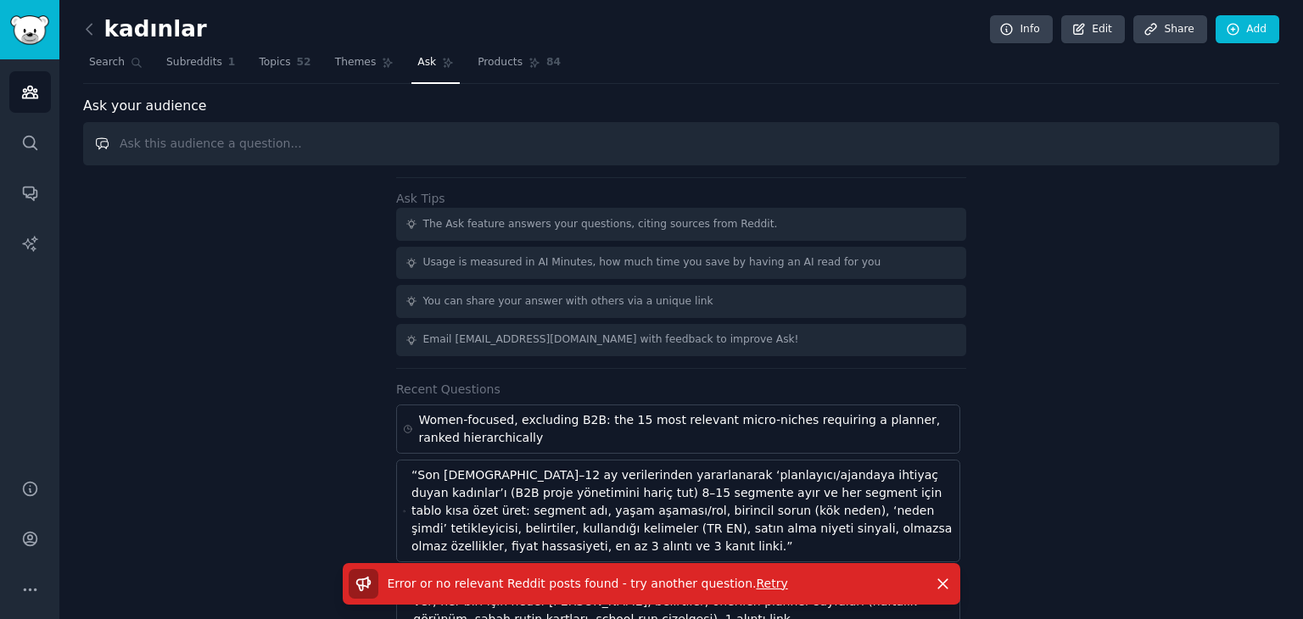
click at [339, 148] on input "text" at bounding box center [681, 143] width 1196 height 43
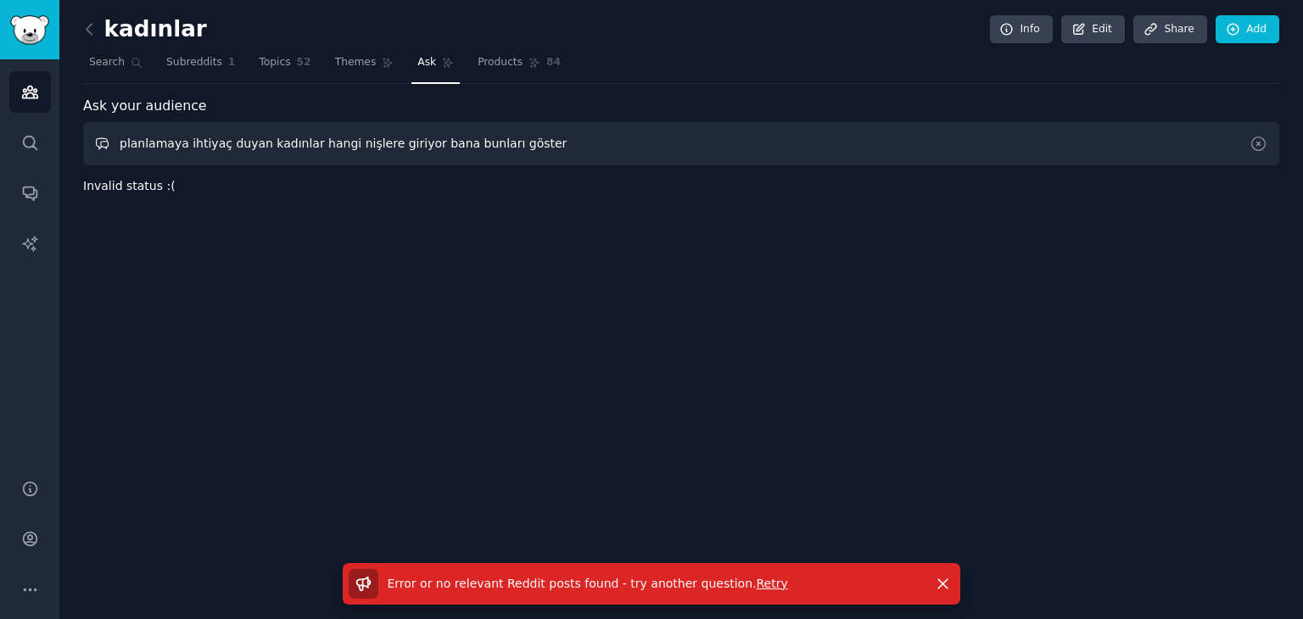
type input "planlamaya ihtiyaç duyan kadınlar hangi nişlere giriyor bana bunları göster"
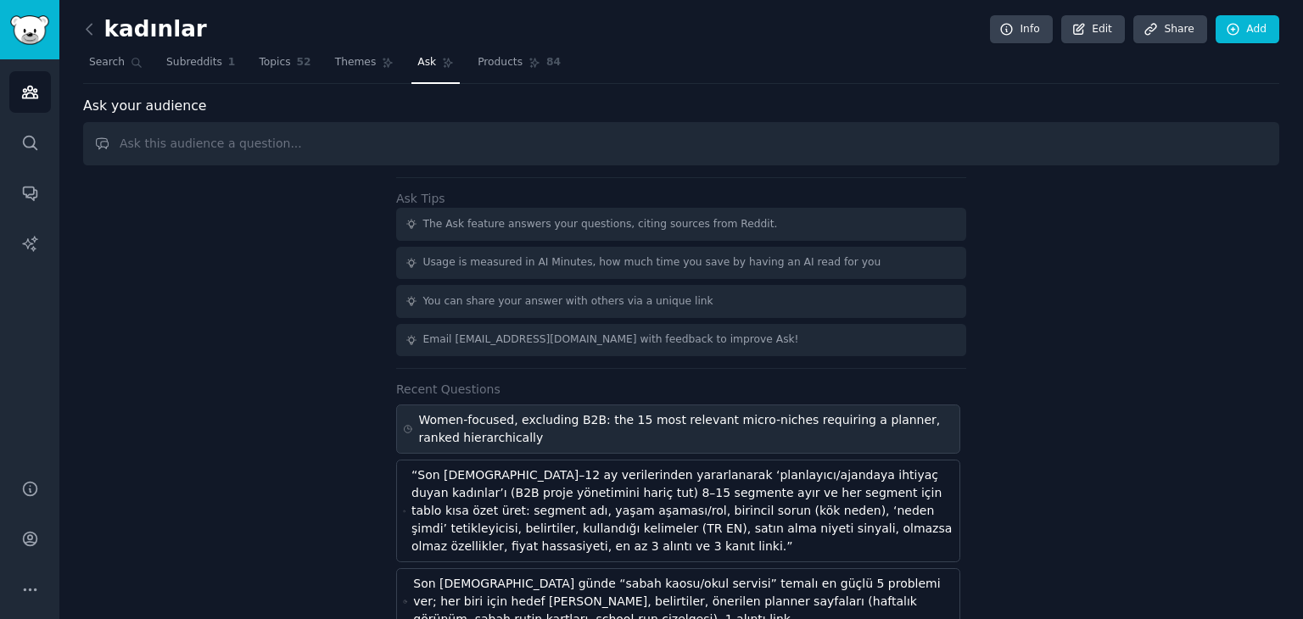
click at [538, 418] on div "Women-focused, excluding B2B: the 15 most relevant micro-niches requiring a pla…" at bounding box center [686, 429] width 534 height 36
type input "Women-focused, excluding B2B: the 15 most relevant micro-niches requiring a pla…"
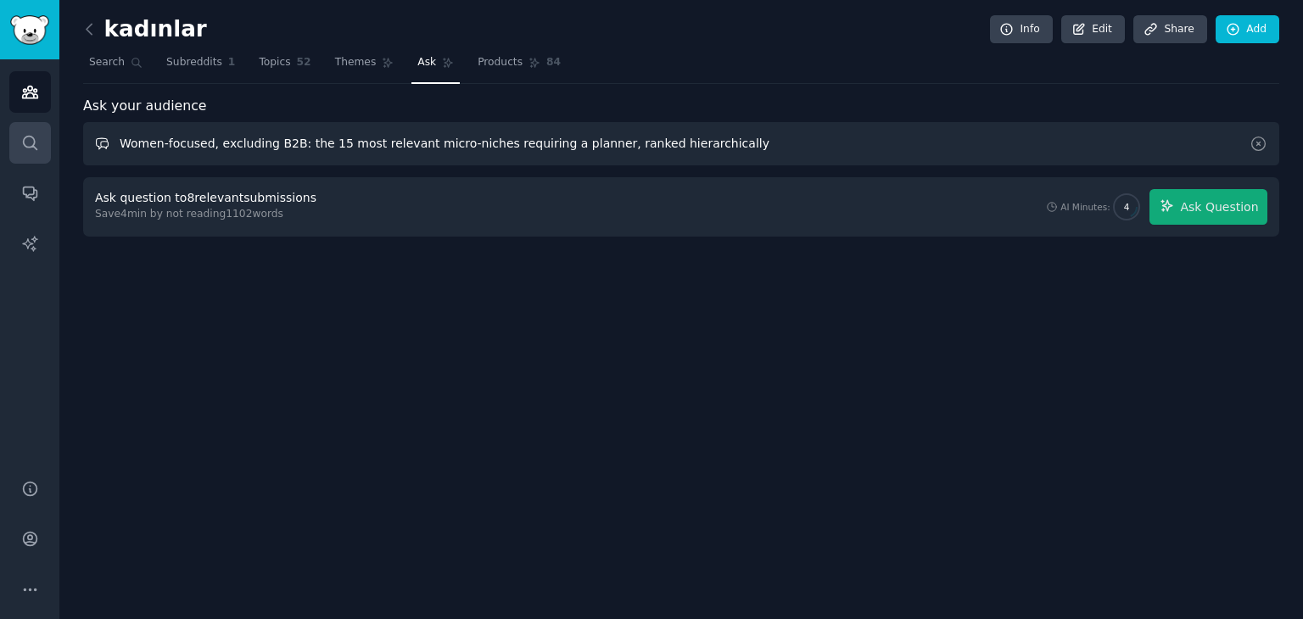
drag, startPoint x: 282, startPoint y: 150, endPoint x: 14, endPoint y: 160, distance: 268.2
click at [20, 159] on div "Audiences Search Conversations AI Reports Help Account More kadınlar Info Edit …" at bounding box center [651, 309] width 1303 height 619
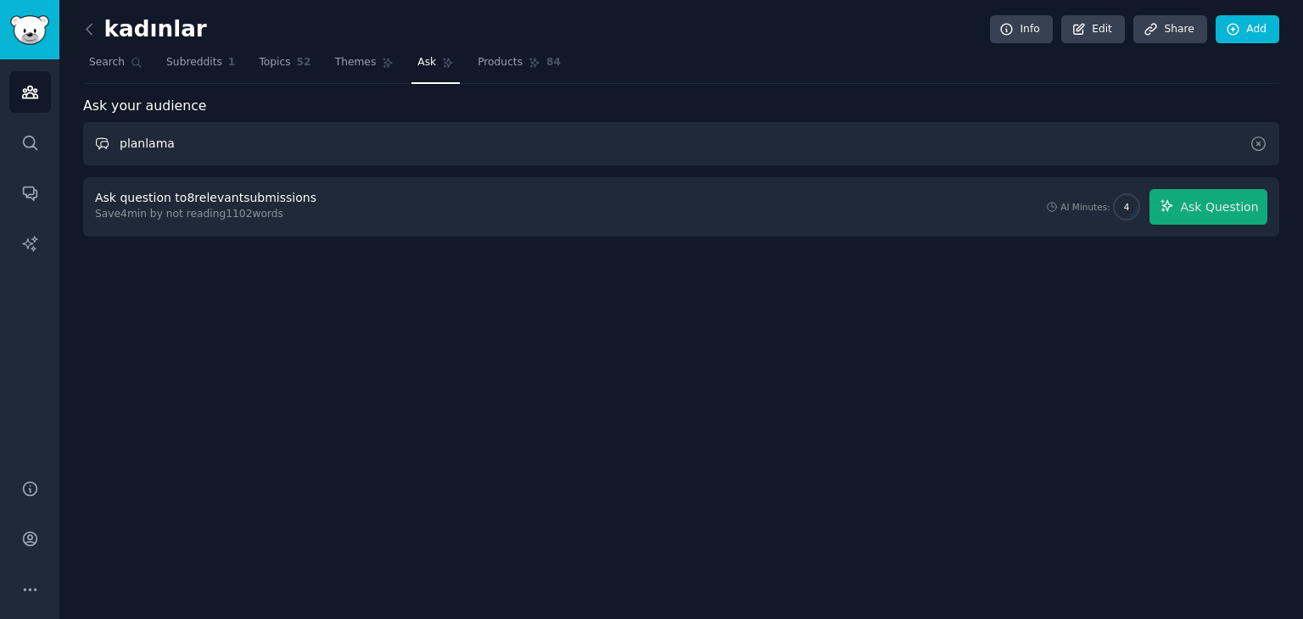
click at [187, 153] on input "planlama" at bounding box center [681, 143] width 1196 height 43
type input "p"
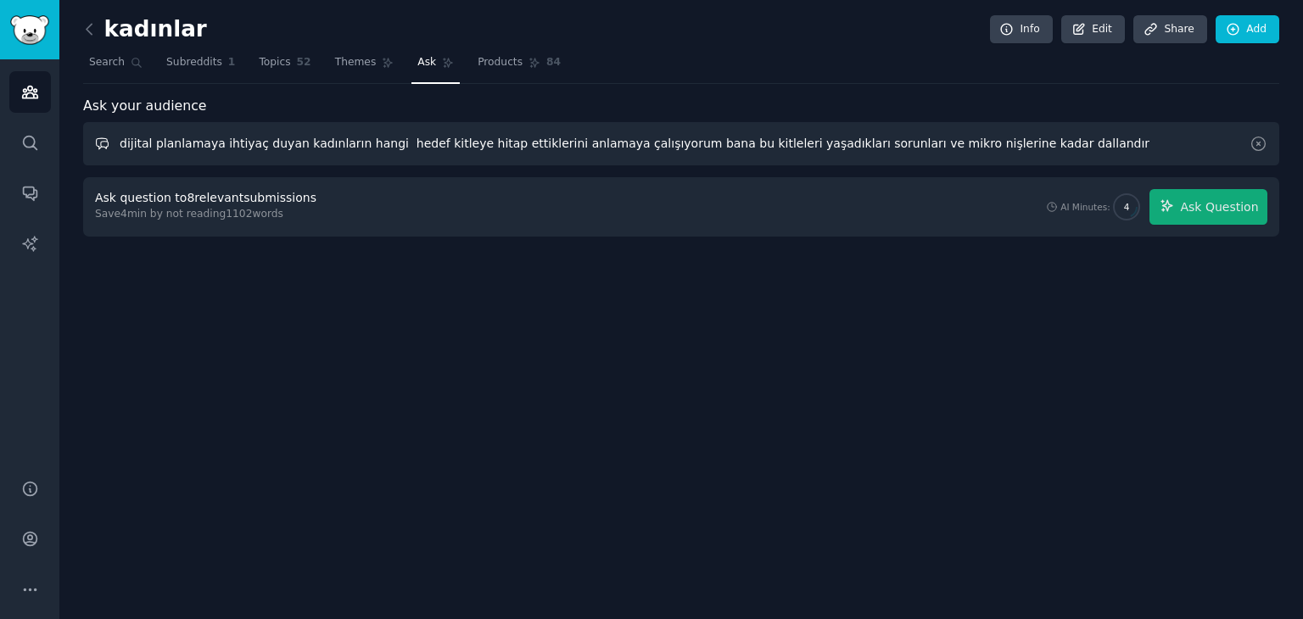
type input "dijital planlamaya ihtiyaç duyan kadınların hangi hedef kitleye hitap ettikleri…"
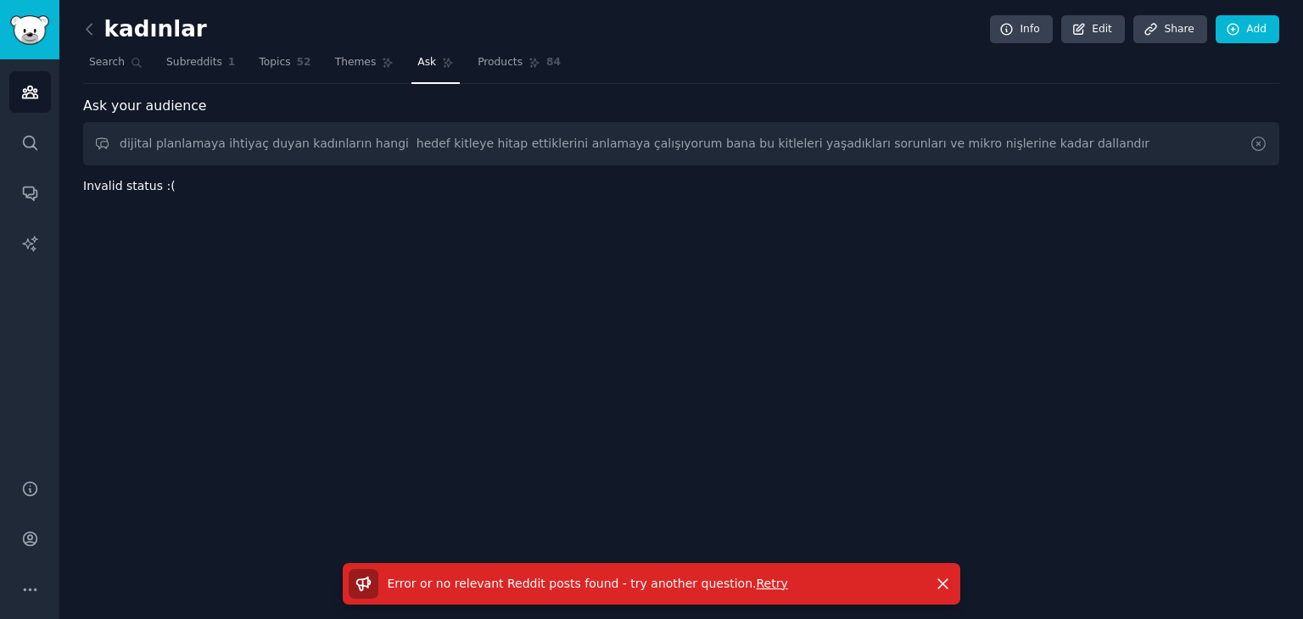
click at [1259, 143] on icon at bounding box center [1258, 144] width 18 height 18
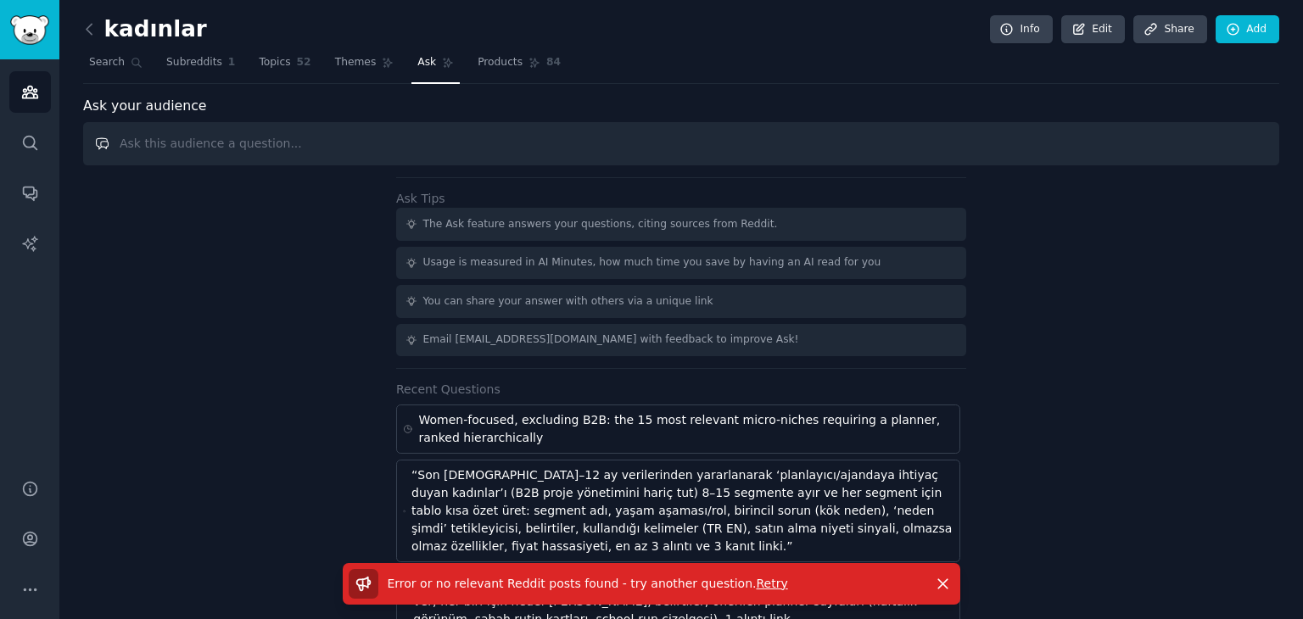
click at [650, 150] on input "text" at bounding box center [681, 143] width 1196 height 43
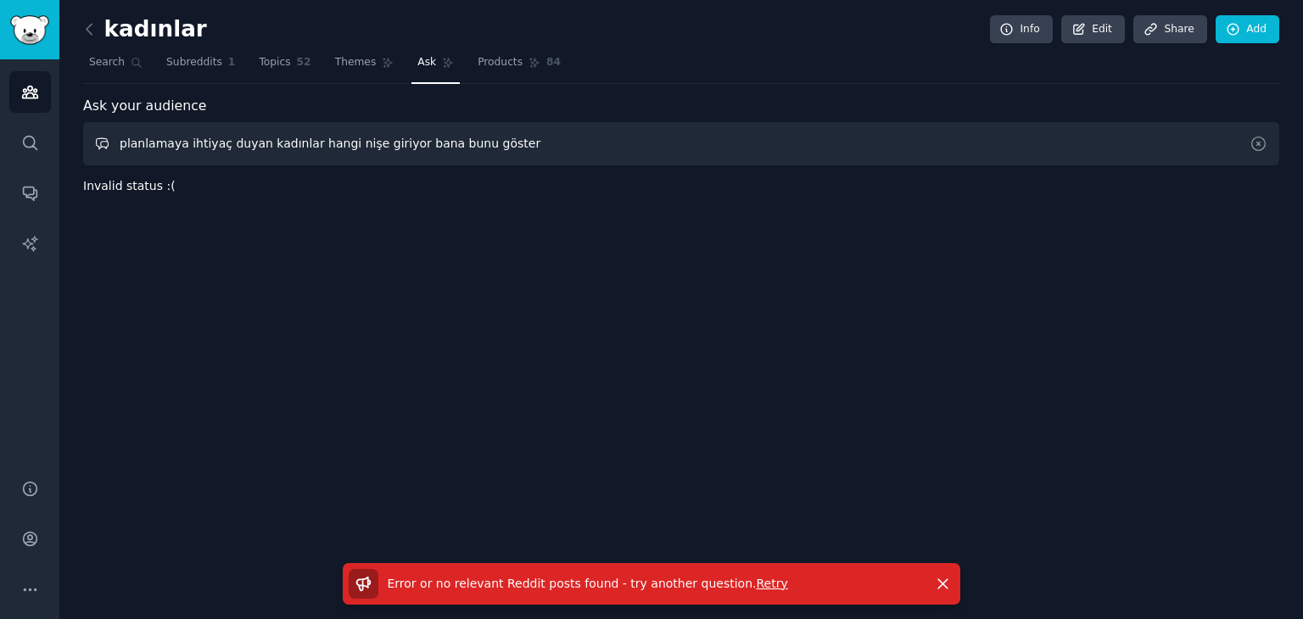
type input "planlamaya ihtiyaç duyan kadınlar hangi nişe giriyor bana bunu göster"
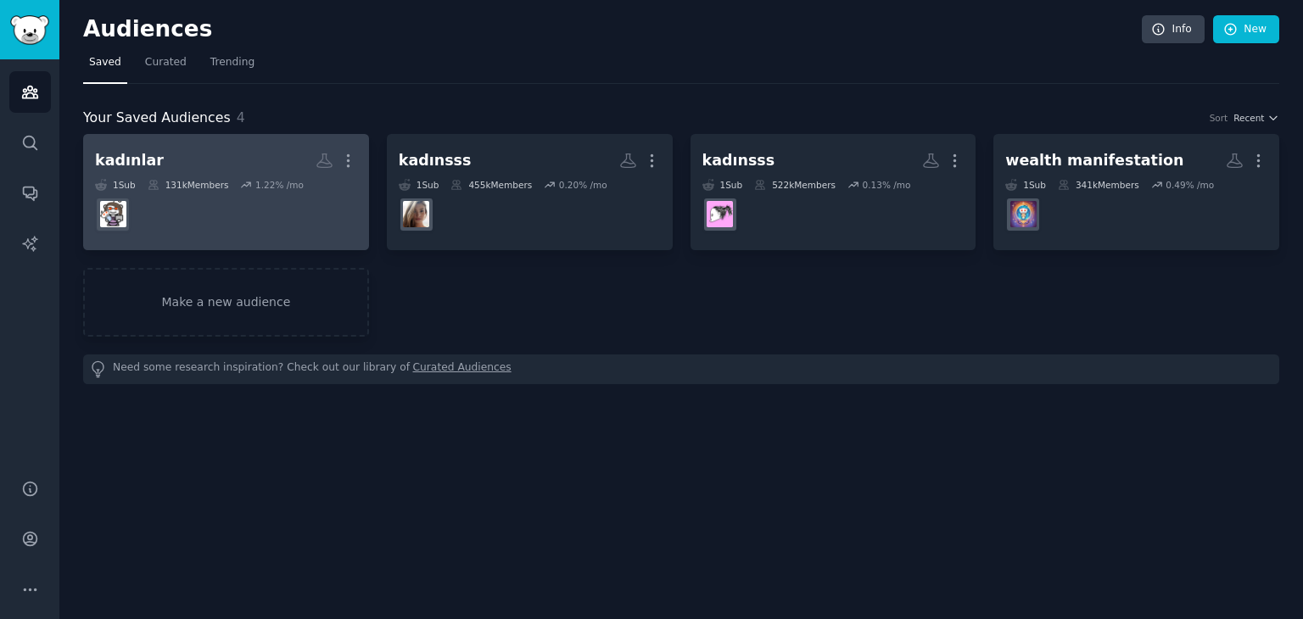
click at [288, 187] on div "1.22 % /mo" at bounding box center [279, 185] width 48 height 12
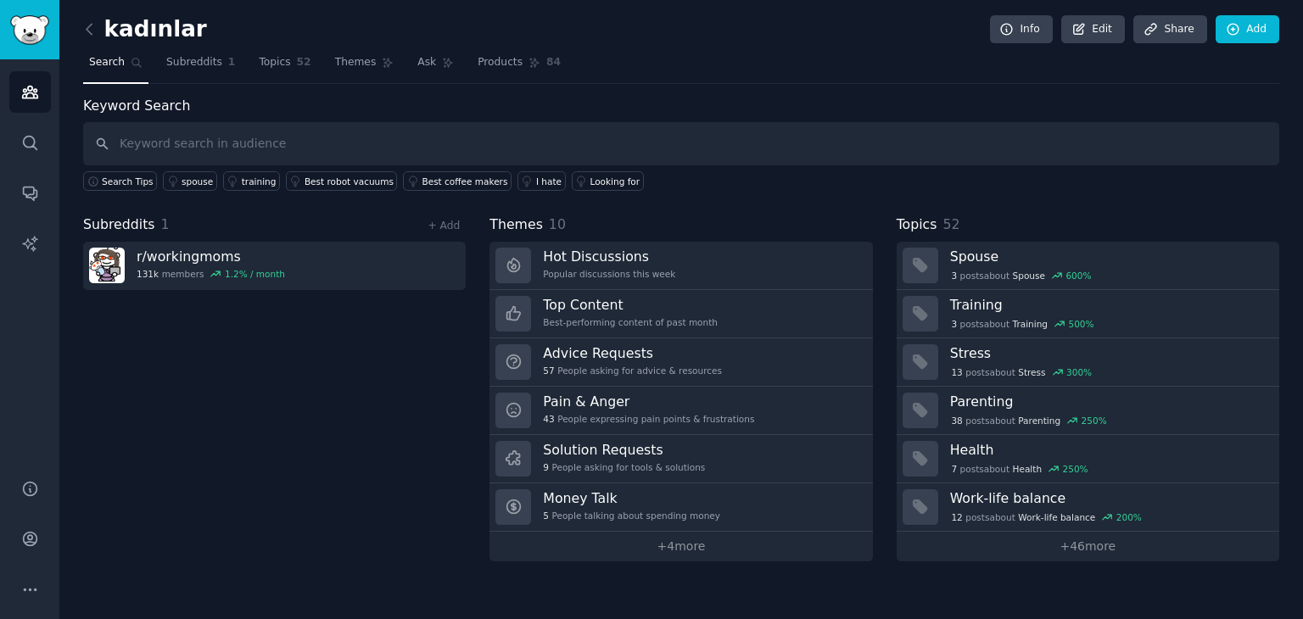
click at [325, 154] on input "text" at bounding box center [681, 143] width 1196 height 43
click at [442, 59] on icon at bounding box center [448, 63] width 12 height 12
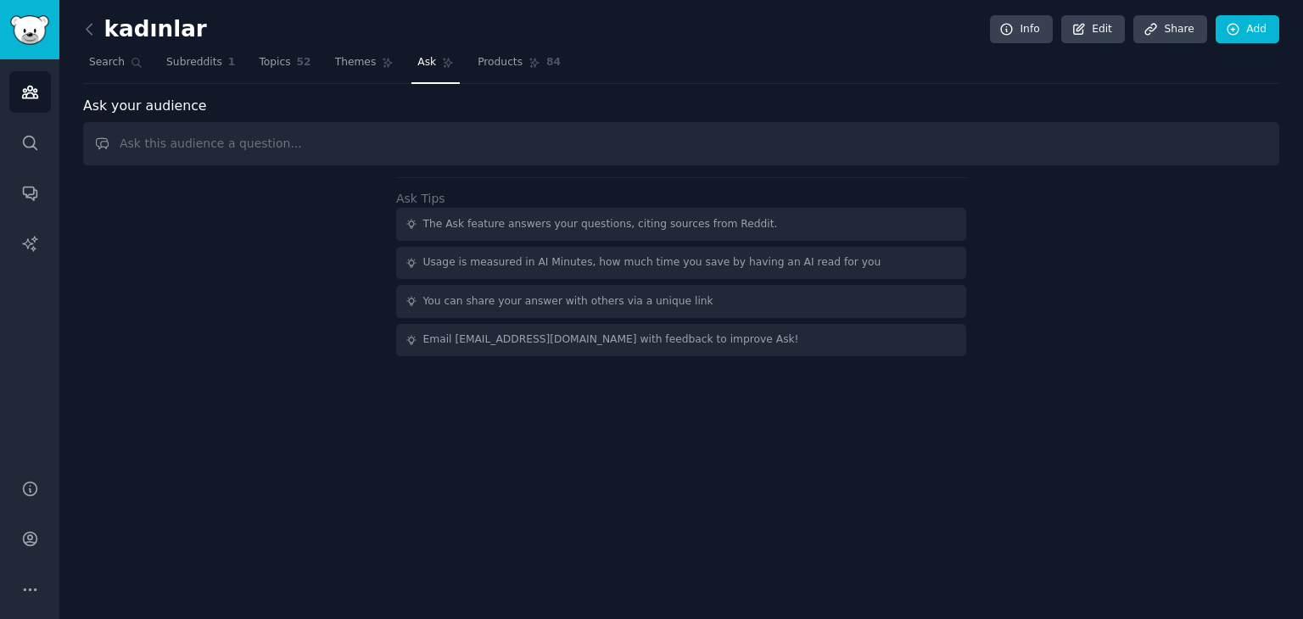
click at [372, 155] on input "text" at bounding box center [681, 143] width 1196 height 43
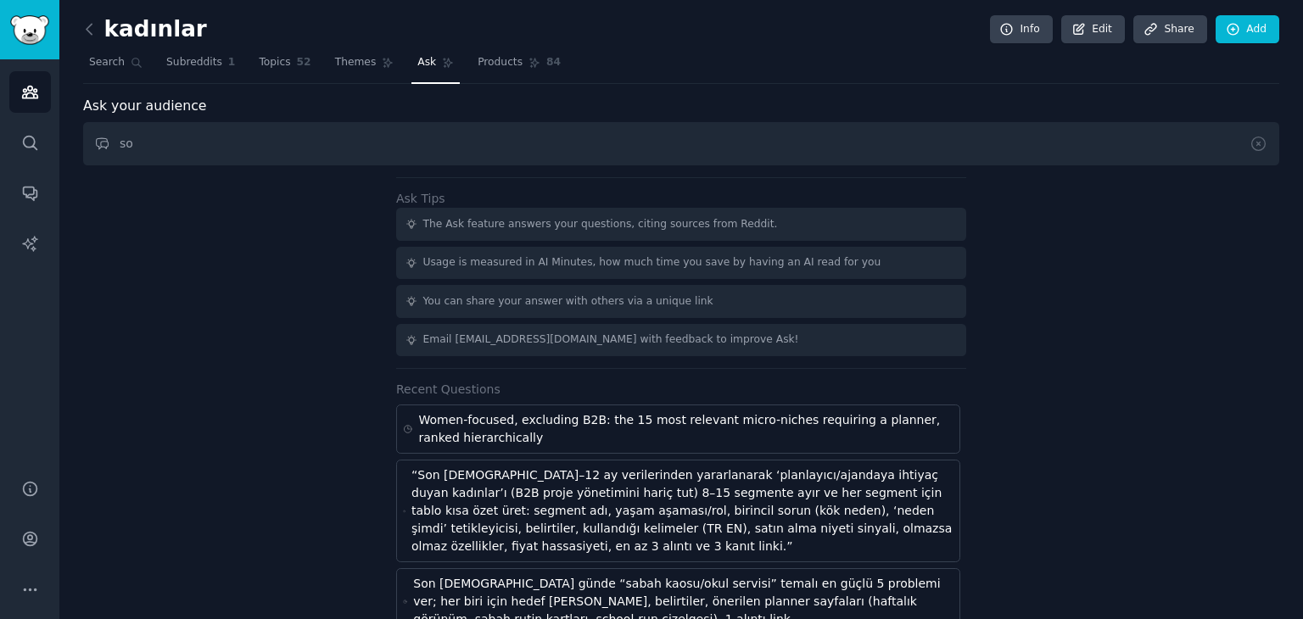
type input "s"
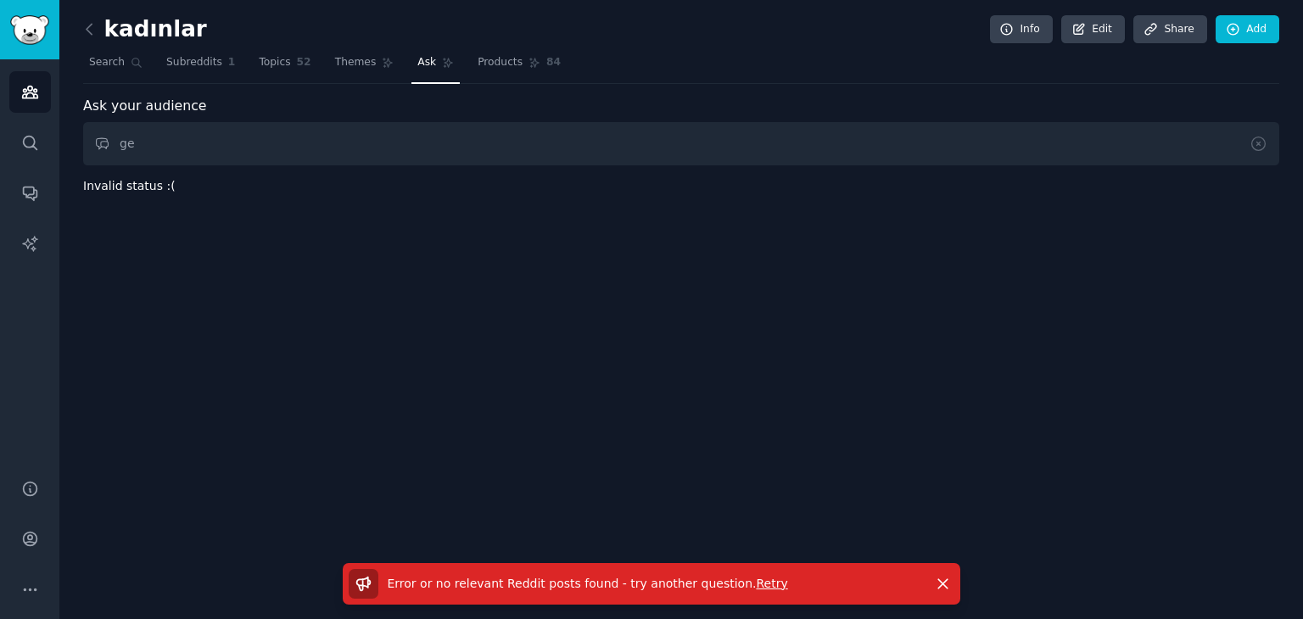
type input "g"
click at [270, 69] on span "Topics" at bounding box center [274, 62] width 31 height 15
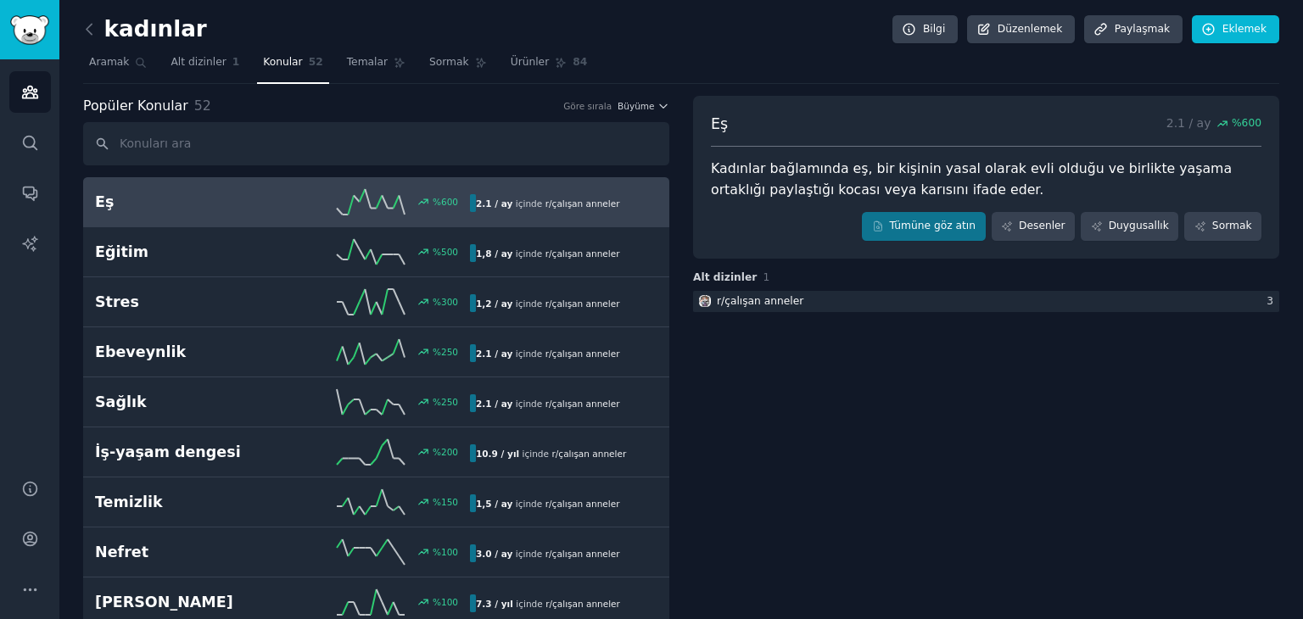
click at [623, 55] on nav "Aramak Alt dizinler 1 Konular 52 Temalar Sormak Ürünler 84" at bounding box center [681, 66] width 1196 height 35
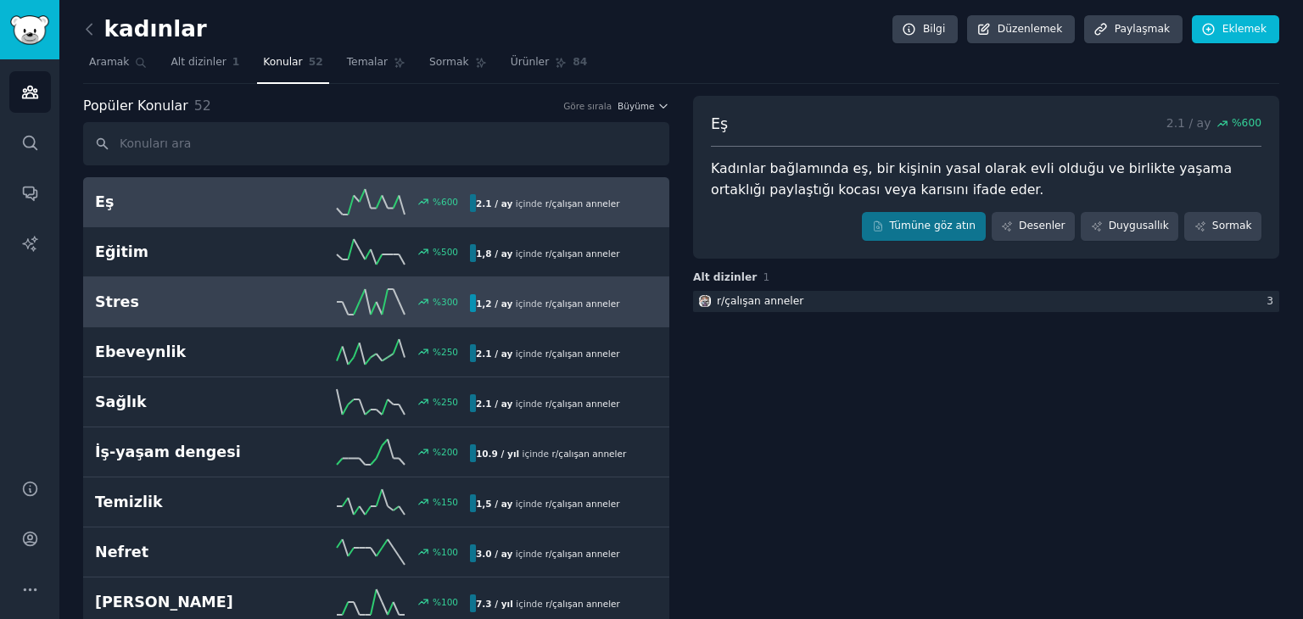
click at [377, 300] on icon at bounding box center [371, 301] width 68 height 25
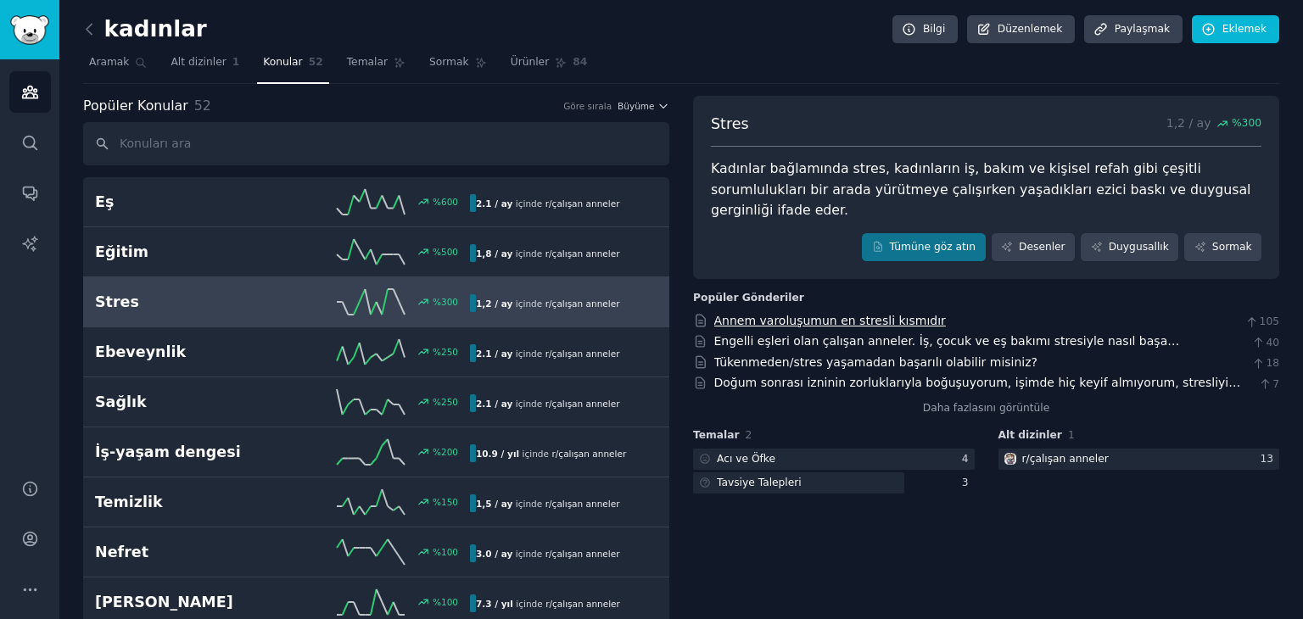
click at [845, 314] on font "Annem varoluşumun en stresli kısmıdır" at bounding box center [830, 321] width 232 height 14
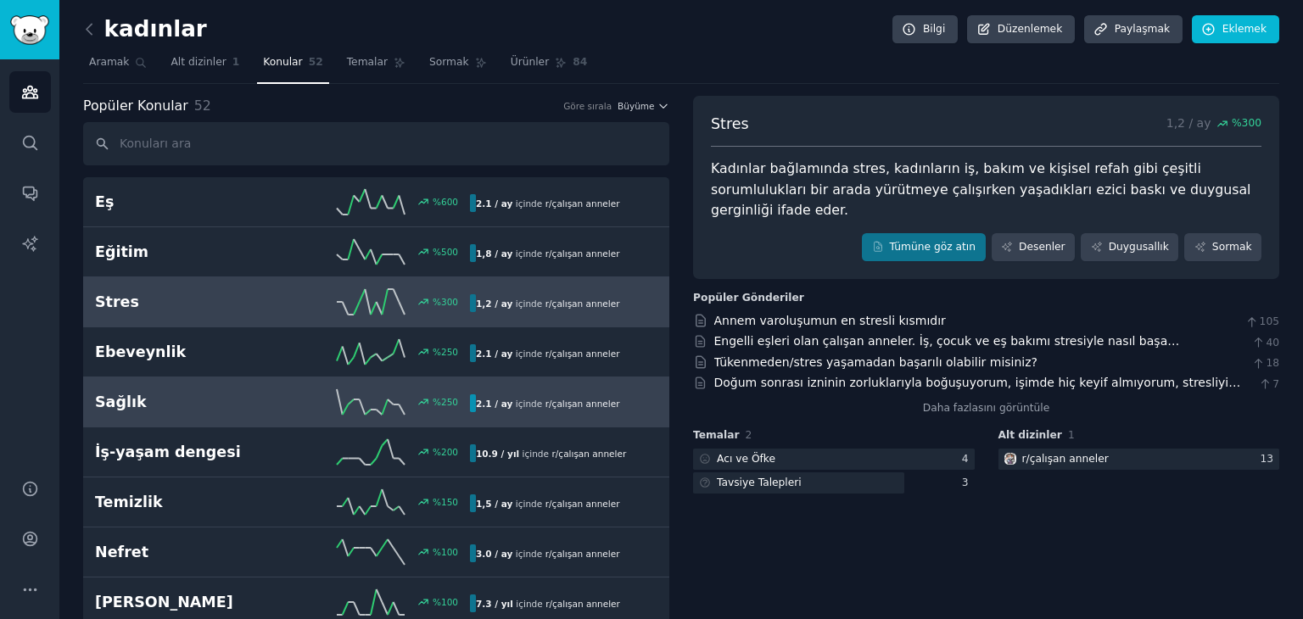
scroll to position [85, 0]
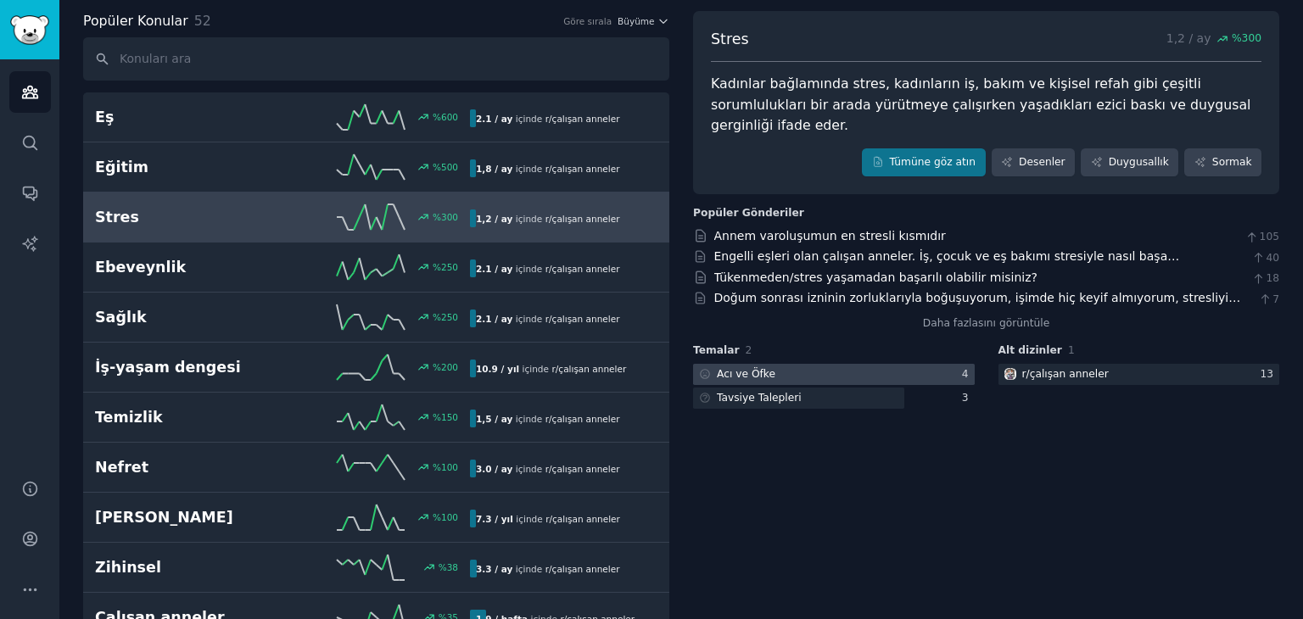
click at [846, 364] on div at bounding box center [834, 374] width 282 height 21
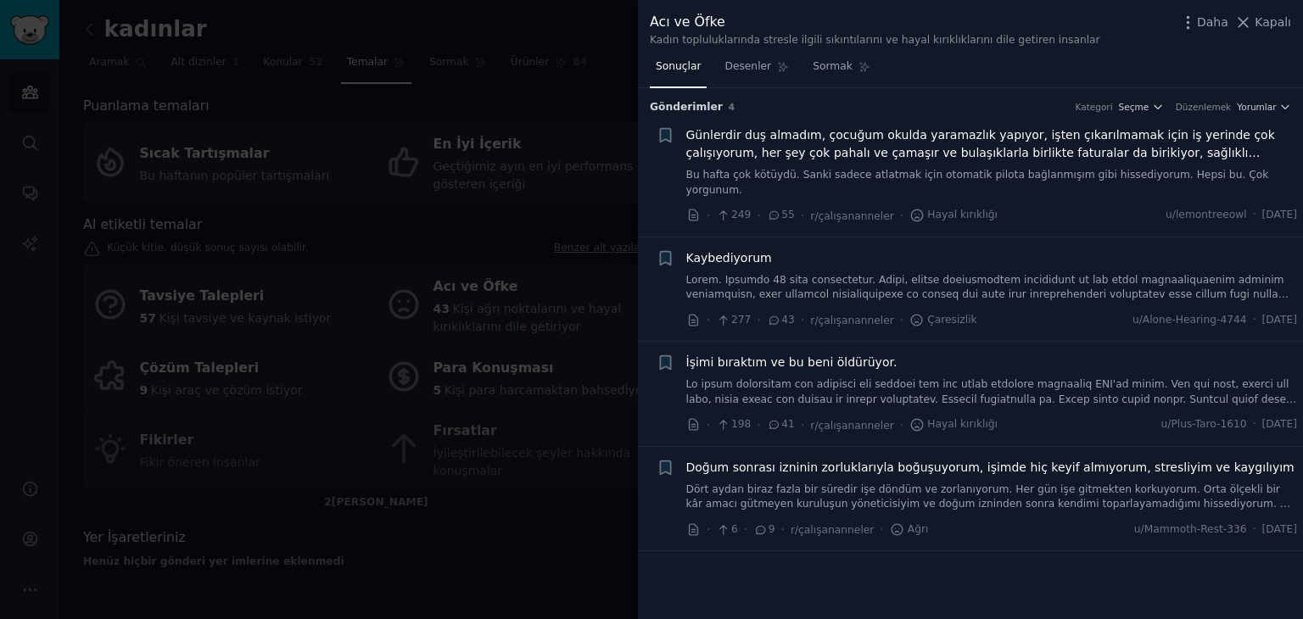
click at [449, 106] on div at bounding box center [651, 309] width 1303 height 619
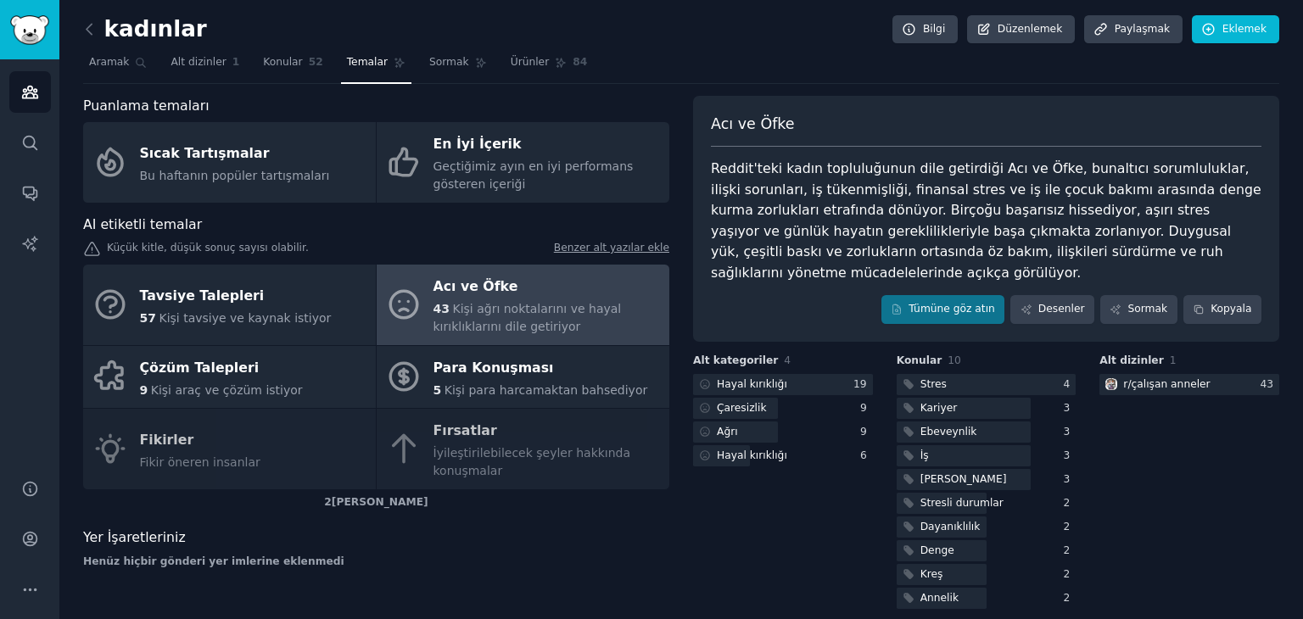
click at [509, 306] on font "Kişi ağrı noktalarını ve hayal kırıklıklarını dile getiriyor" at bounding box center [527, 317] width 188 height 31
click at [797, 374] on div at bounding box center [783, 384] width 180 height 21
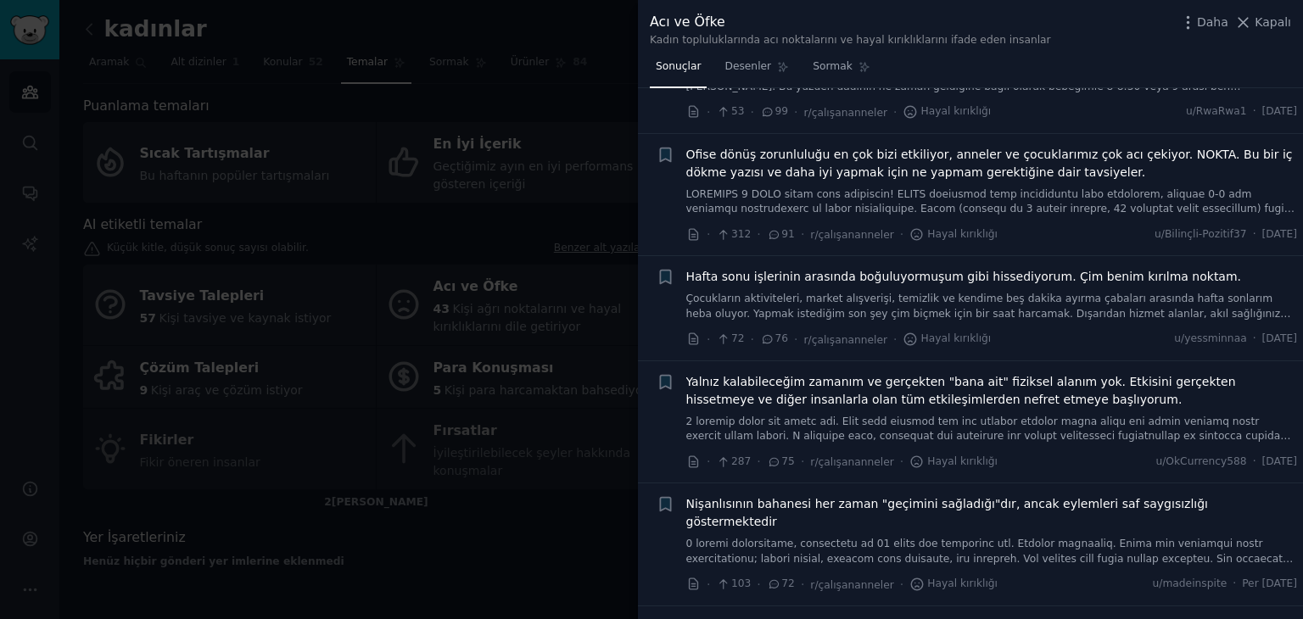
scroll to position [509, 0]
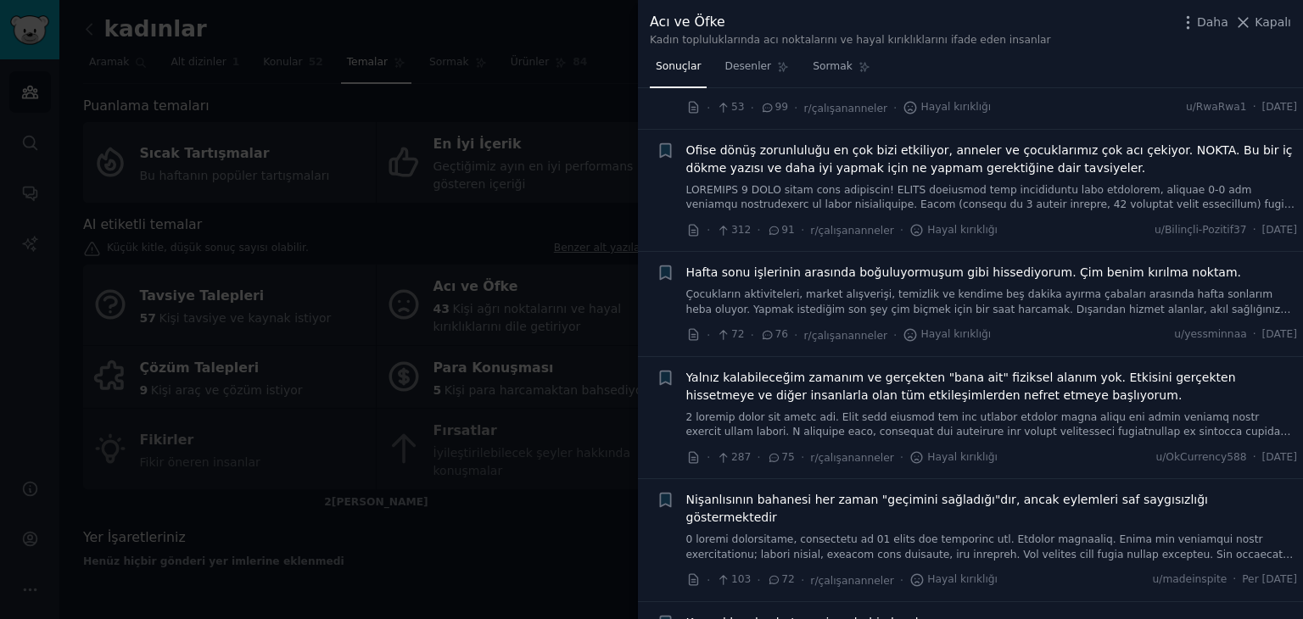
click at [678, 213] on div "+ Ofise dönüş zorunluluğu en çok bizi etkiliyor, anneler ve çocuklarımız çok ac…" at bounding box center [977, 191] width 641 height 98
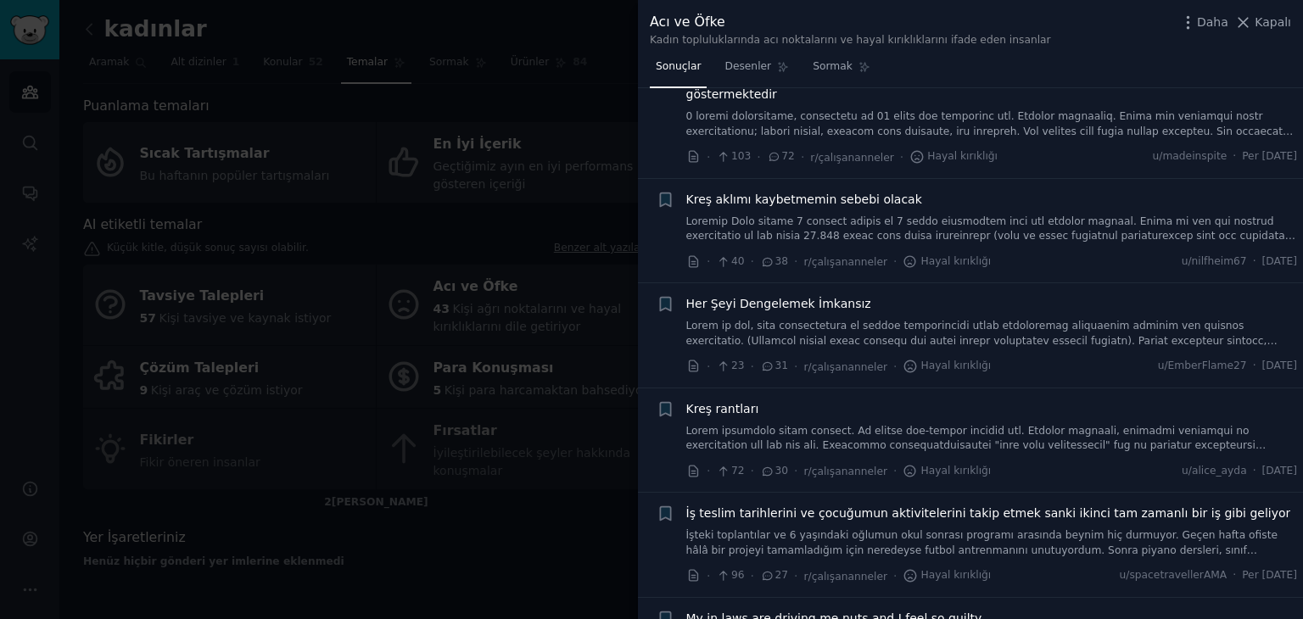
scroll to position [933, 0]
click at [831, 77] on link "Sormak" at bounding box center [842, 70] width 70 height 35
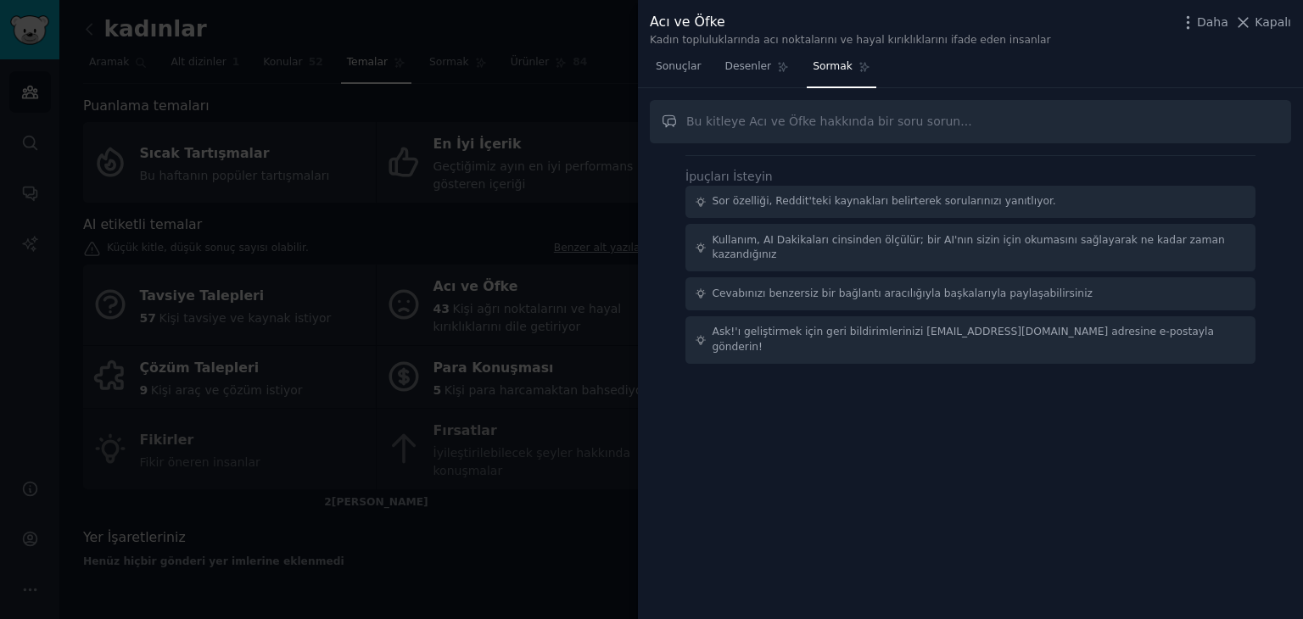
click at [580, 41] on div at bounding box center [651, 309] width 1303 height 619
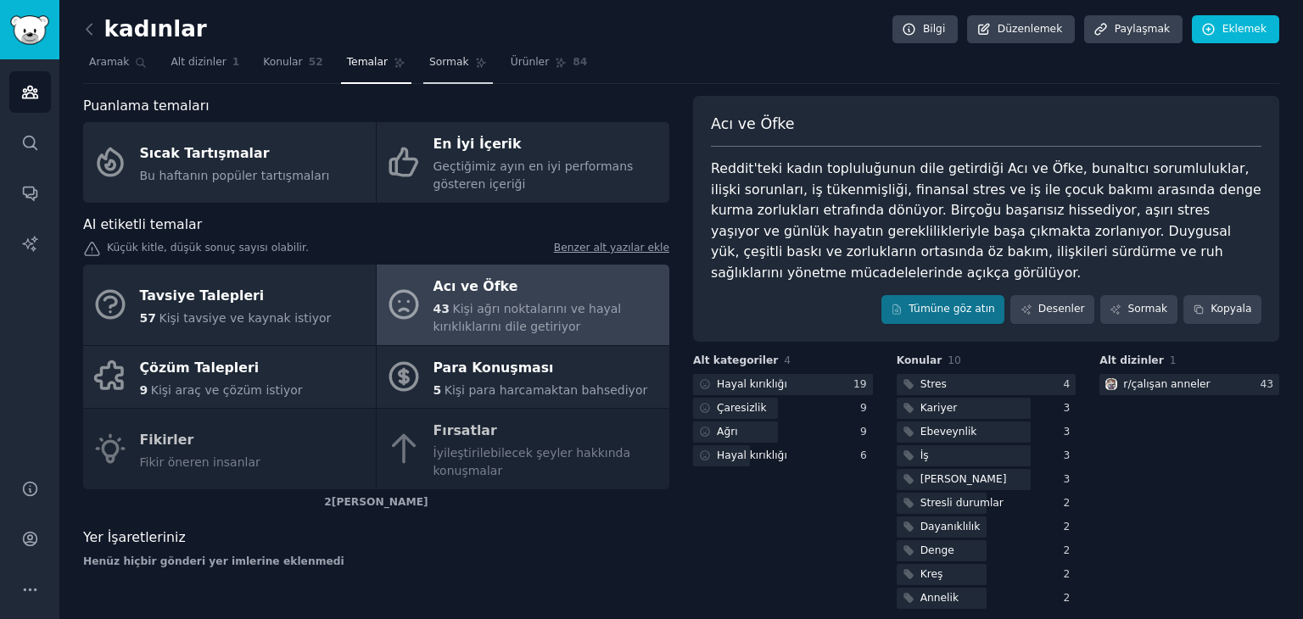
click at [431, 62] on font "Sormak" at bounding box center [449, 62] width 40 height 12
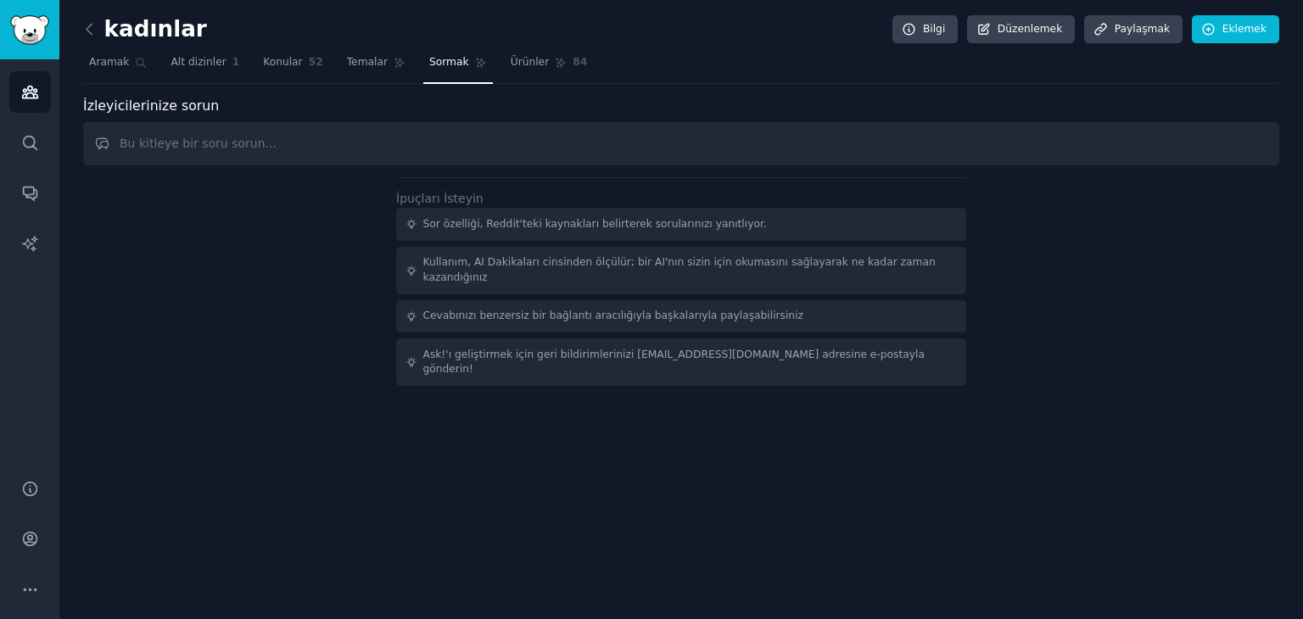
click at [379, 129] on input "text" at bounding box center [681, 143] width 1196 height 43
click at [373, 139] on input "text" at bounding box center [681, 143] width 1196 height 43
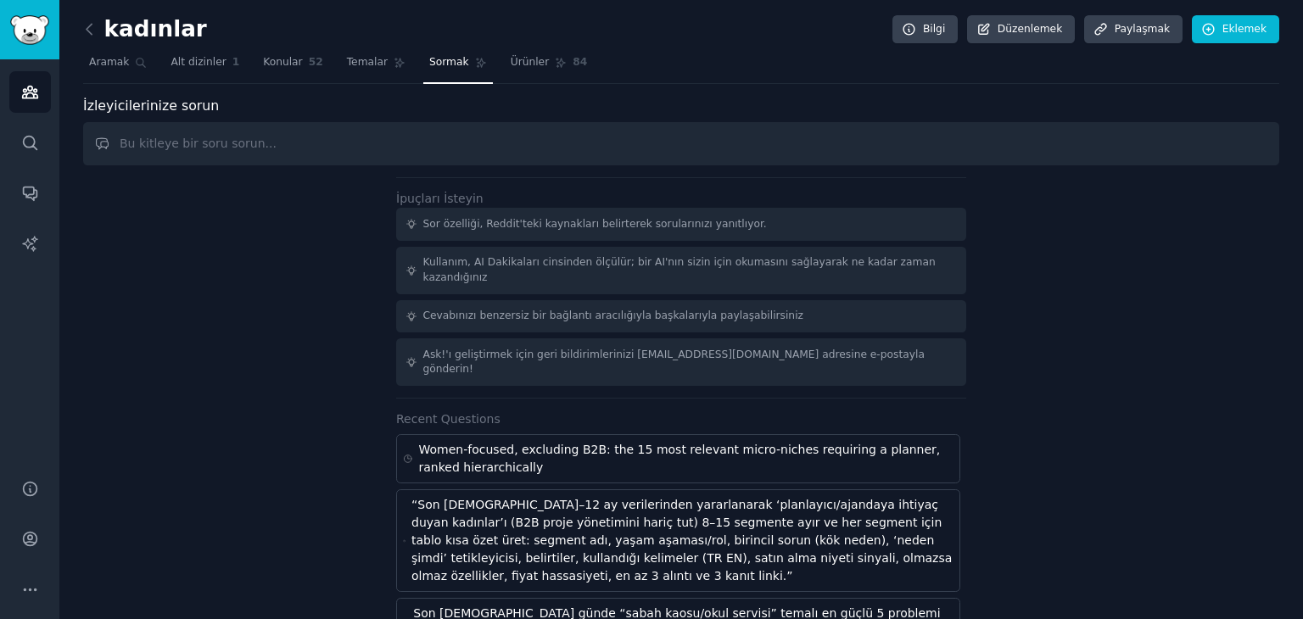
drag, startPoint x: 373, startPoint y: 139, endPoint x: 403, endPoint y: 118, distance: 36.5
click at [383, 131] on input "text" at bounding box center [681, 143] width 1196 height 43
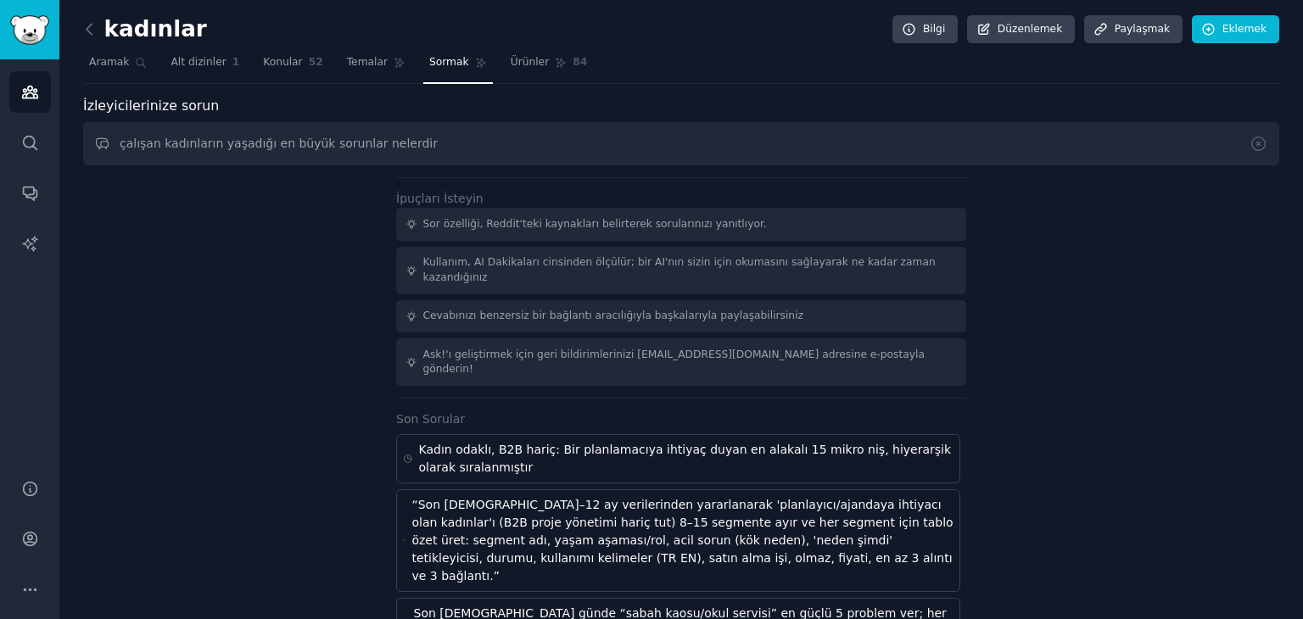
type input "çalışan kadınların yaşadığı en büyük sorunlar nelerdir"
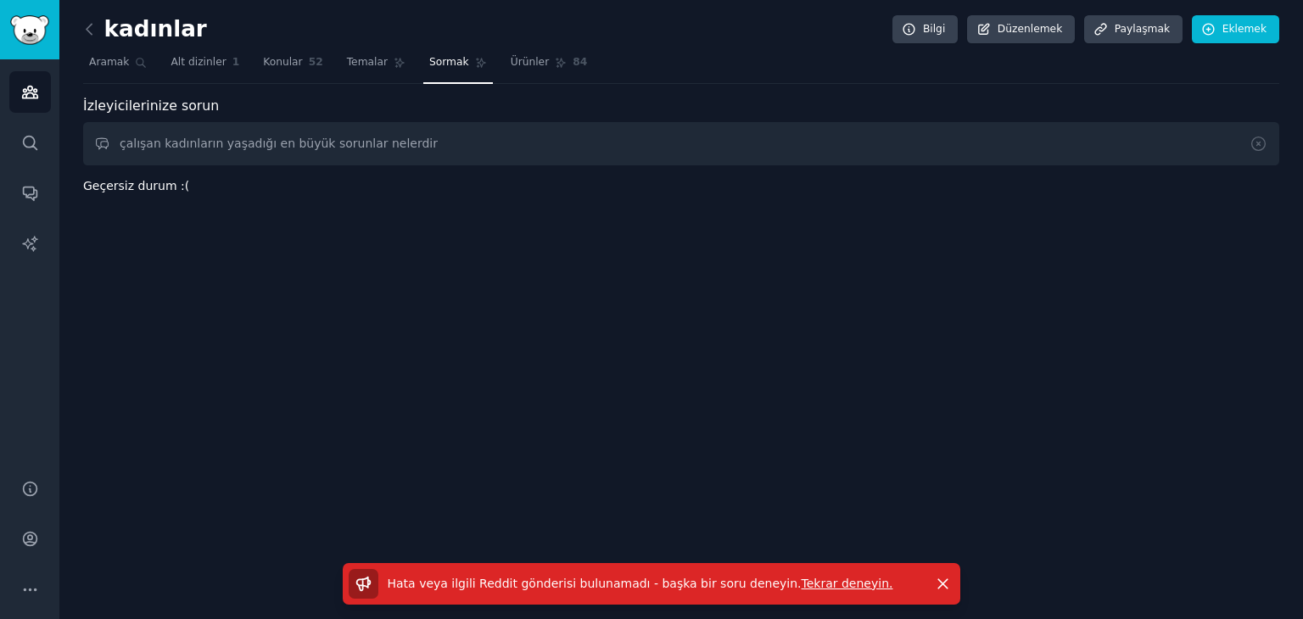
click at [0, 211] on div "İzleyiciler Aramak Konuşmalar Yapay Zeka Raporları Yardım Hesap Daha kadınlar B…" at bounding box center [651, 309] width 1303 height 619
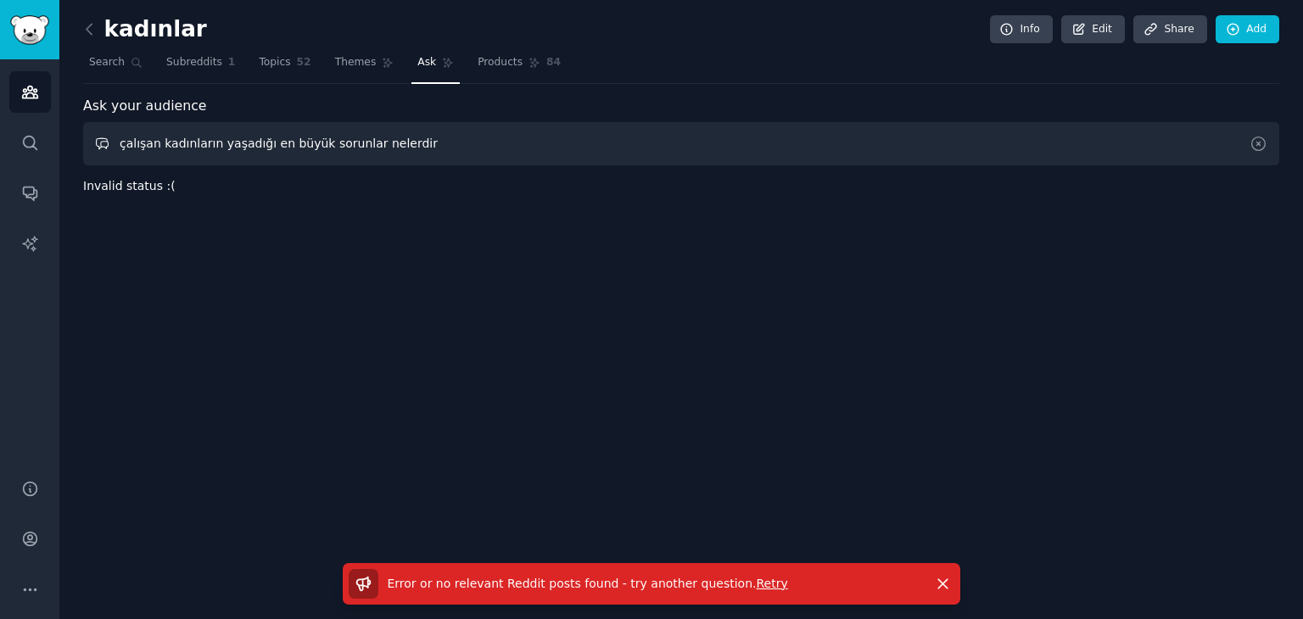
drag, startPoint x: 185, startPoint y: 196, endPoint x: 0, endPoint y: 205, distance: 185.2
click at [0, 206] on div "Audiences Search Conversations AI Reports Help Account More kadınlar Info Edit …" at bounding box center [651, 309] width 1303 height 619
paste input "What are the biggest problems faced by working women?"
type input "What are the biggest problems faced by working women?"
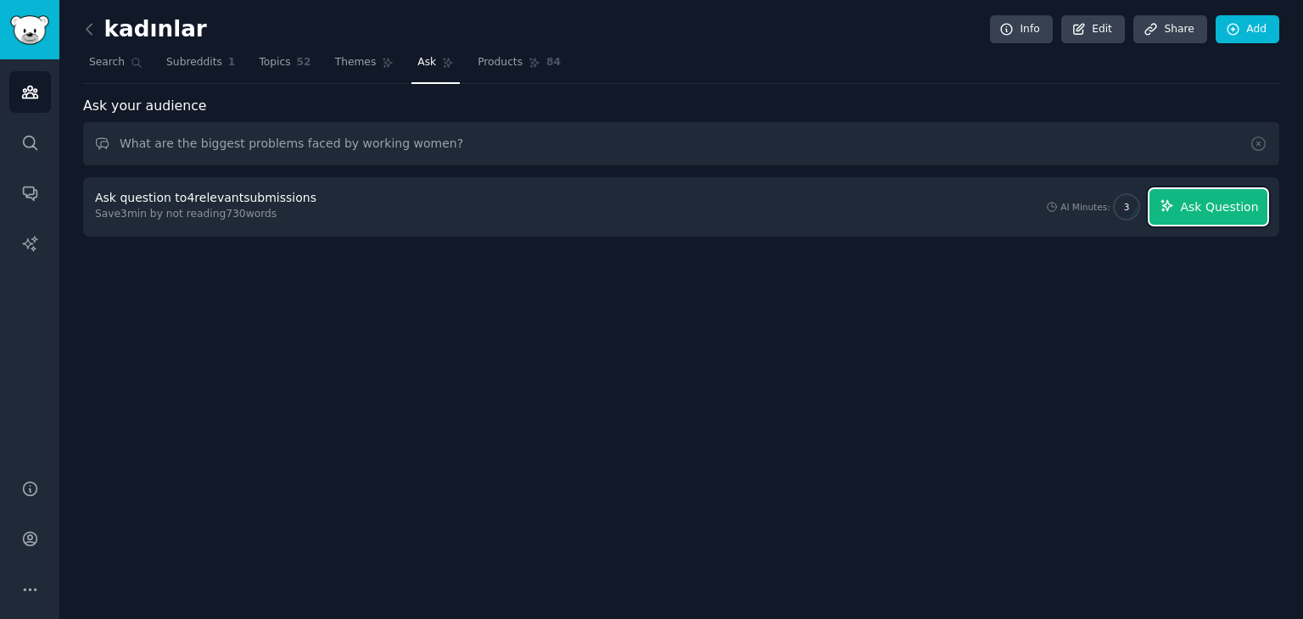
click at [1201, 213] on span "Ask Question" at bounding box center [1219, 207] width 78 height 18
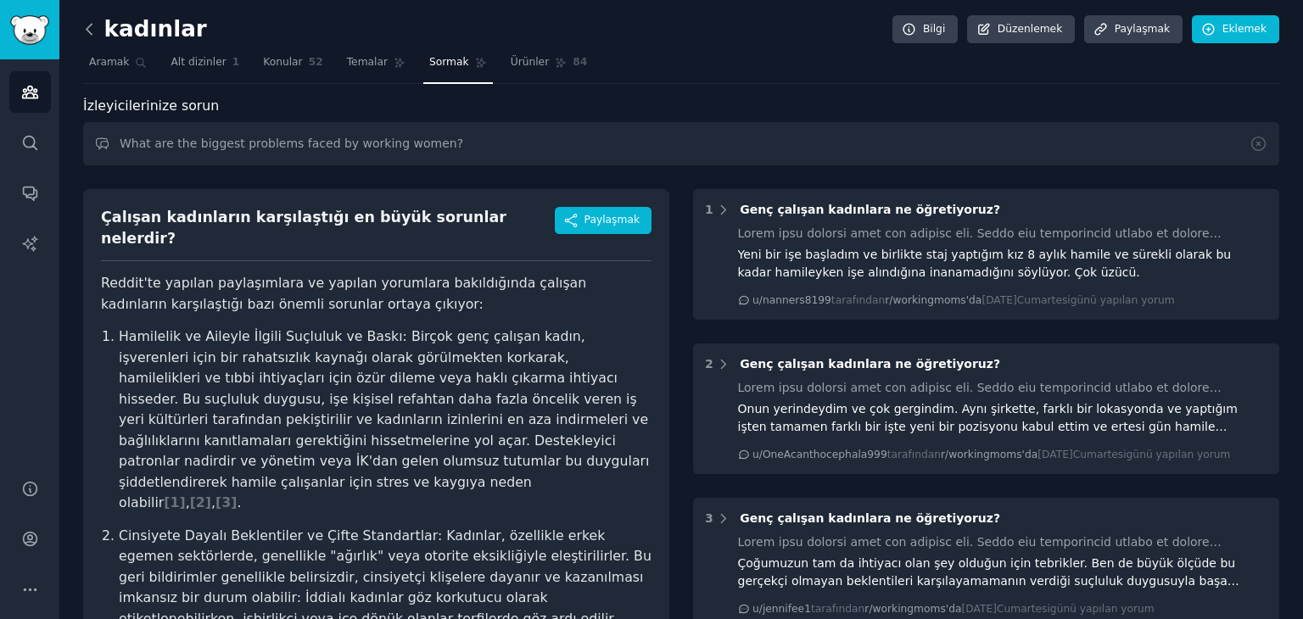
click at [87, 21] on icon at bounding box center [90, 29] width 18 height 18
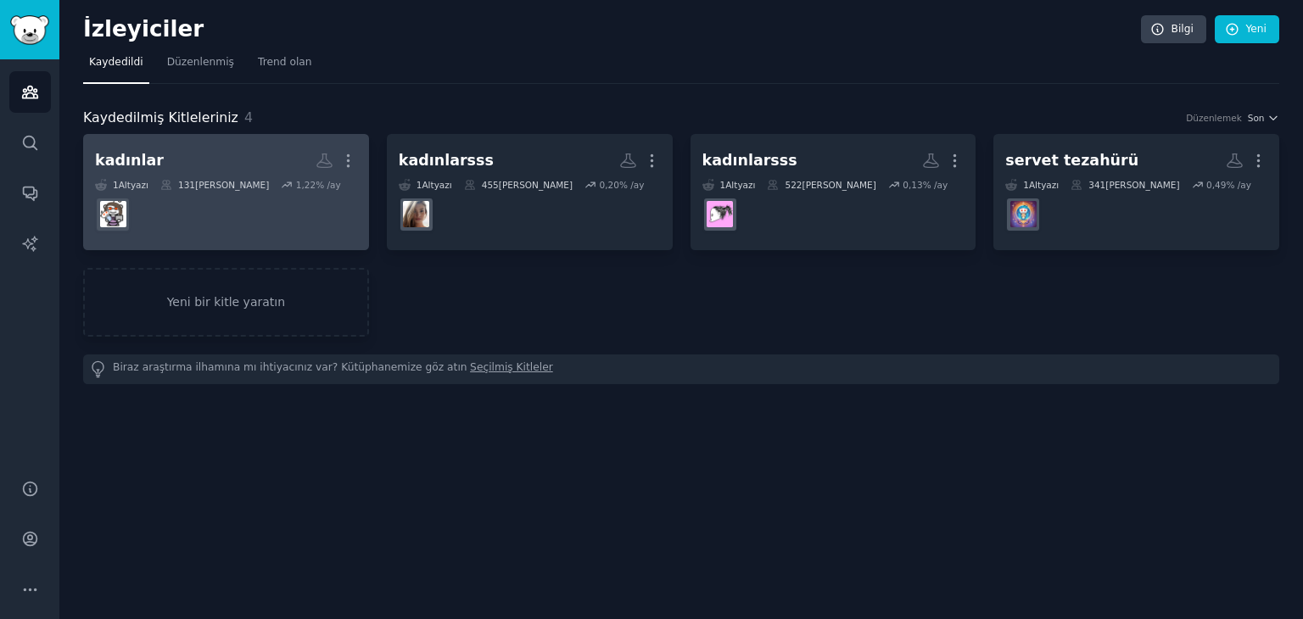
click at [230, 204] on dd at bounding box center [226, 215] width 262 height 48
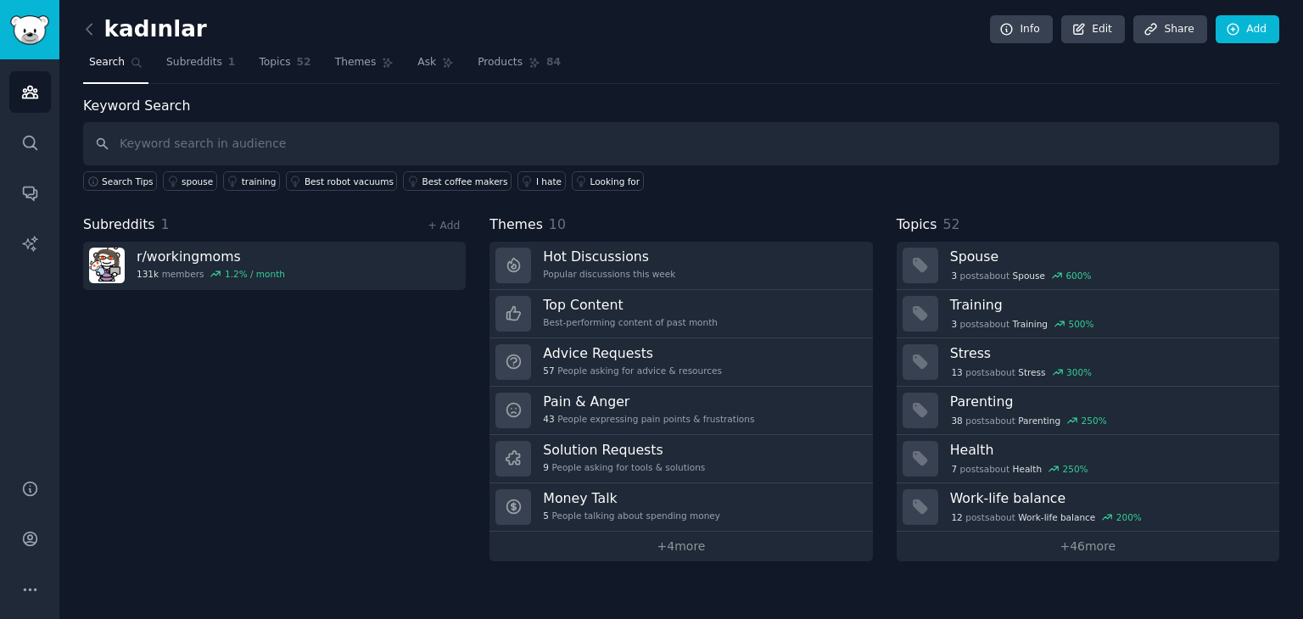
drag, startPoint x: 638, startPoint y: 38, endPoint x: 586, endPoint y: 70, distance: 61.0
click at [636, 41] on div "kadınlar Info Edit Share Add" at bounding box center [681, 32] width 1196 height 35
click at [411, 72] on link "Ask" at bounding box center [435, 66] width 48 height 35
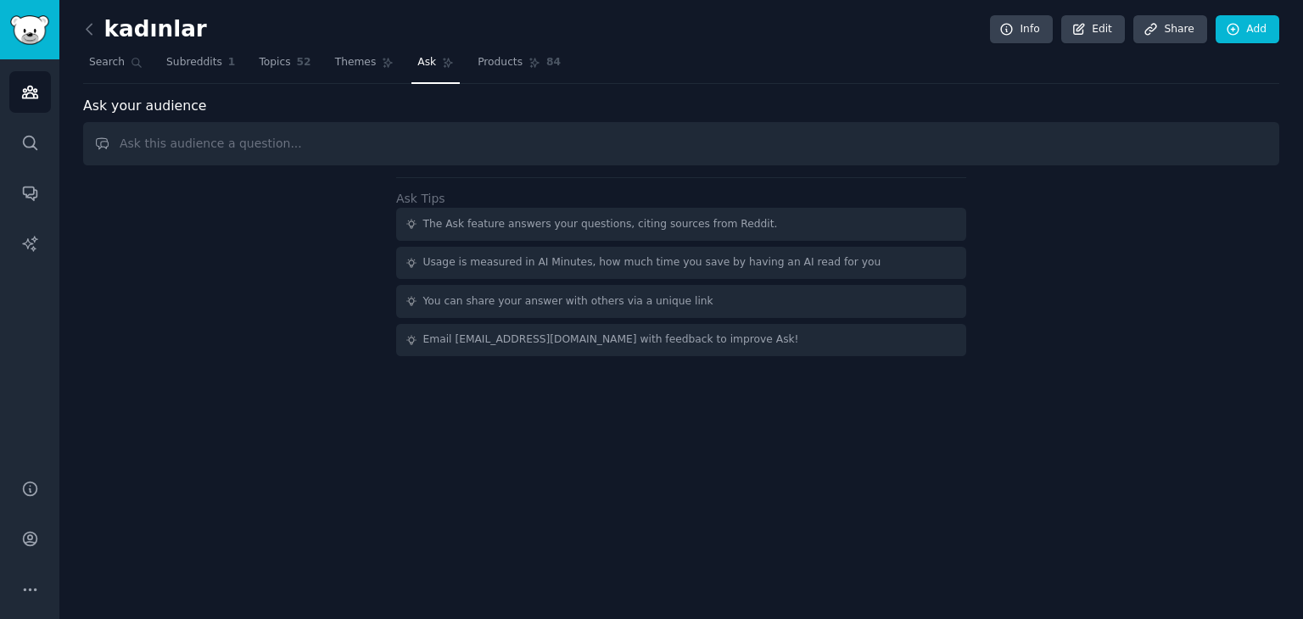
click at [361, 128] on input "text" at bounding box center [681, 143] width 1196 height 43
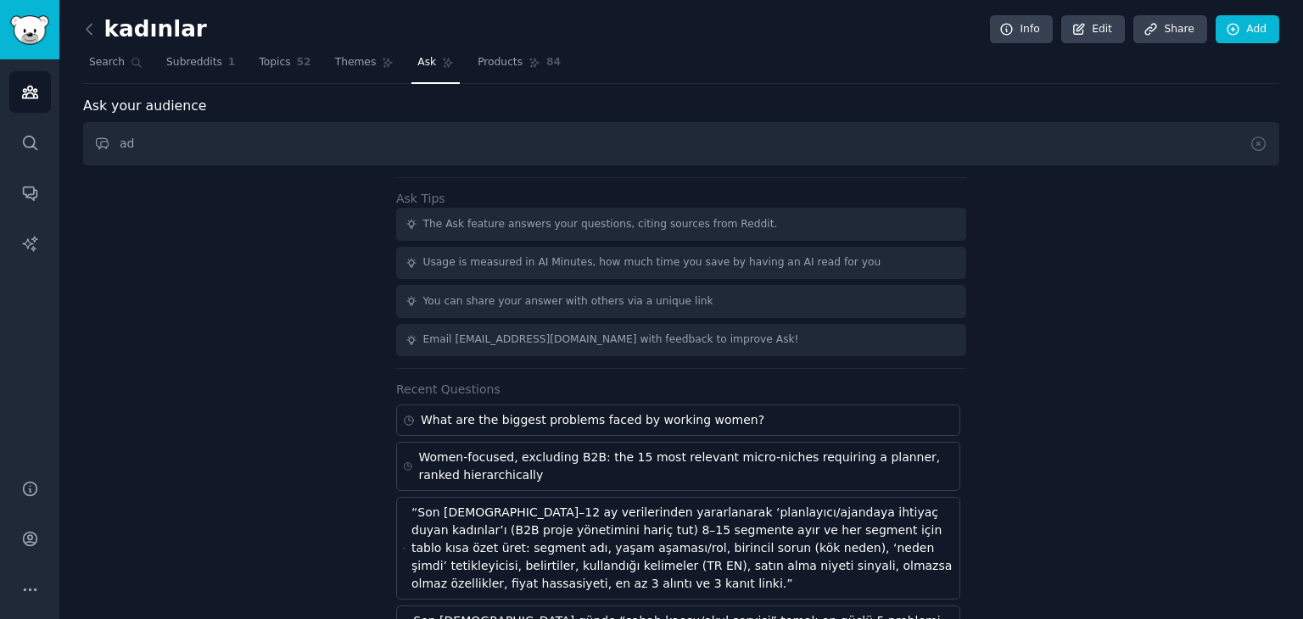
type input "a"
type input "k"
type input "çalışan kadınların bir planlayıcıya ihtiyacı olduğunu gösteren sorunlar nelerdir"
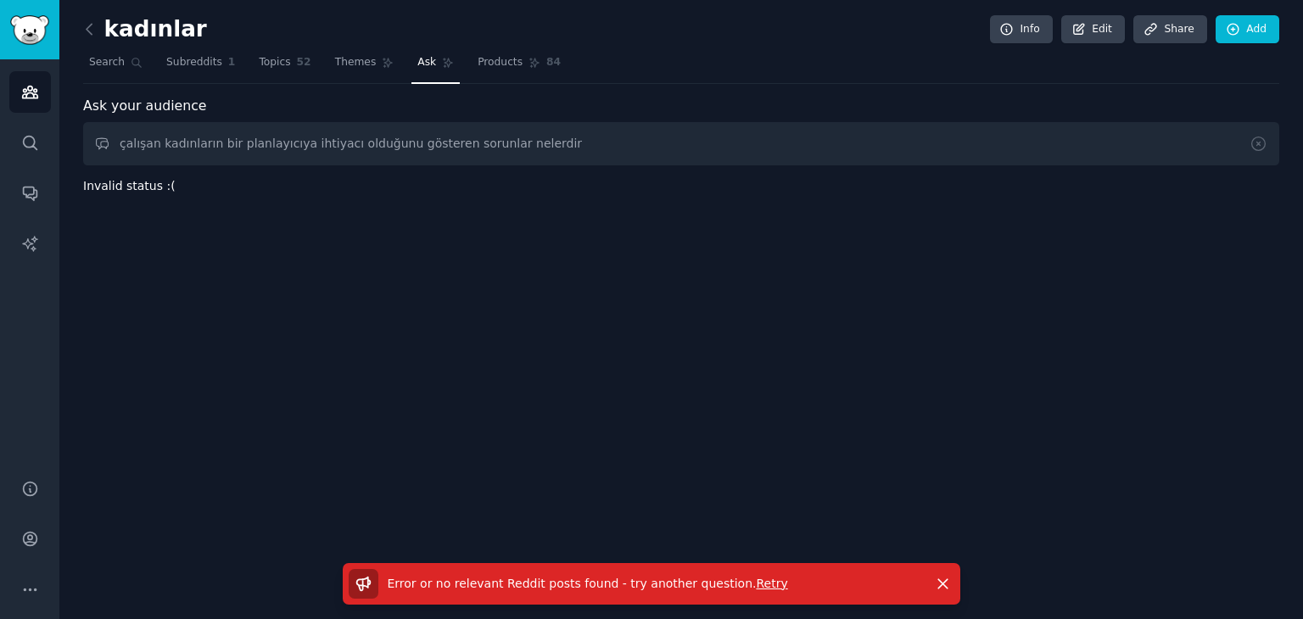
drag, startPoint x: 438, startPoint y: 184, endPoint x: 92, endPoint y: 242, distance: 350.9
click at [0, 220] on div "Audiences Search Conversations AI Reports Help Account More kadınlar Info Edit …" at bounding box center [651, 309] width 1303 height 619
type input "planlayıcıya ihtiyaç hangi nişler duyuyor"
drag, startPoint x: 97, startPoint y: 147, endPoint x: 0, endPoint y: 151, distance: 96.8
click at [0, 151] on div "AI Reports Audiences Search Conversations AI Reports Help Account More kadınlar…" at bounding box center [651, 309] width 1303 height 619
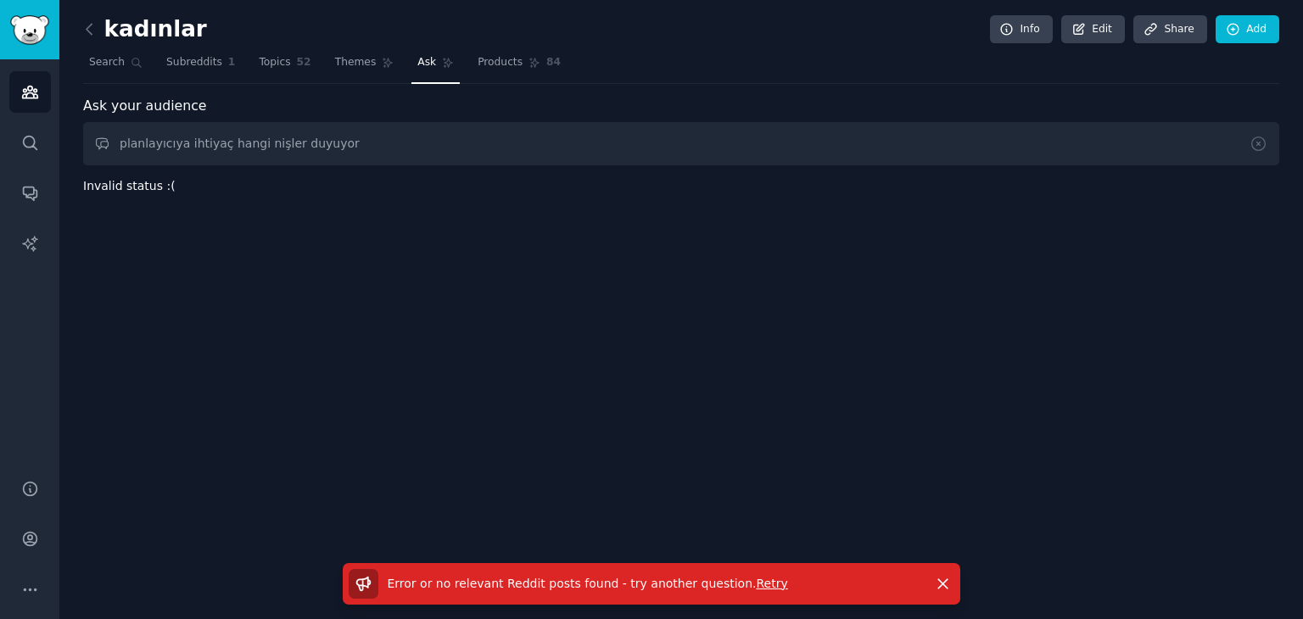
click at [377, 159] on input "planlayıcıya ihtiyaç hangi nişler duyuyor" at bounding box center [681, 143] width 1196 height 43
click at [23, 176] on div "Audiences Search Conversations AI Reports" at bounding box center [29, 259] width 59 height 400
drag, startPoint x: 224, startPoint y: 180, endPoint x: 17, endPoint y: 200, distance: 208.0
click at [0, 204] on div "Conversations Audiences Search Conversations AI Reports Help Account More kadın…" at bounding box center [651, 309] width 1303 height 619
type input "planlayıcı"
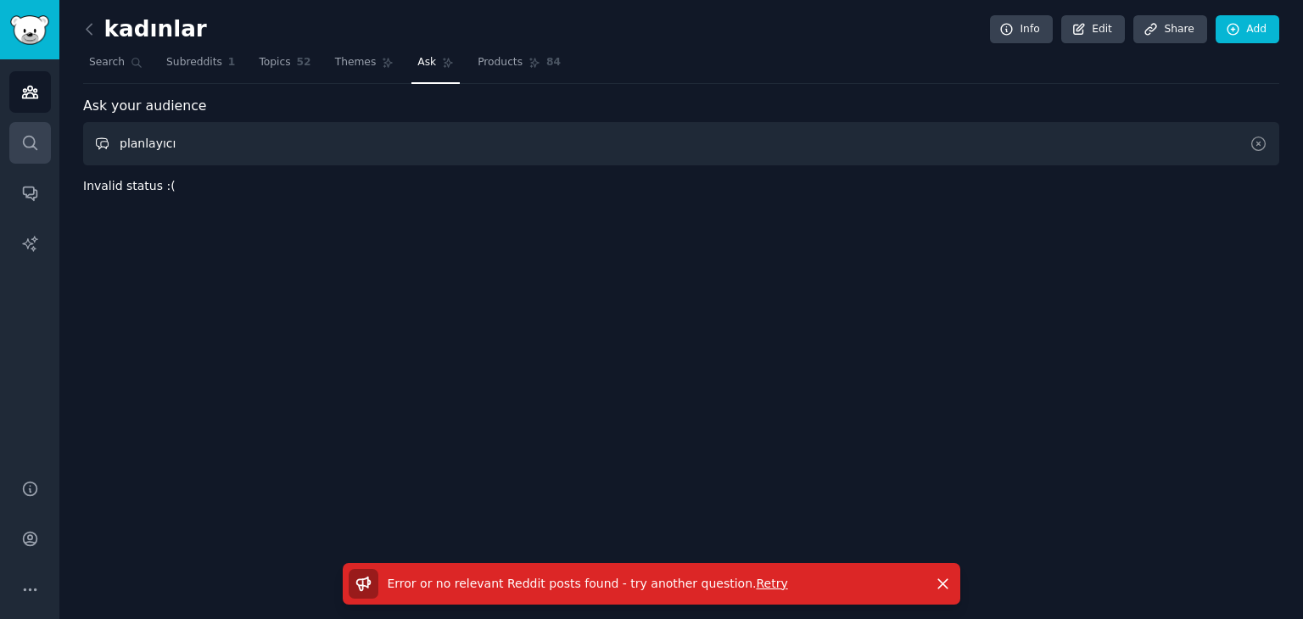
click at [14, 137] on div "Conversations Audiences Search Conversations AI Reports Help Account More kadın…" at bounding box center [651, 309] width 1303 height 619
paste input "Which [DEMOGRAPHIC_DATA] profiles are most needed by planners? Why?"
type input "Which [DEMOGRAPHIC_DATA] profiles are most needed by planners? Why?"
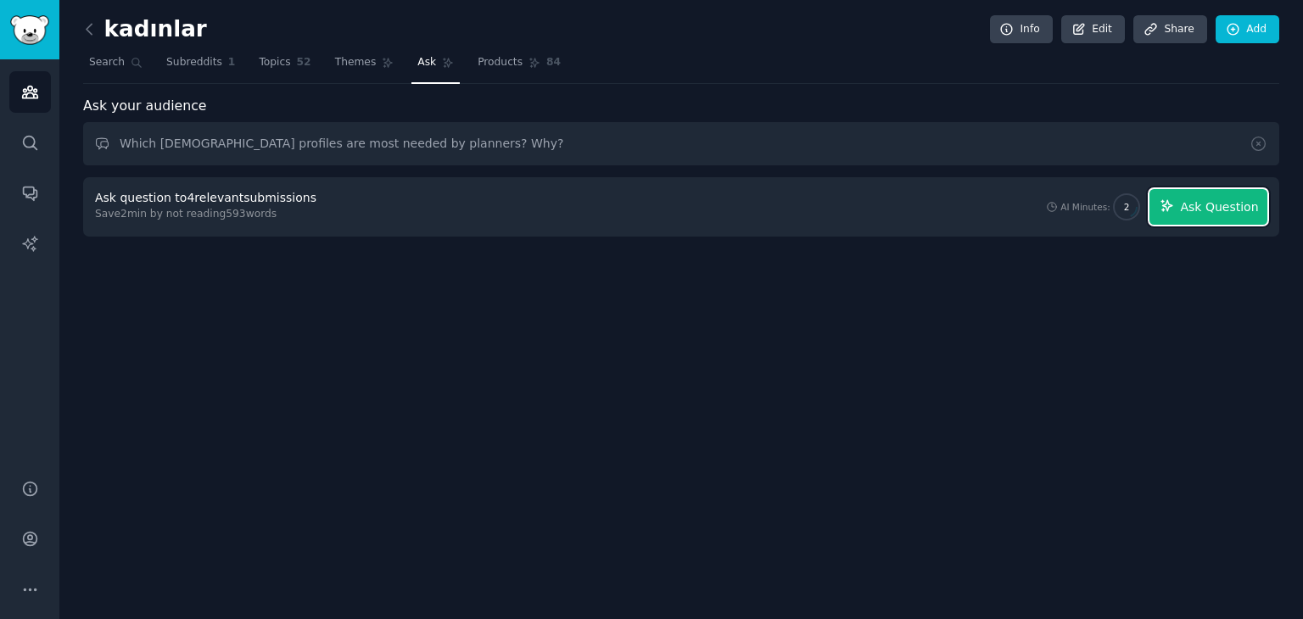
click at [1221, 210] on span "Ask Question" at bounding box center [1219, 207] width 78 height 18
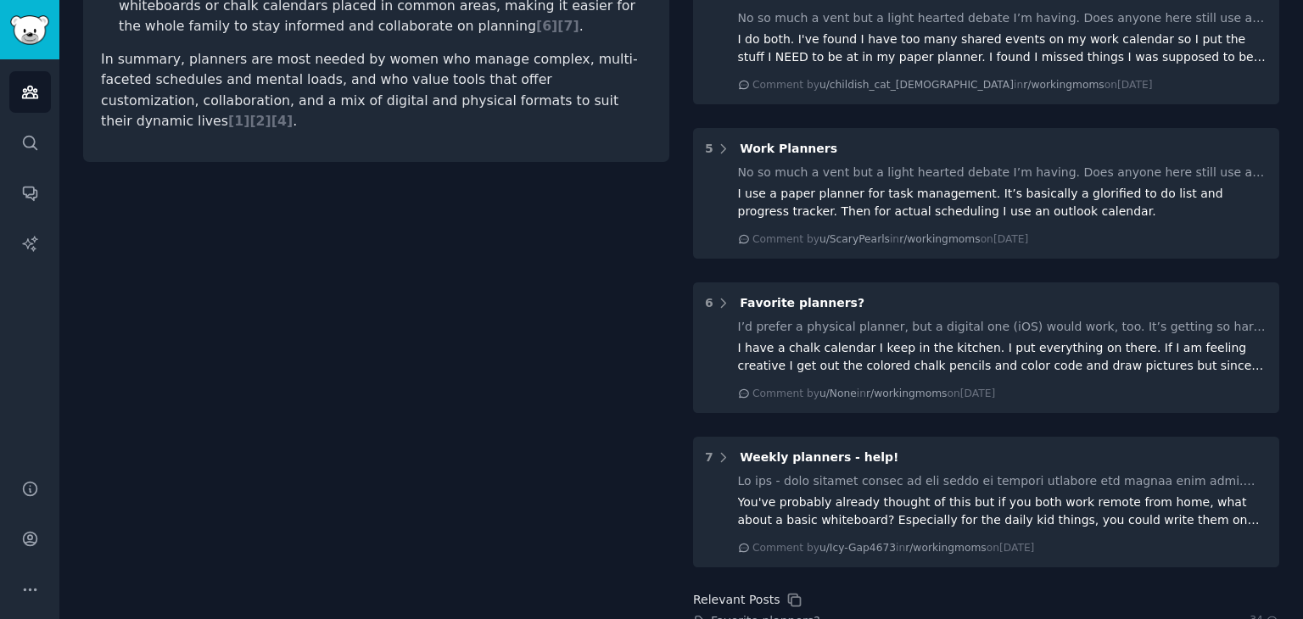
scroll to position [774, 0]
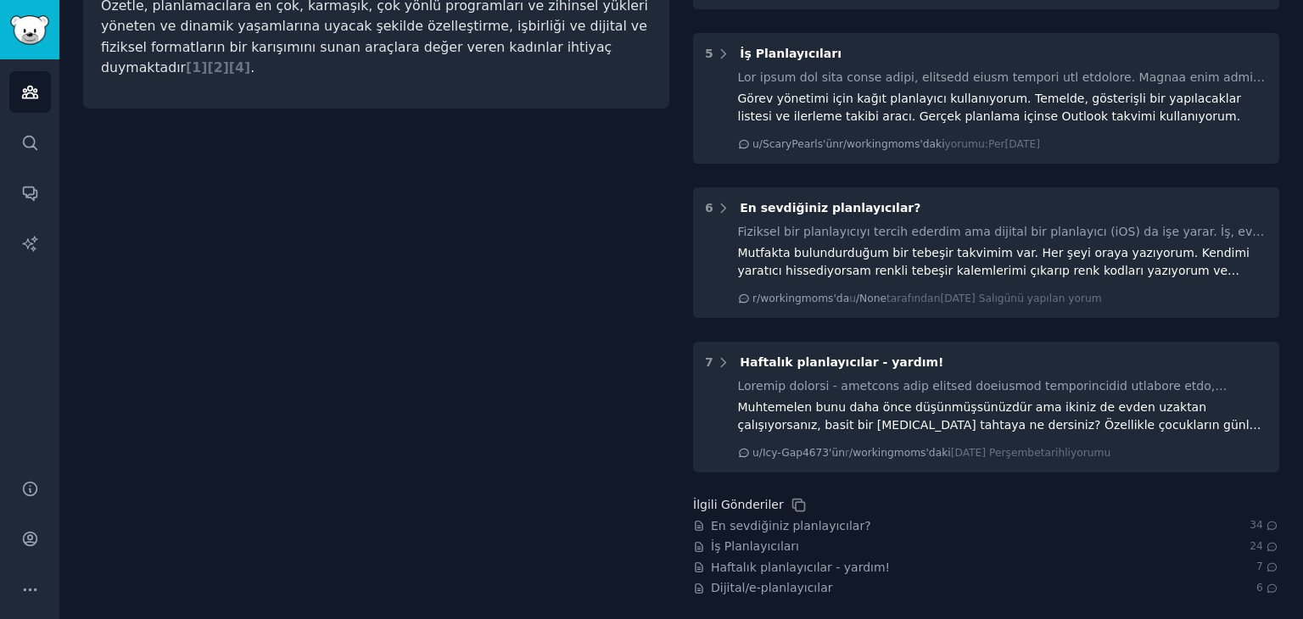
click at [590, 277] on div "Planlamacılar hangi kadın profillerine en çok ihtiyaç duyuyor? Neden? Paylaşmak…" at bounding box center [376, 0] width 586 height 1193
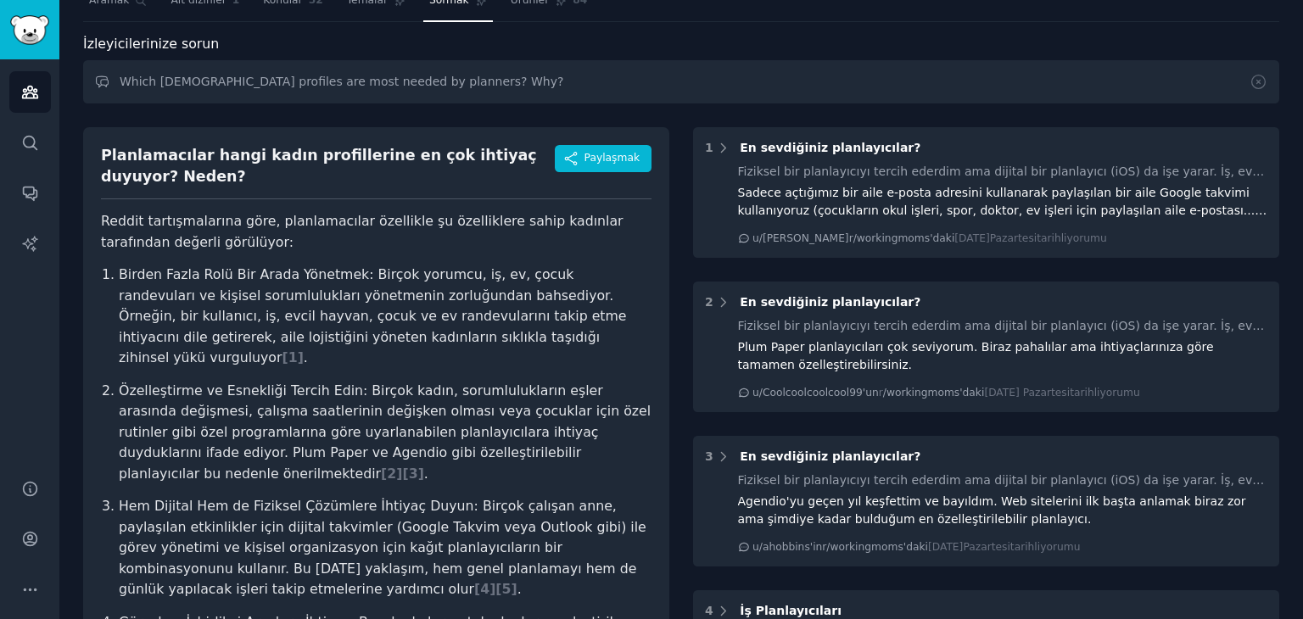
scroll to position [0, 0]
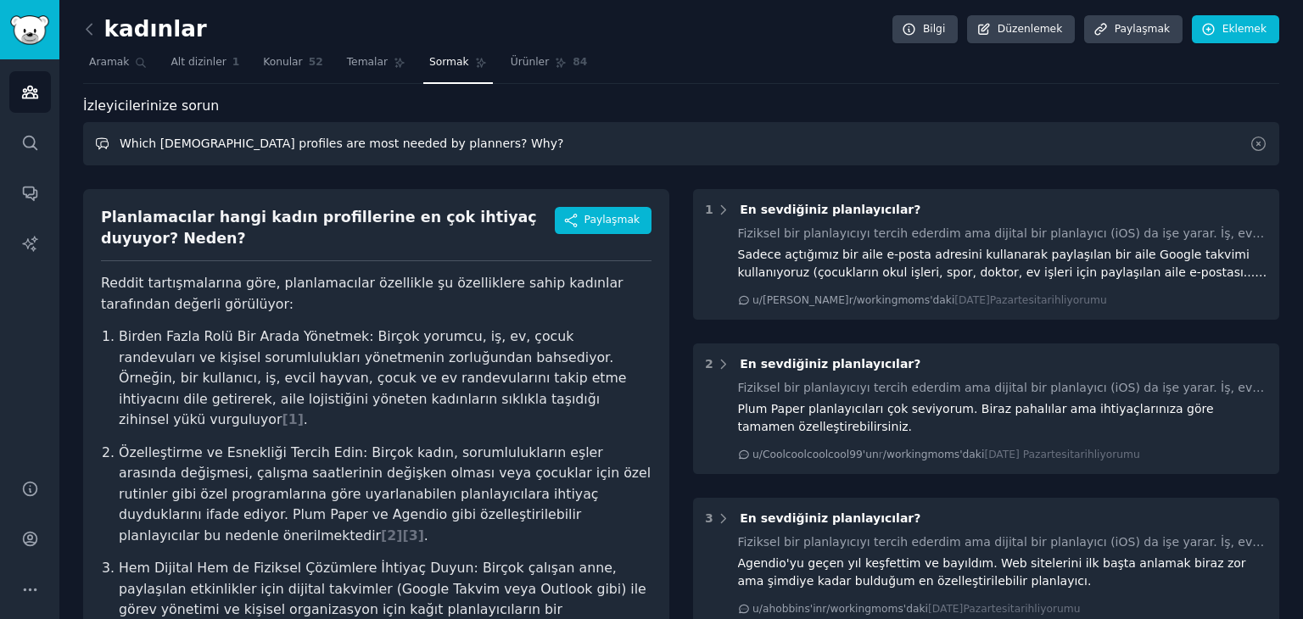
click at [163, 144] on input "Which [DEMOGRAPHIC_DATA] profiles are most needed by planners? Why?" at bounding box center [681, 143] width 1196 height 43
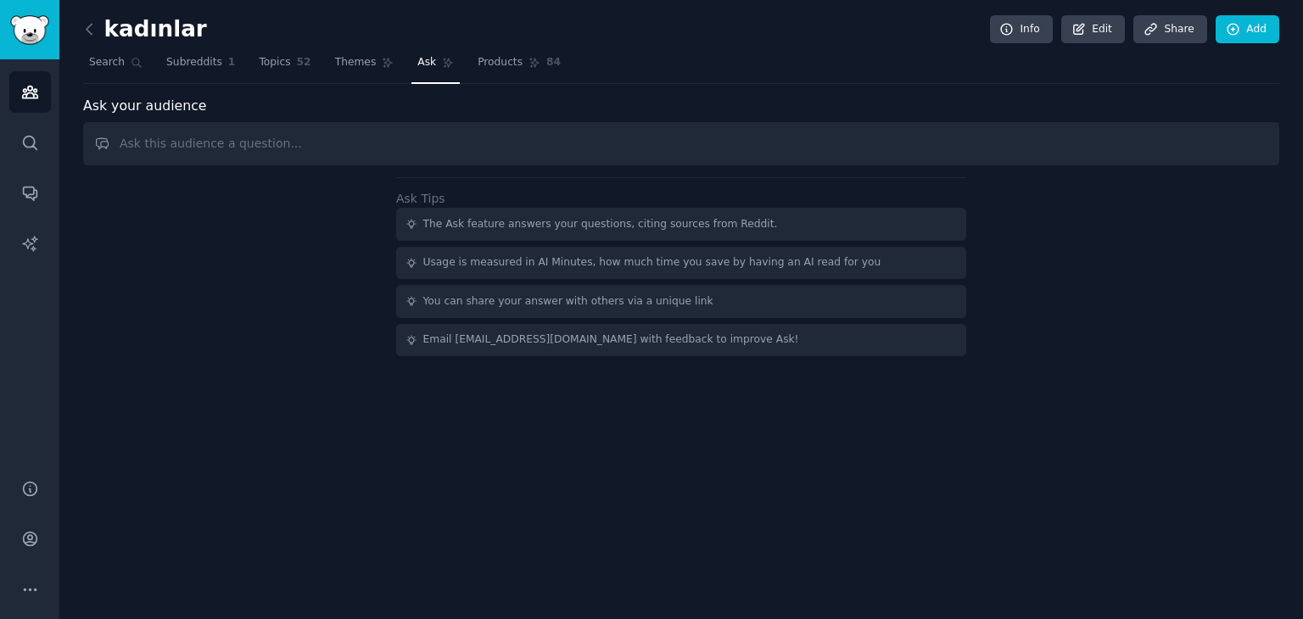
click at [312, 154] on input "text" at bounding box center [681, 143] width 1196 height 43
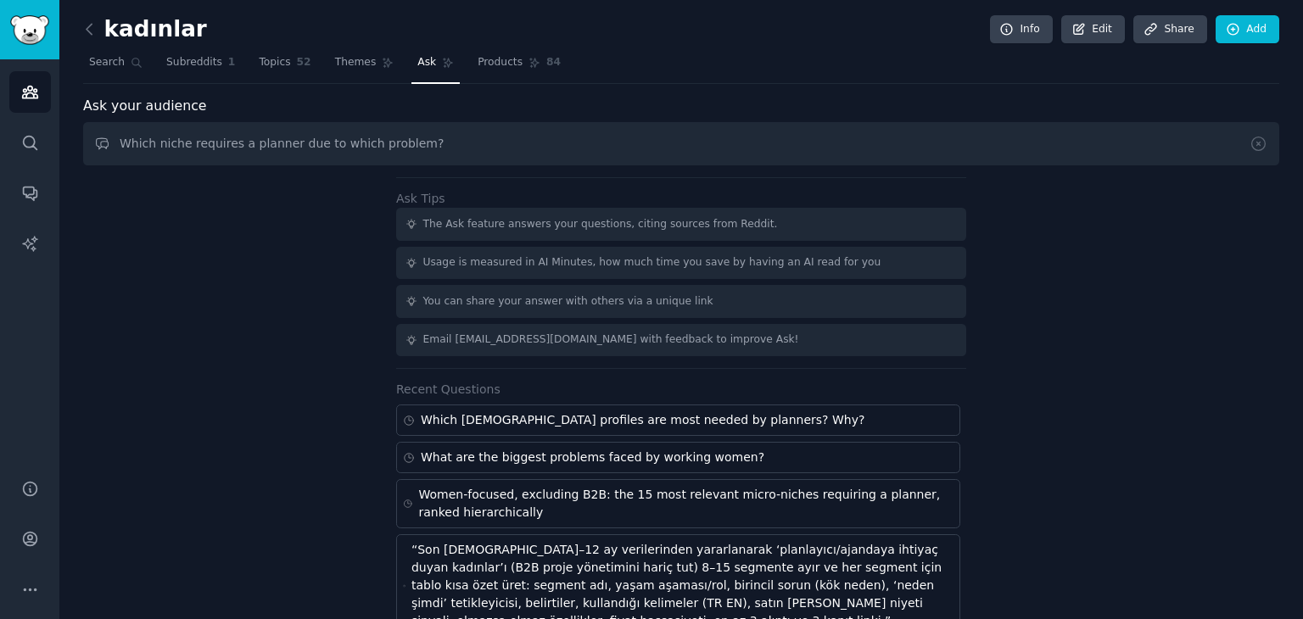
type input "Which niche requires a planner due to which problem?"
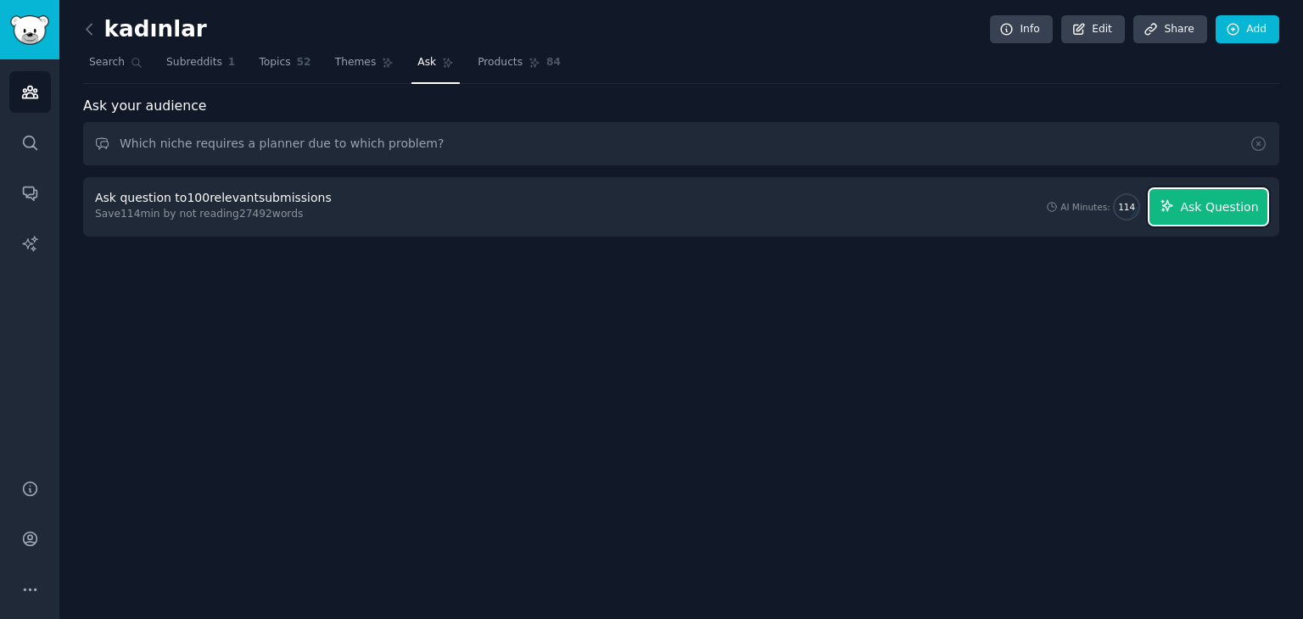
click at [1194, 207] on span "Ask Question" at bounding box center [1219, 207] width 78 height 18
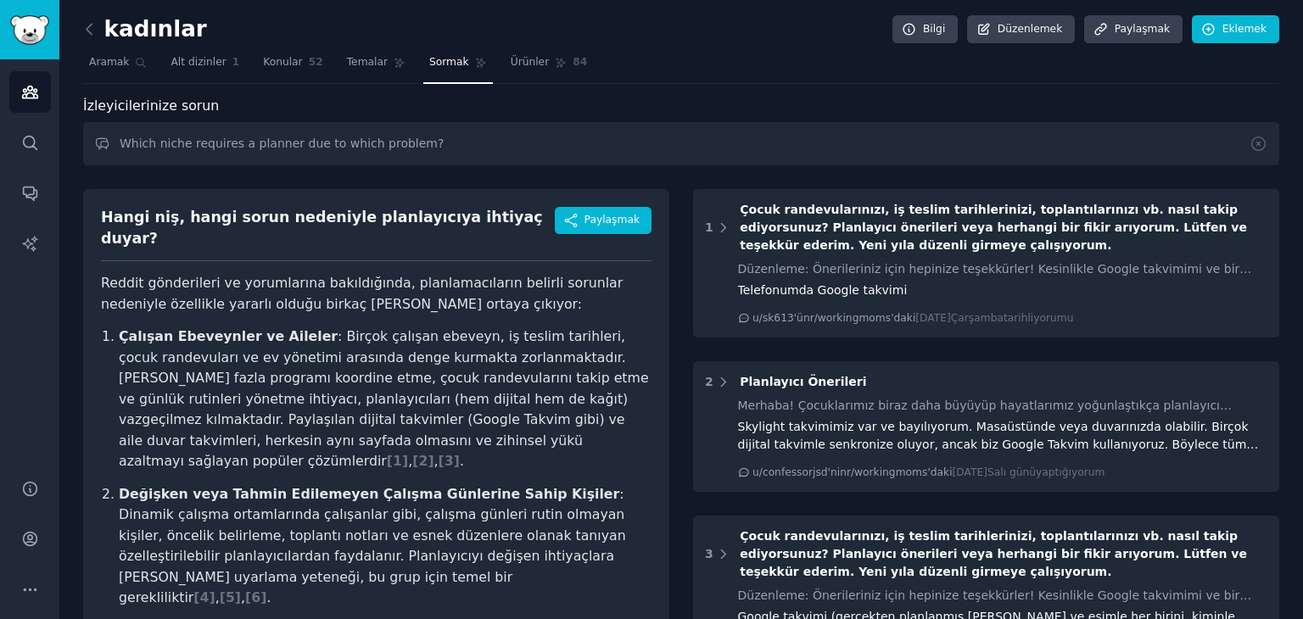
click at [793, 103] on div "İzleyicilerinize sorun" at bounding box center [681, 106] width 1196 height 21
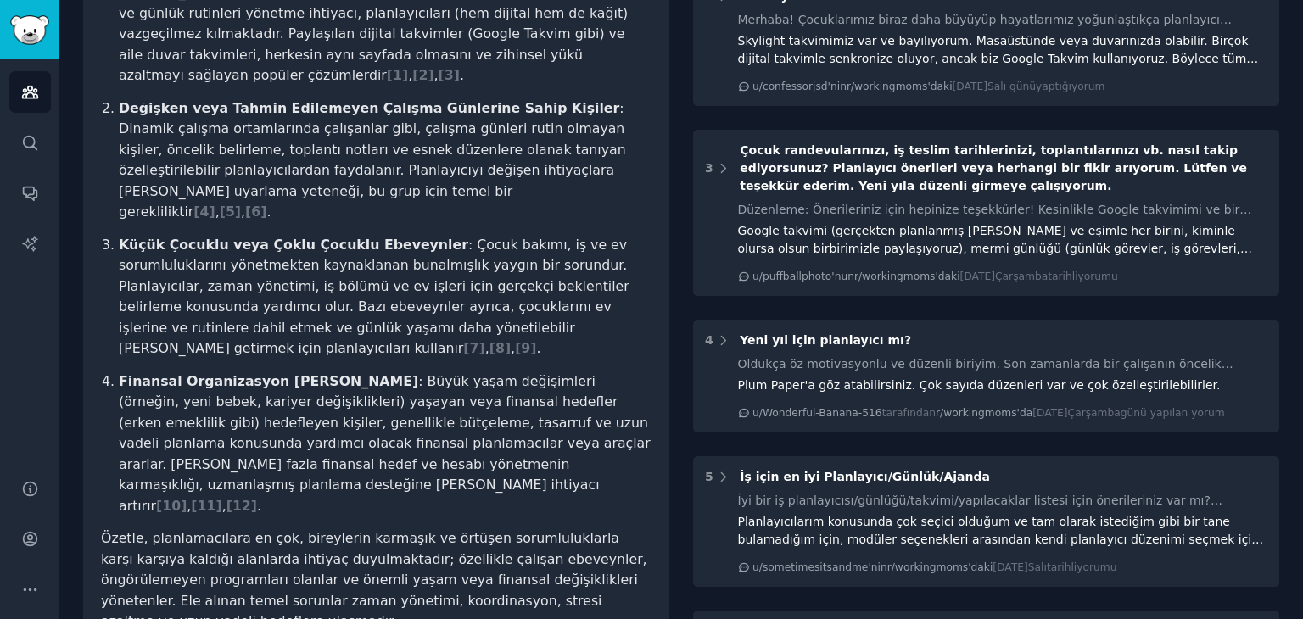
scroll to position [424, 0]
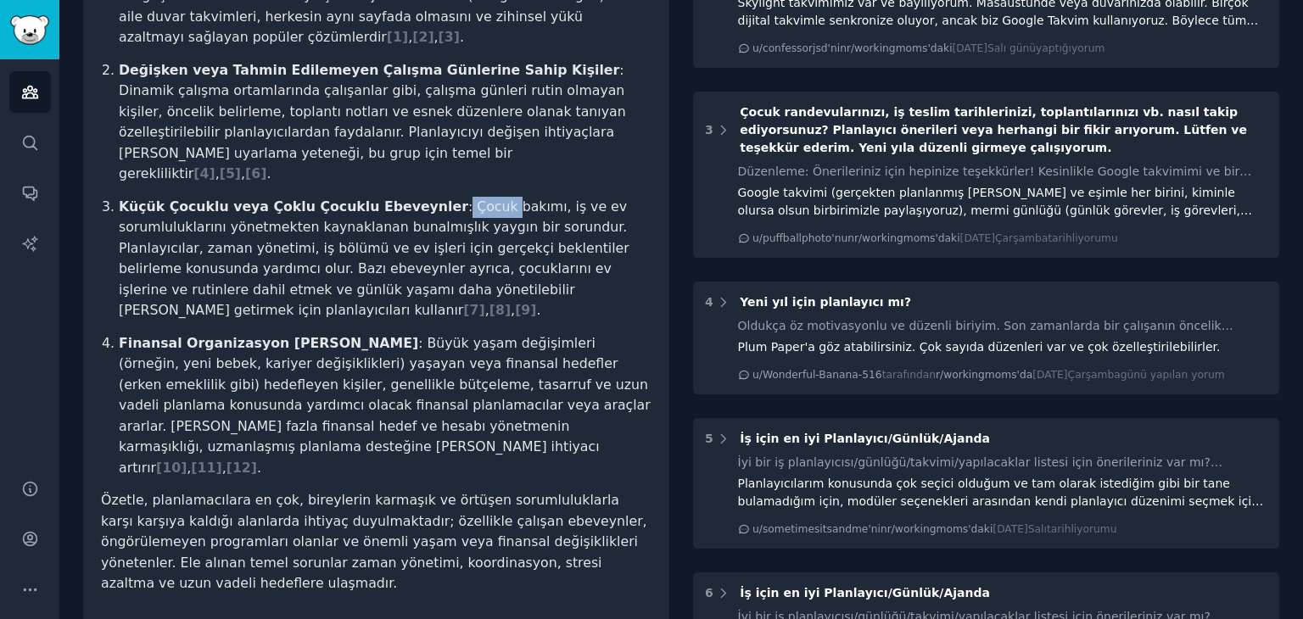
drag, startPoint x: 456, startPoint y: 148, endPoint x: 515, endPoint y: 139, distance: 60.1
click at [509, 198] on font ": Çocuk bakımı, iş ve ev sorumluluklarını yönetmekten kaynaklanan bunalmışlık y…" at bounding box center [374, 258] width 511 height 120
click at [552, 117] on p "Değişken veya Tahmin Edilemeyen Çalışma Günlerine Sahip Kişiler : Dinamik çalış…" at bounding box center [385, 122] width 533 height 125
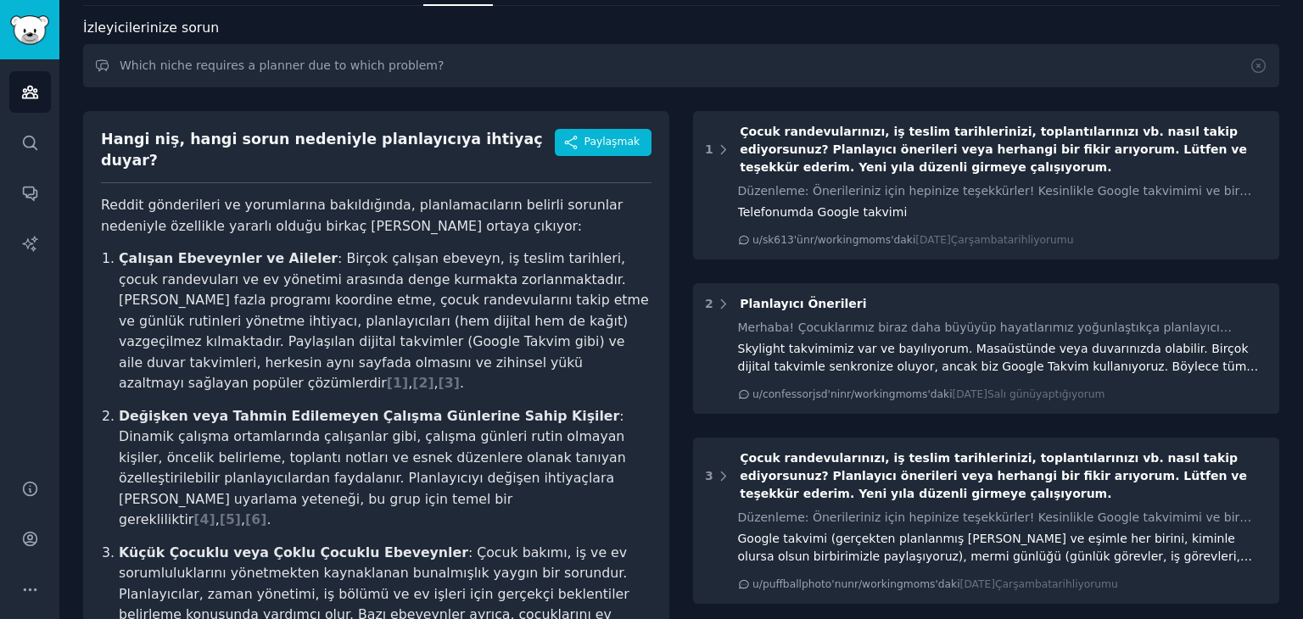
scroll to position [0, 0]
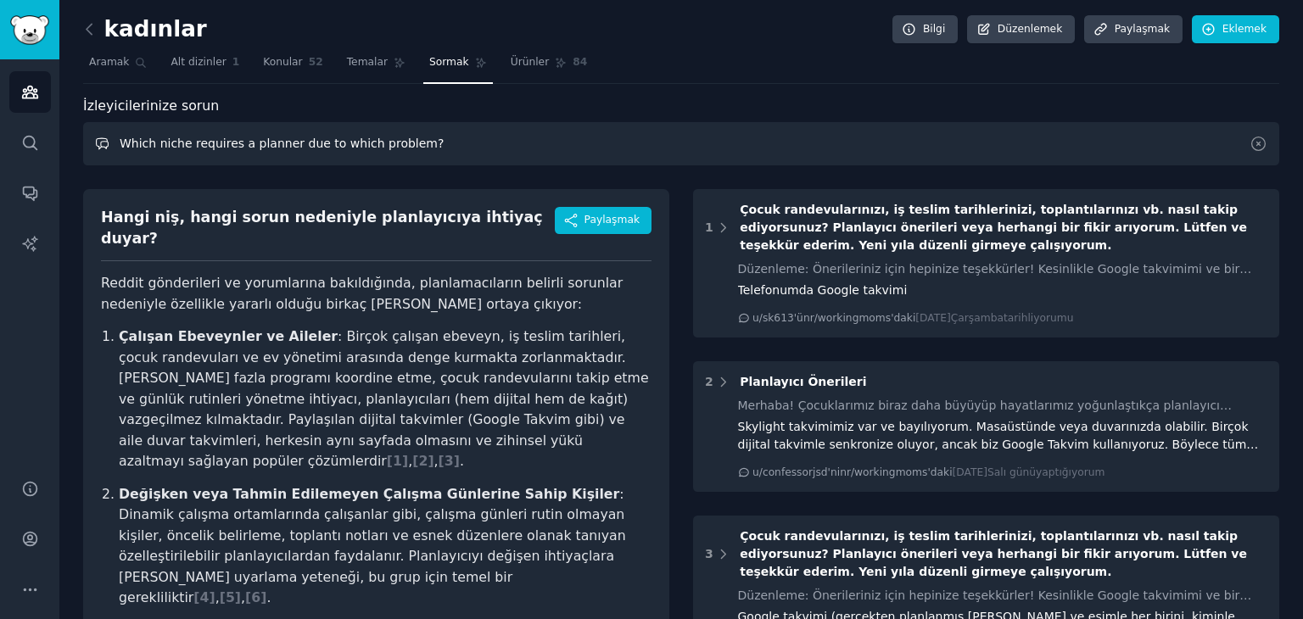
drag, startPoint x: 0, startPoint y: 119, endPoint x: 0, endPoint y: 134, distance: 15.3
click at [0, 134] on div "AI Reports İzleyiciler Aramak Konuşmalar Yapay Zeka Raporları Yardım Hesap Daha…" at bounding box center [651, 309] width 1303 height 619
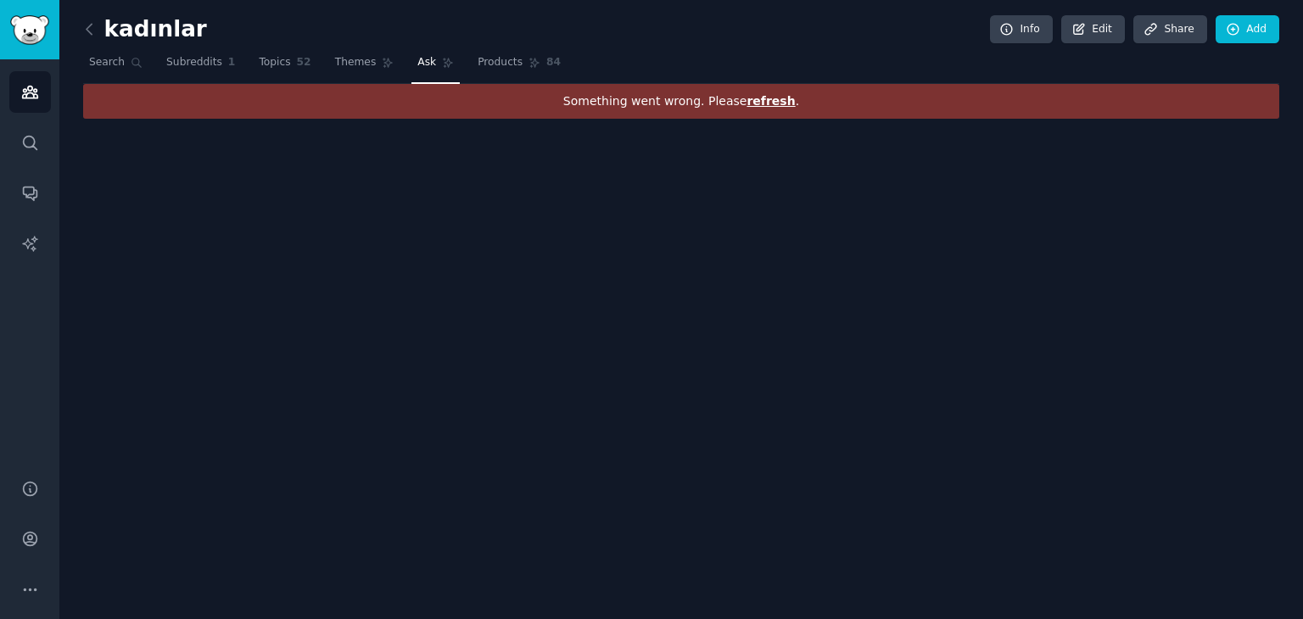
drag, startPoint x: 741, startPoint y: 6, endPoint x: 730, endPoint y: -2, distance: 13.4
click at [730, 0] on html "AI Reports Audiences Search Conversations AI Reports Help Account More kadınlar…" at bounding box center [651, 309] width 1303 height 619
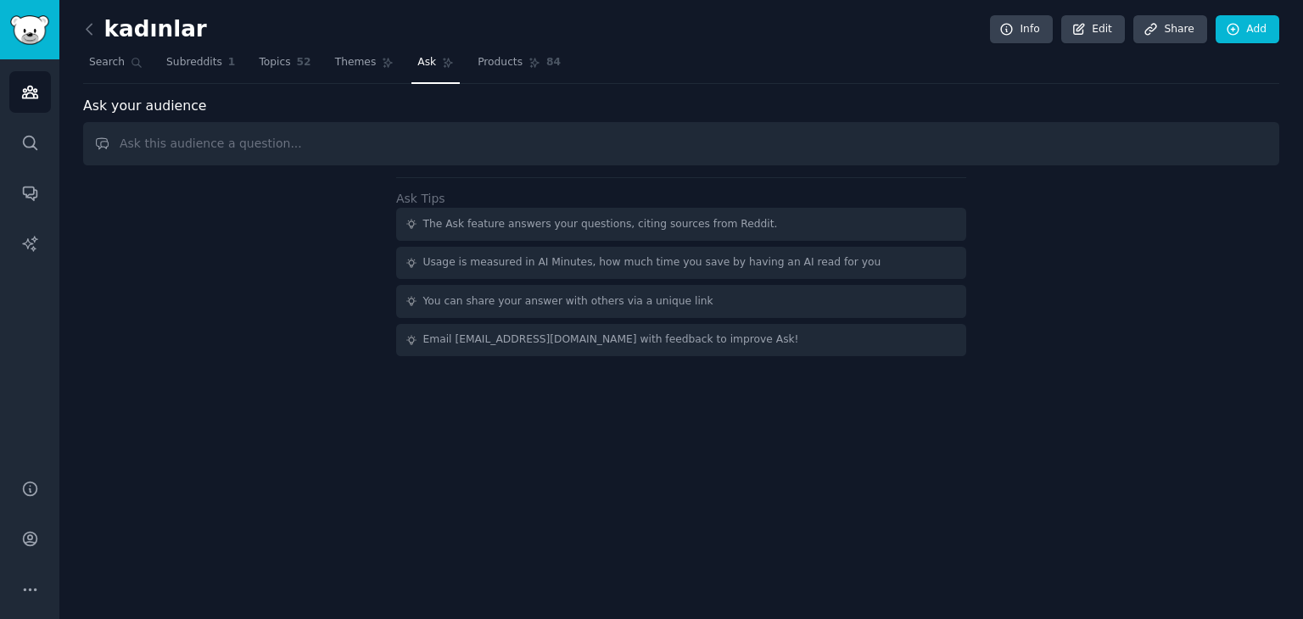
click at [428, 143] on input "text" at bounding box center [681, 143] width 1196 height 43
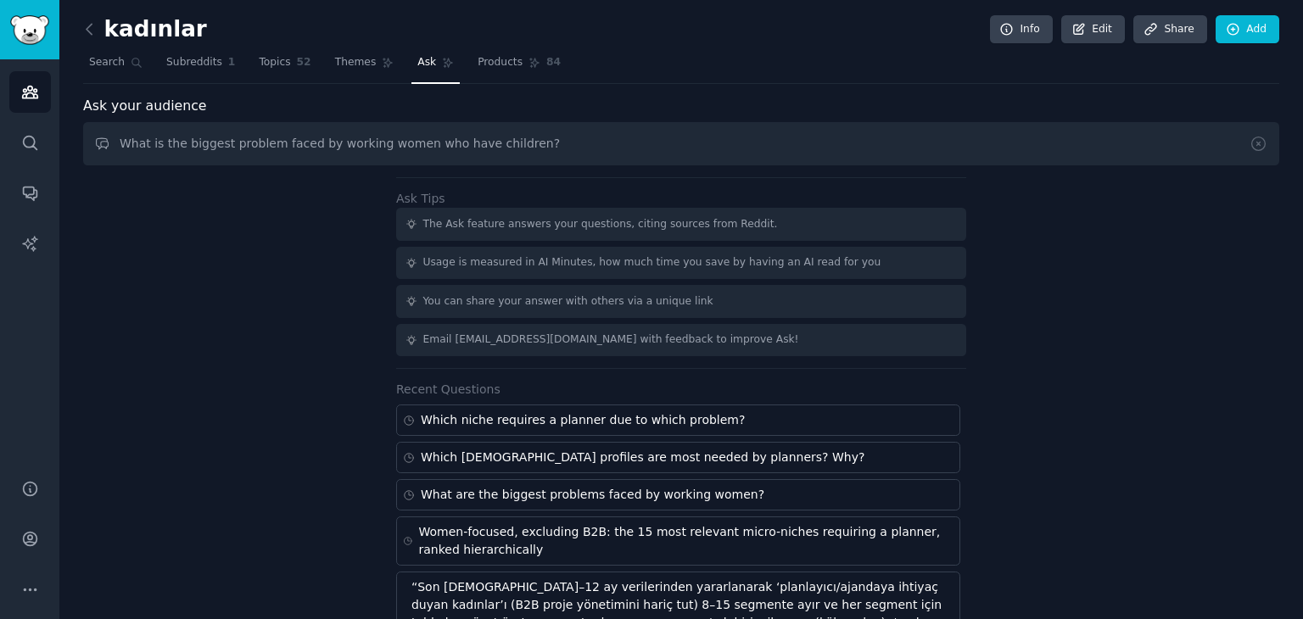
type input "What is the biggest problem faced by working women who have children?"
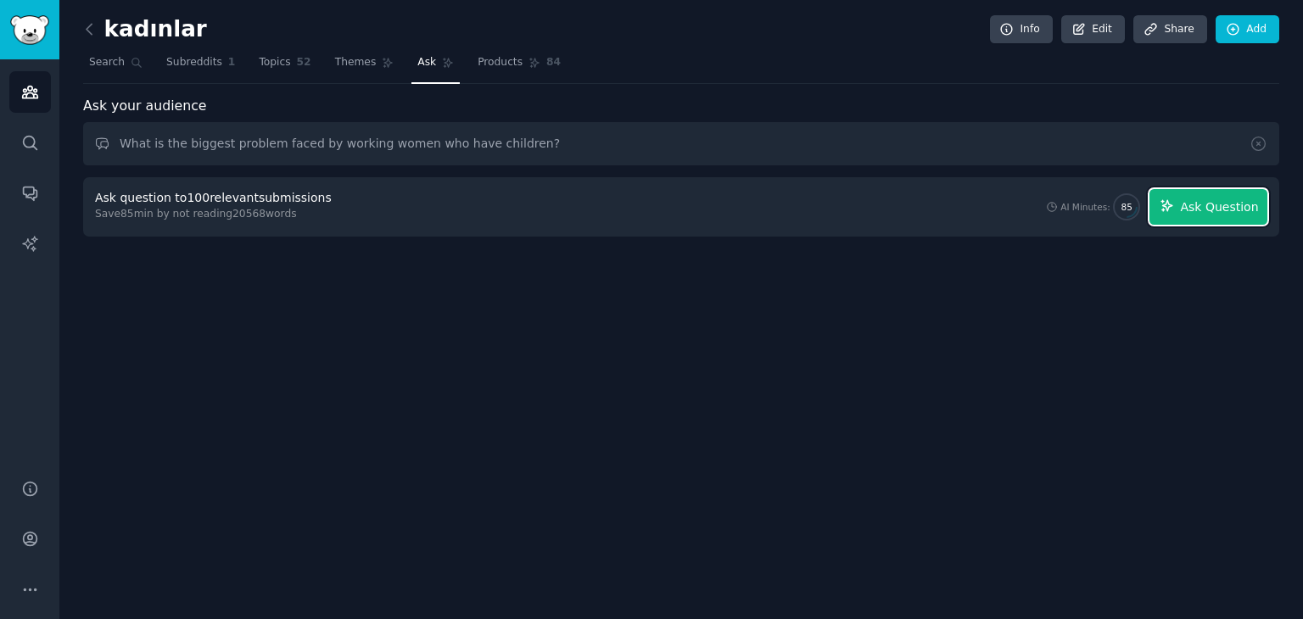
click at [1188, 210] on span "Ask Question" at bounding box center [1219, 207] width 78 height 18
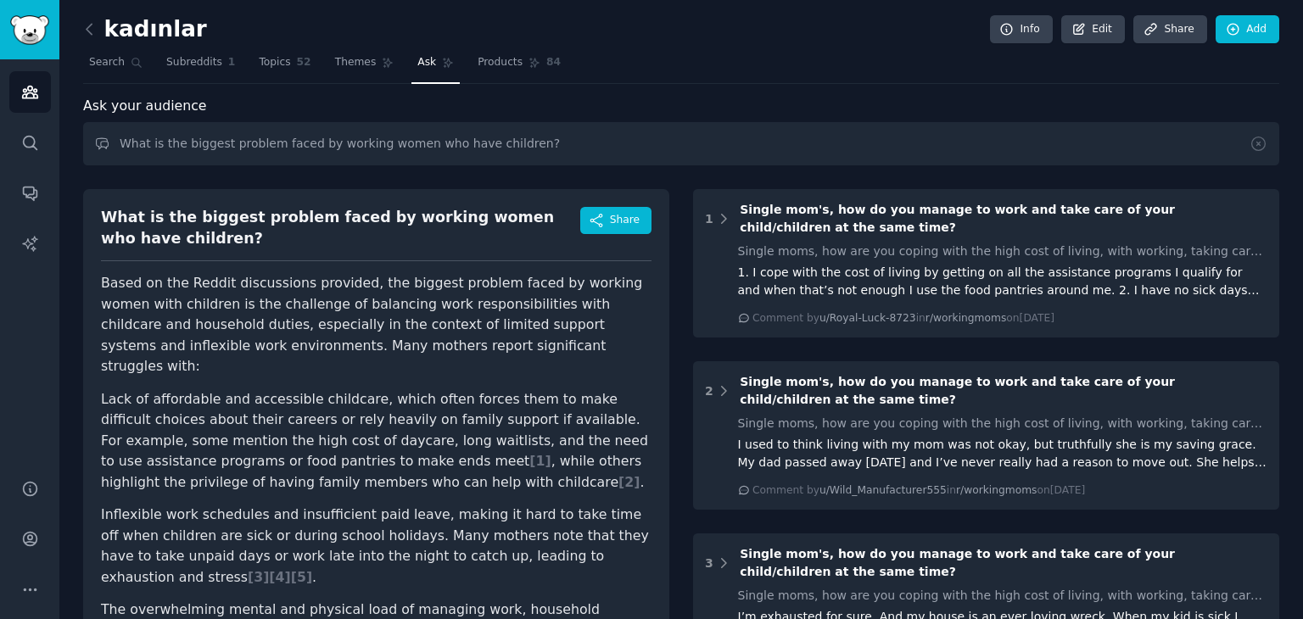
drag, startPoint x: 713, startPoint y: 157, endPoint x: 726, endPoint y: 74, distance: 84.1
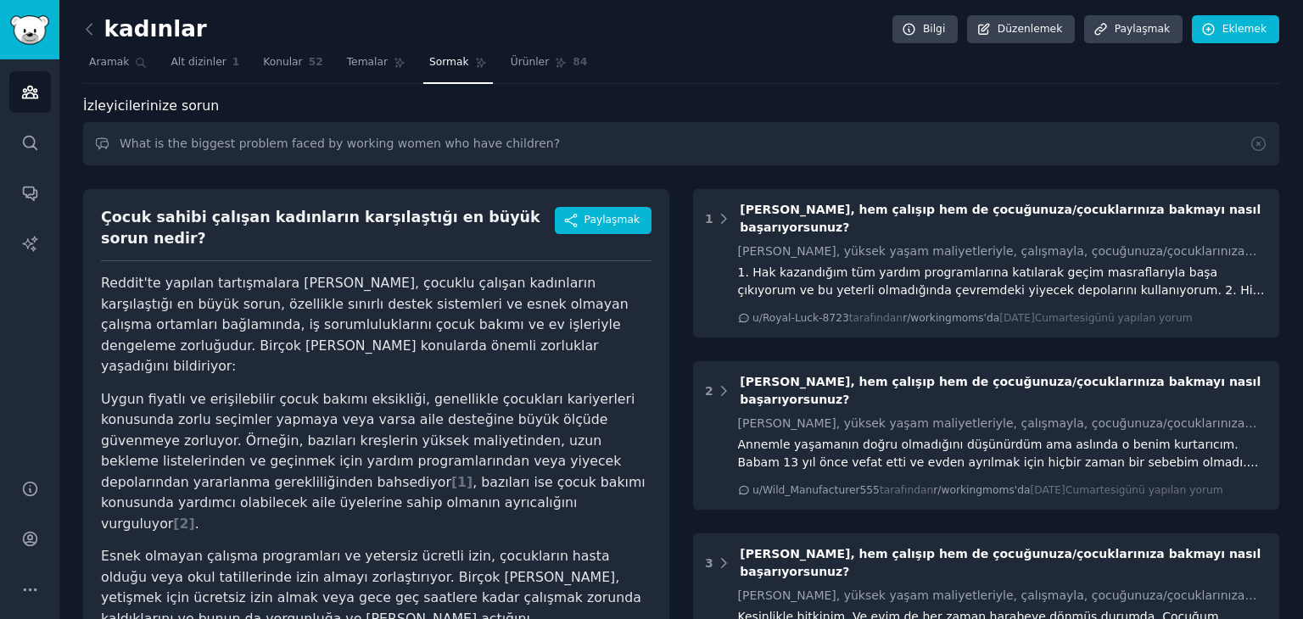
click at [740, 106] on div "İzleyicilerinize sorun" at bounding box center [681, 106] width 1196 height 21
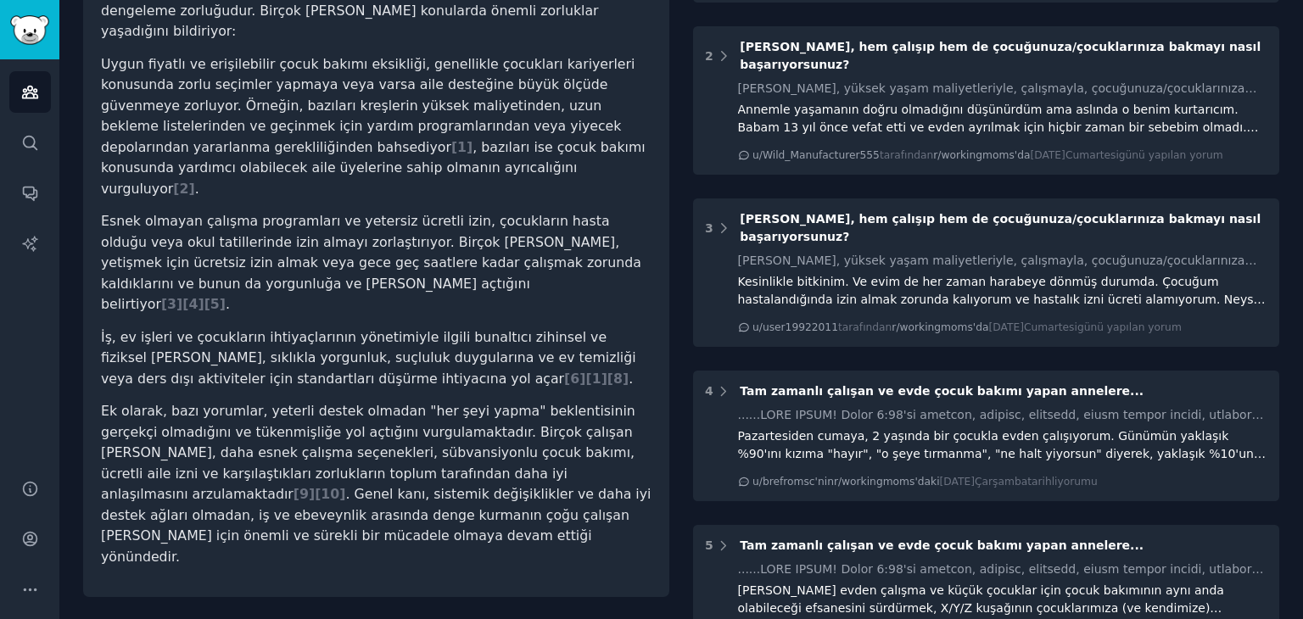
scroll to position [339, 0]
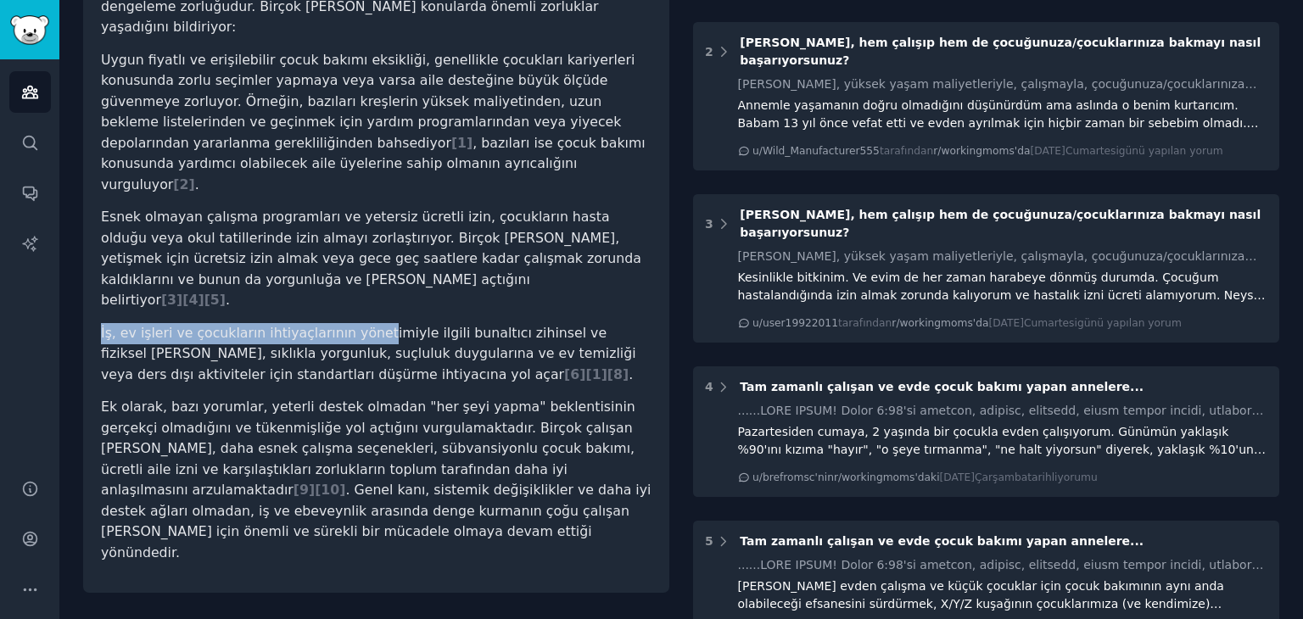
drag, startPoint x: 95, startPoint y: 263, endPoint x: 381, endPoint y: 250, distance: 286.1
click at [377, 253] on div "Çocuk sahibi çalışan kadınların karşılaştığı en büyük sorun nedir? Paylaşmak Re…" at bounding box center [376, 221] width 586 height 743
click at [412, 226] on li "Esnek olmayan çalışma programları ve yetersiz ücretli izin, çocukların hasta ol…" at bounding box center [376, 259] width 551 height 104
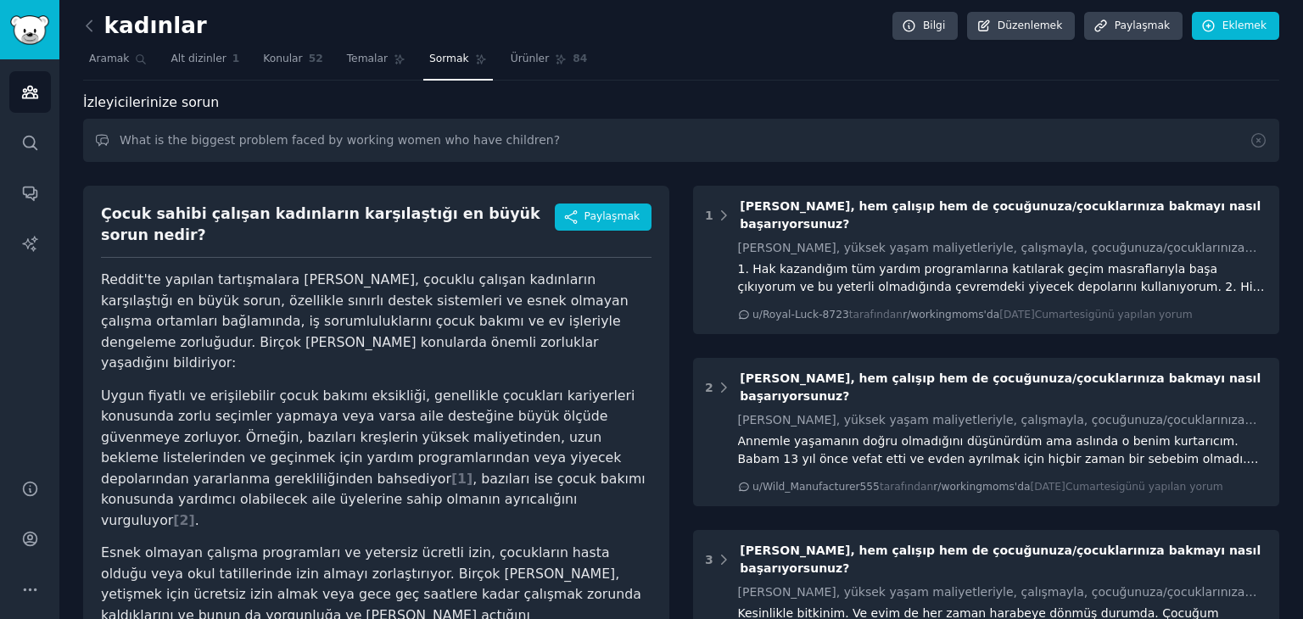
scroll to position [0, 0]
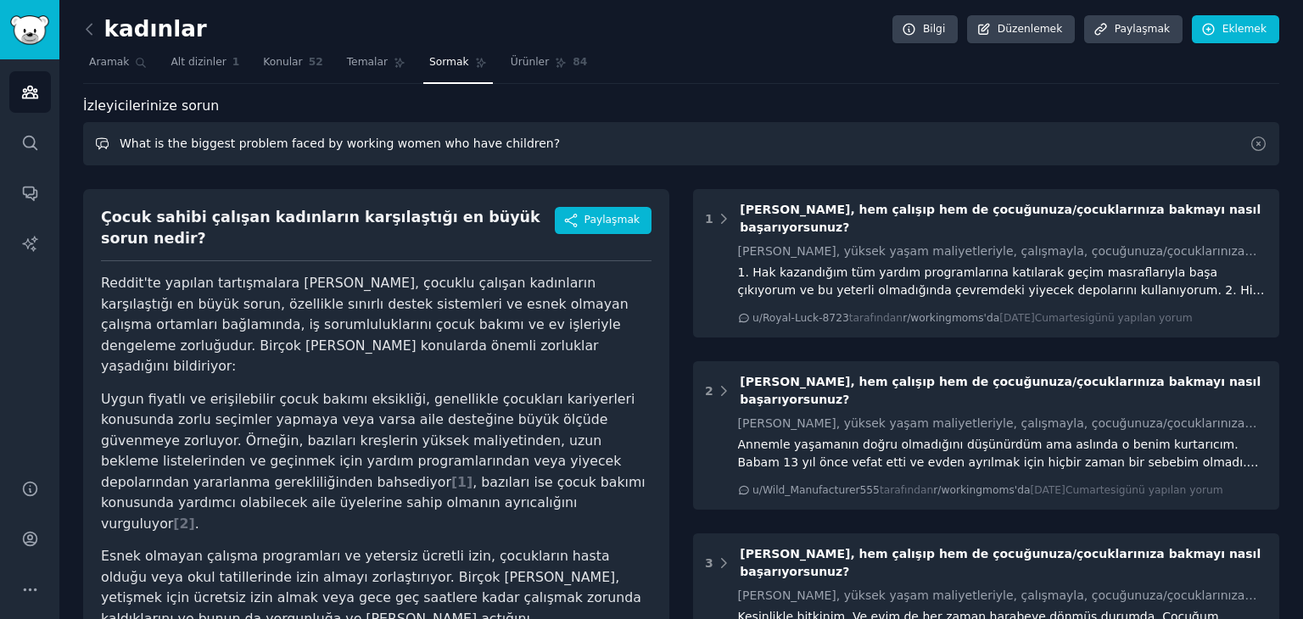
click at [562, 134] on input "What is the biggest problem faced by working women who have children?" at bounding box center [681, 143] width 1196 height 43
drag, startPoint x: 550, startPoint y: 137, endPoint x: 102, endPoint y: 138, distance: 447.9
click at [102, 138] on input "What is the biggest problem faced by working women who have children?" at bounding box center [681, 143] width 1196 height 43
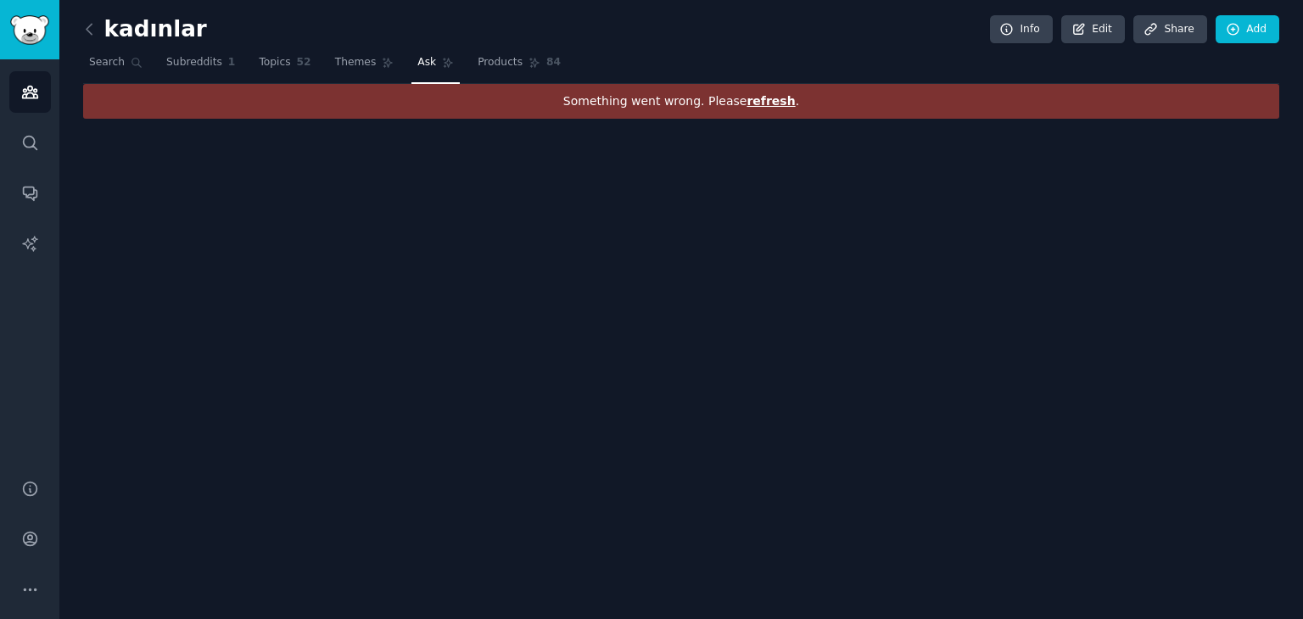
click at [444, 62] on icon at bounding box center [448, 63] width 9 height 9
click at [757, 96] on span "refresh" at bounding box center [770, 101] width 48 height 14
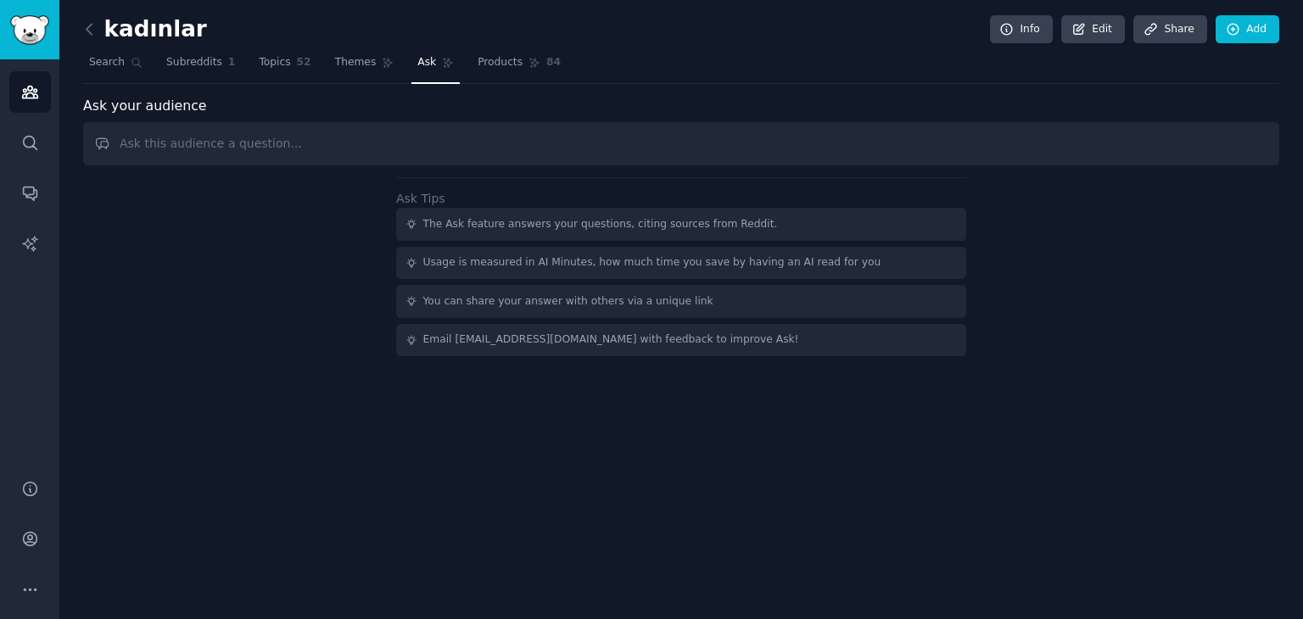
click at [391, 144] on input "text" at bounding box center [681, 143] width 1196 height 43
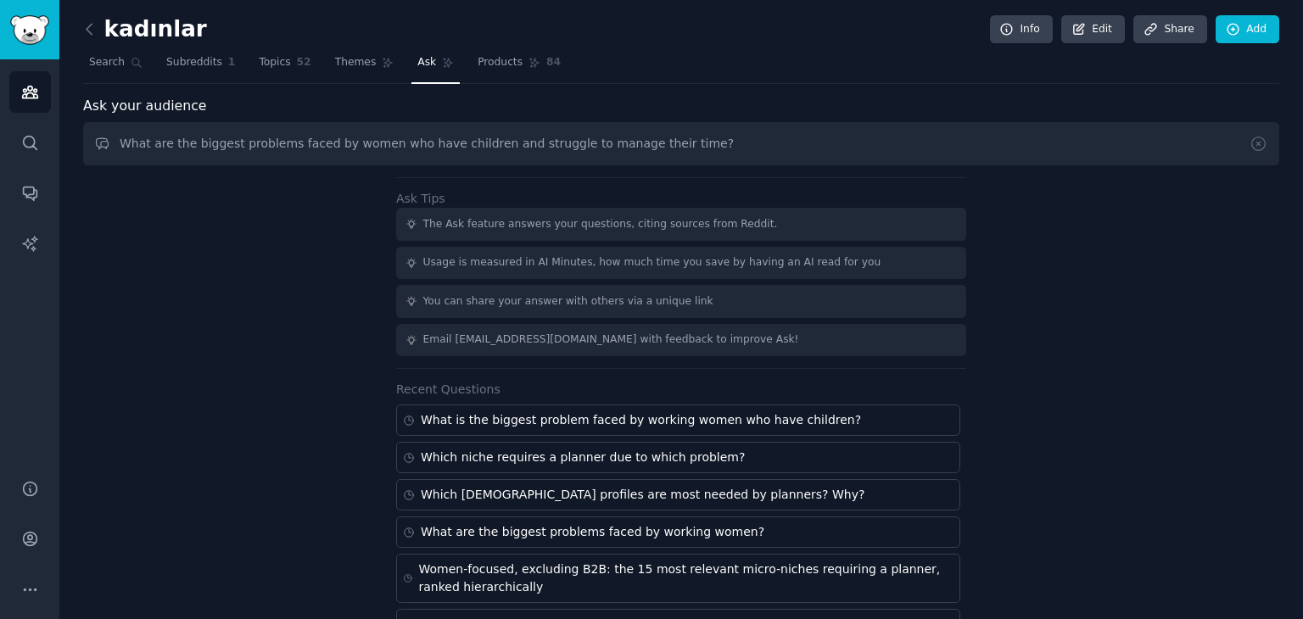
type input "What are the biggest problems faced by women who have children and struggle to …"
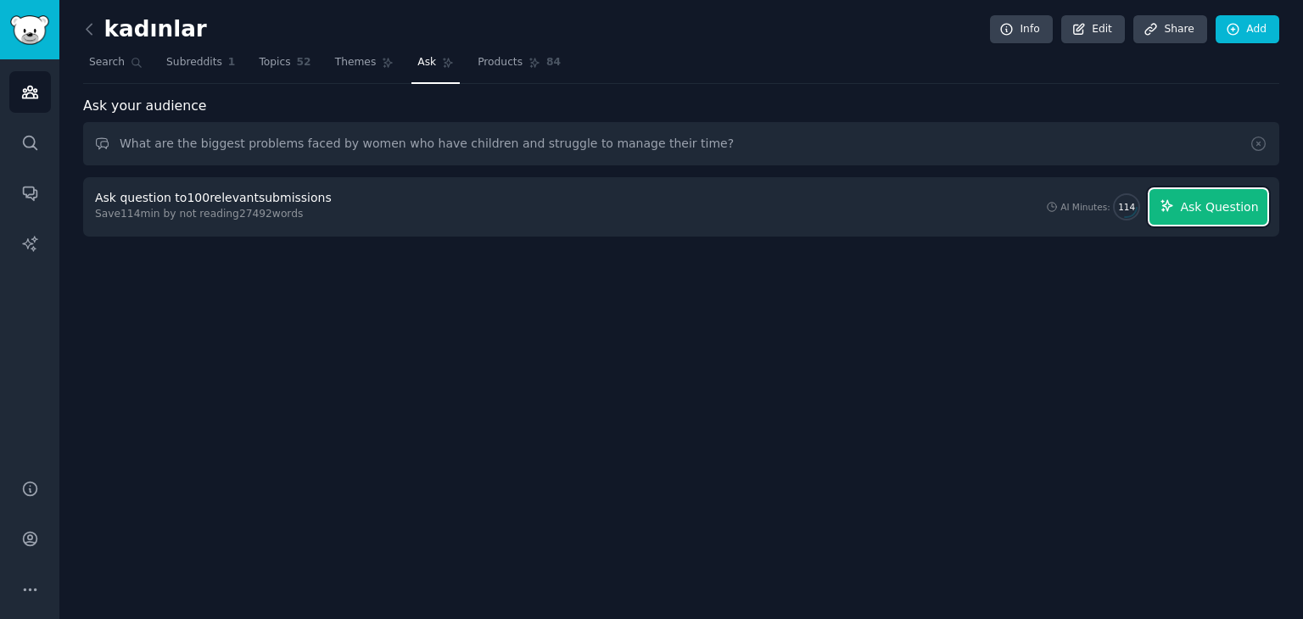
click at [1246, 209] on span "Ask Question" at bounding box center [1219, 207] width 78 height 18
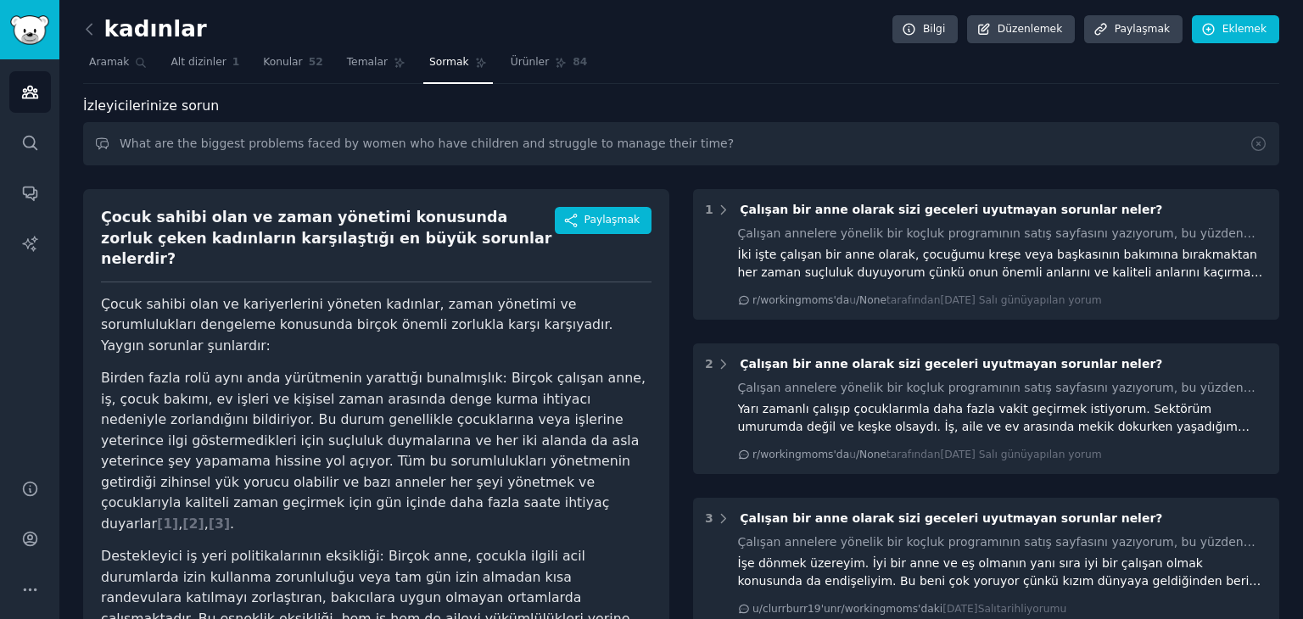
drag, startPoint x: 766, startPoint y: 41, endPoint x: 700, endPoint y: 59, distance: 68.7
click at [766, 41] on div "kadınlar Bilgi Düzenlemek Paylaşmak Eklemek" at bounding box center [681, 32] width 1196 height 35
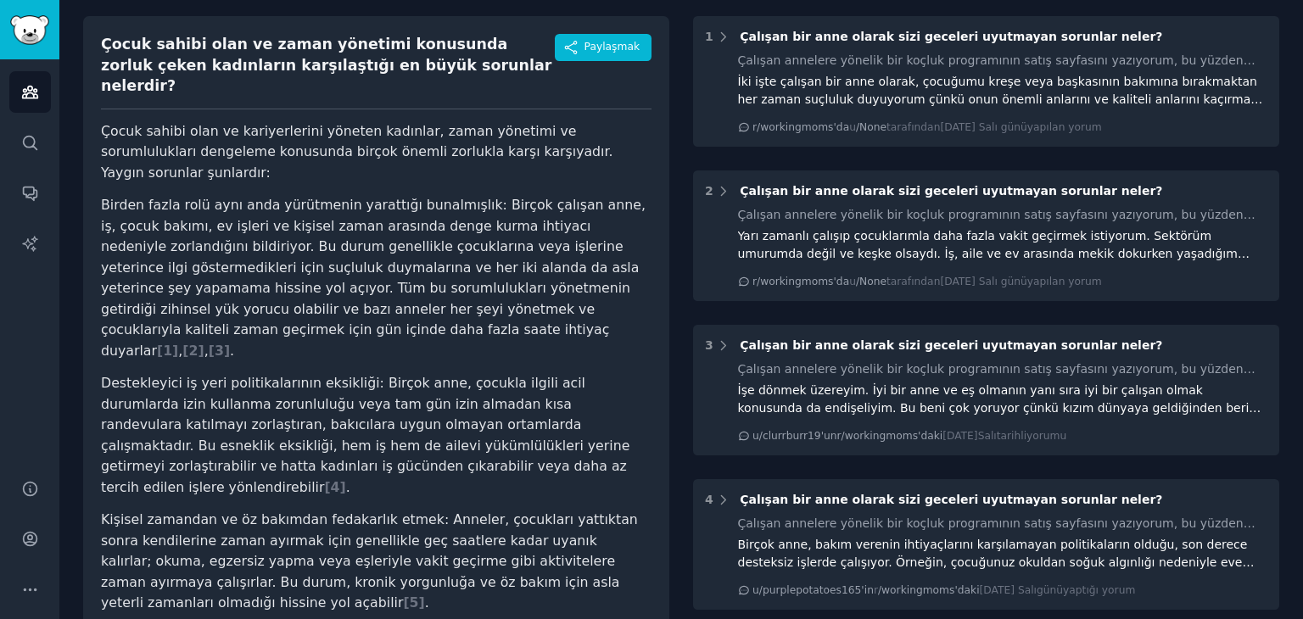
scroll to position [170, 0]
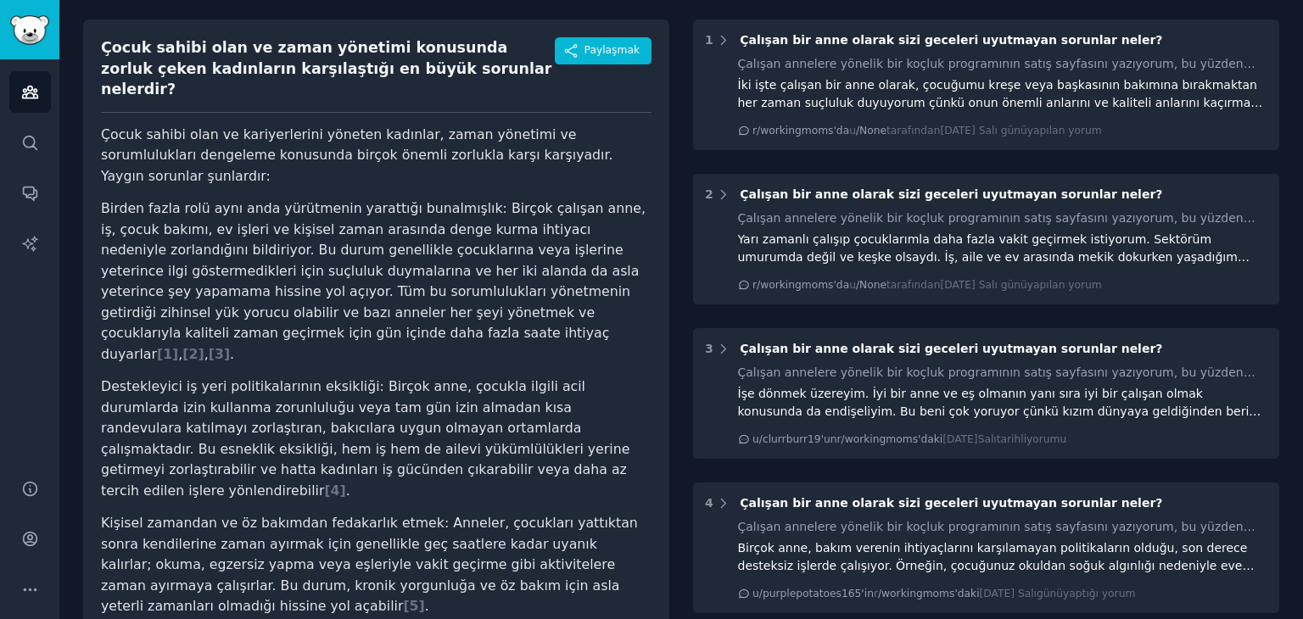
drag, startPoint x: 153, startPoint y: 295, endPoint x: 88, endPoint y: 99, distance: 206.3
click at [88, 99] on div "Çocuk sahibi olan ve zaman yönetimi konusunda zorluk çeken kadınların karşılaşt…" at bounding box center [376, 507] width 586 height 975
drag, startPoint x: 525, startPoint y: 61, endPoint x: 428, endPoint y: 124, distance: 115.3
click at [525, 59] on div "Çocuk sahibi olan ve zaman yönetimi konusunda zorluk çeken kadınların karşılaşt…" at bounding box center [328, 68] width 454 height 63
drag, startPoint x: 88, startPoint y: 153, endPoint x: 151, endPoint y: 292, distance: 152.6
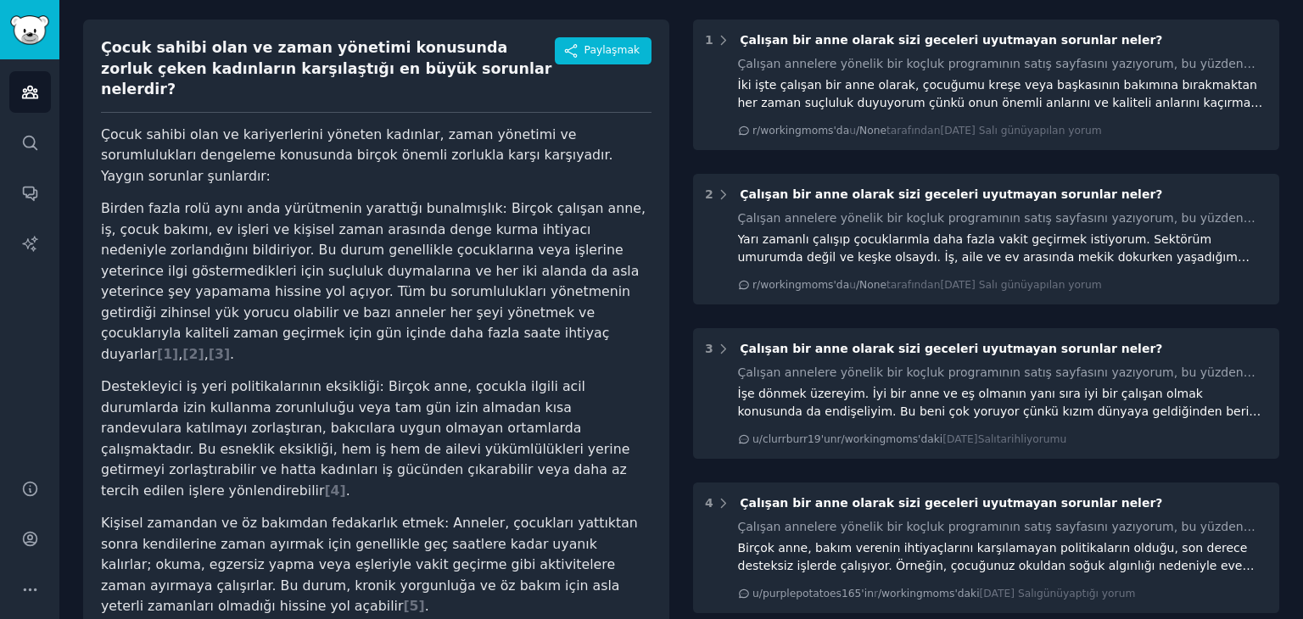
click at [151, 292] on div "Çocuk sahibi olan ve zaman yönetimi konusunda zorluk çeken kadınların karşılaşt…" at bounding box center [376, 507] width 586 height 975
copy font "Birden fazla rolü aynı anda yürütmenin yarattığı bunalmışlık: Birçok çalışan an…"
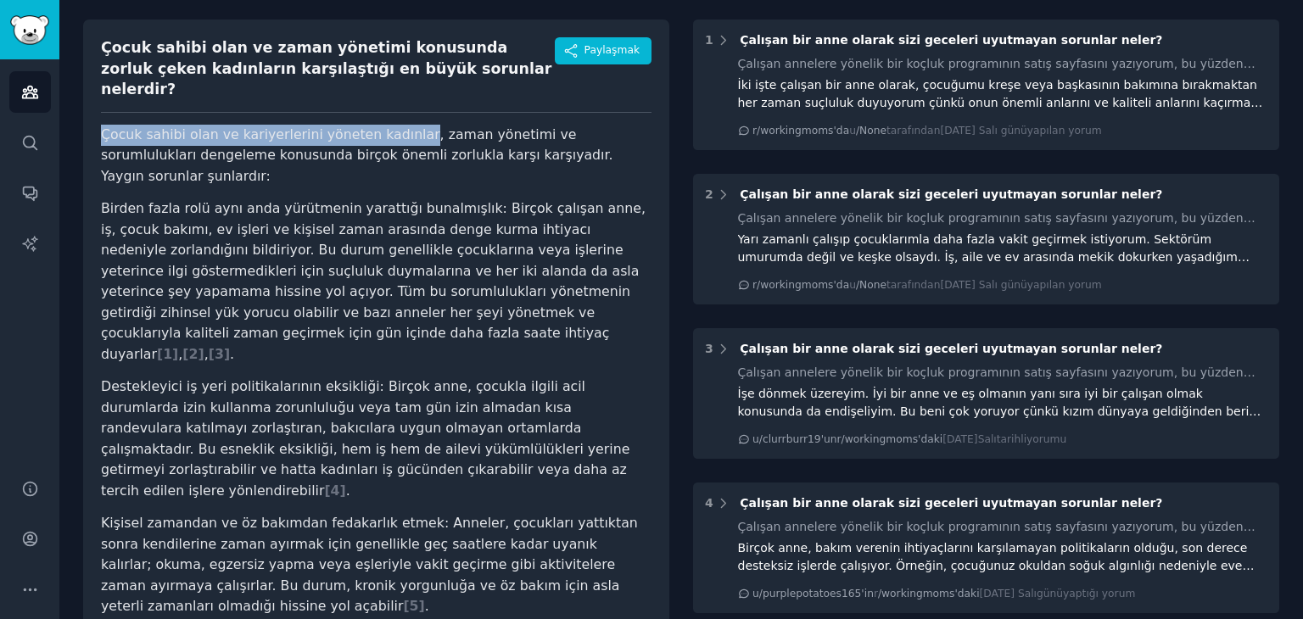
drag, startPoint x: 112, startPoint y: 106, endPoint x: 394, endPoint y: 115, distance: 282.6
click at [394, 115] on div "Çocuk sahibi olan ve zaman yönetimi konusunda zorluk çeken kadınların karşılaşt…" at bounding box center [376, 507] width 586 height 975
copy font "Çocuk sahibi olan ve kariyerlerini yöneten kadınlar"
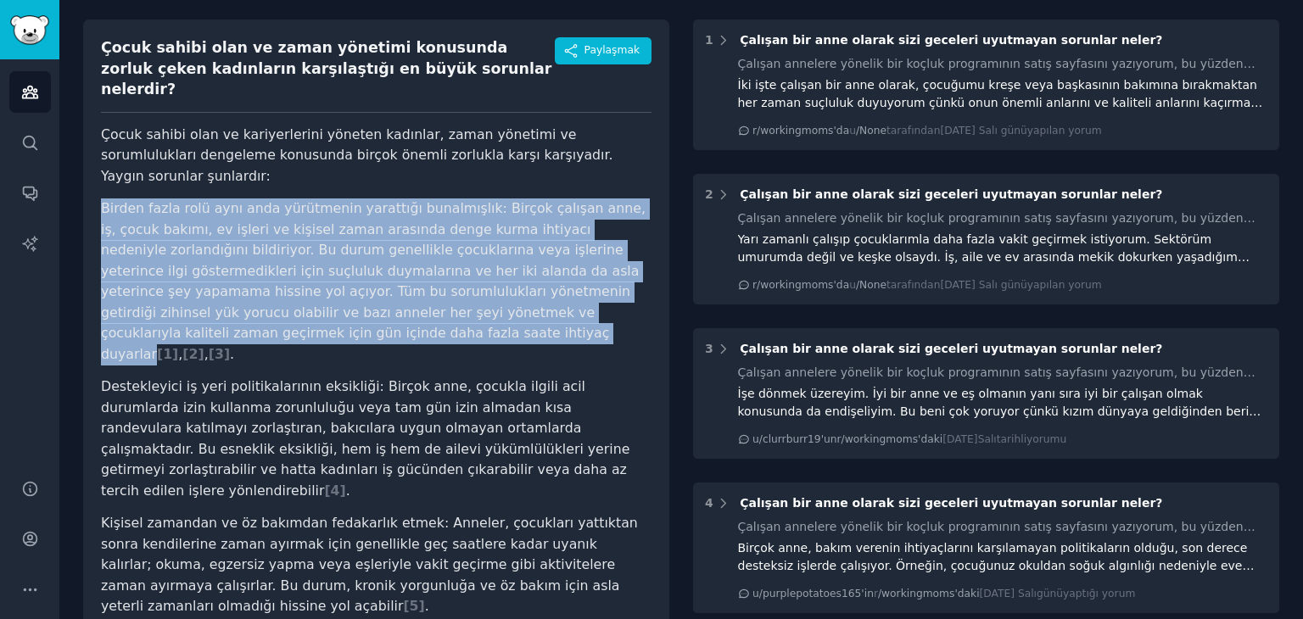
drag, startPoint x: 84, startPoint y: 162, endPoint x: 147, endPoint y: 297, distance: 148.8
click at [147, 297] on div "Çocuk sahibi olan ve zaman yönetimi konusunda zorluk çeken kadınların karşılaşt…" at bounding box center [376, 507] width 586 height 975
copy font "Birden fazla rolü aynı anda yürütmenin yarattığı bunalmışlık: Birçok çalışan an…"
